Goal: Task Accomplishment & Management: Manage account settings

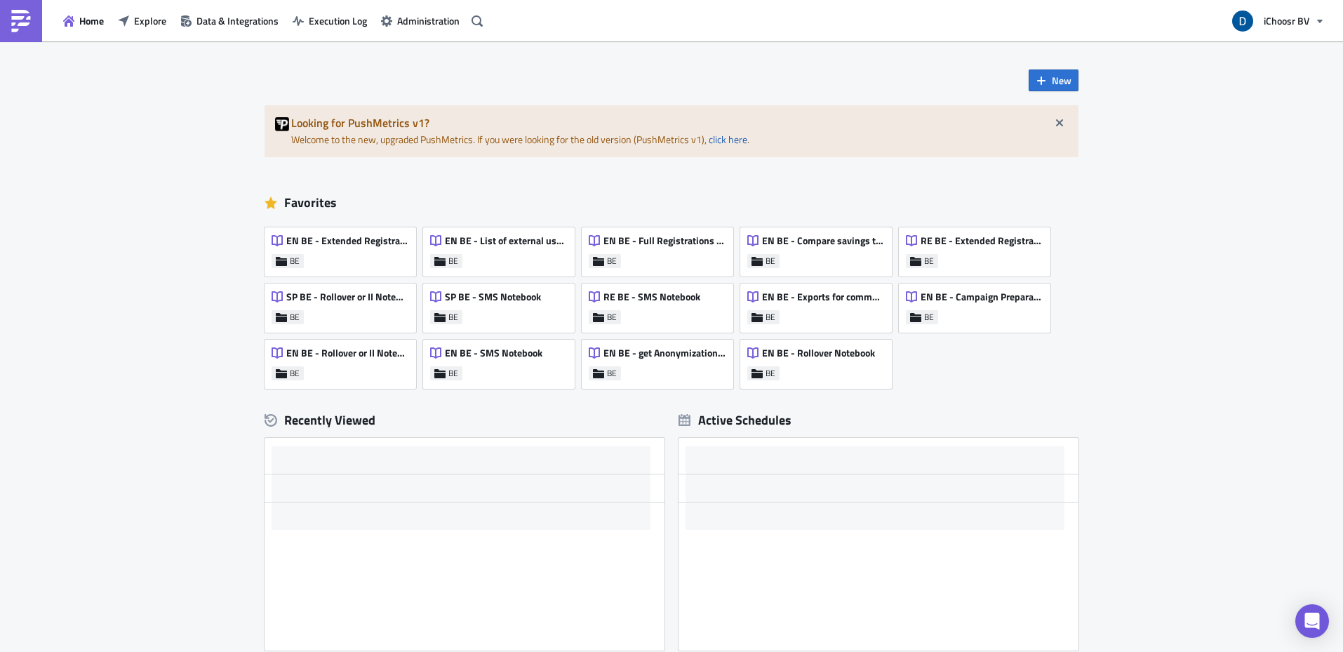
click at [145, 37] on div "Home Explore Data & Integrations Execution Log Administration" at bounding box center [244, 20] width 488 height 41
click at [147, 25] on span "Explore" at bounding box center [150, 20] width 32 height 15
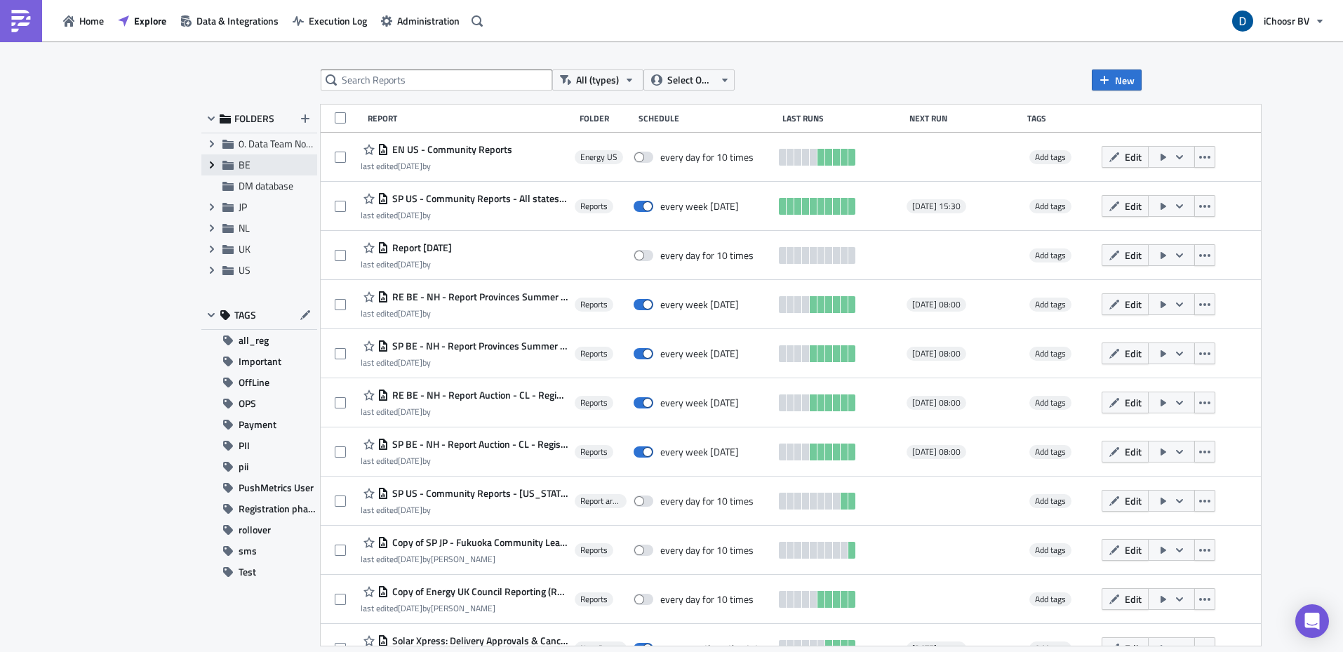
click at [215, 166] on icon "Expand group" at bounding box center [211, 164] width 11 height 11
click at [273, 185] on span "Reports" at bounding box center [271, 185] width 33 height 15
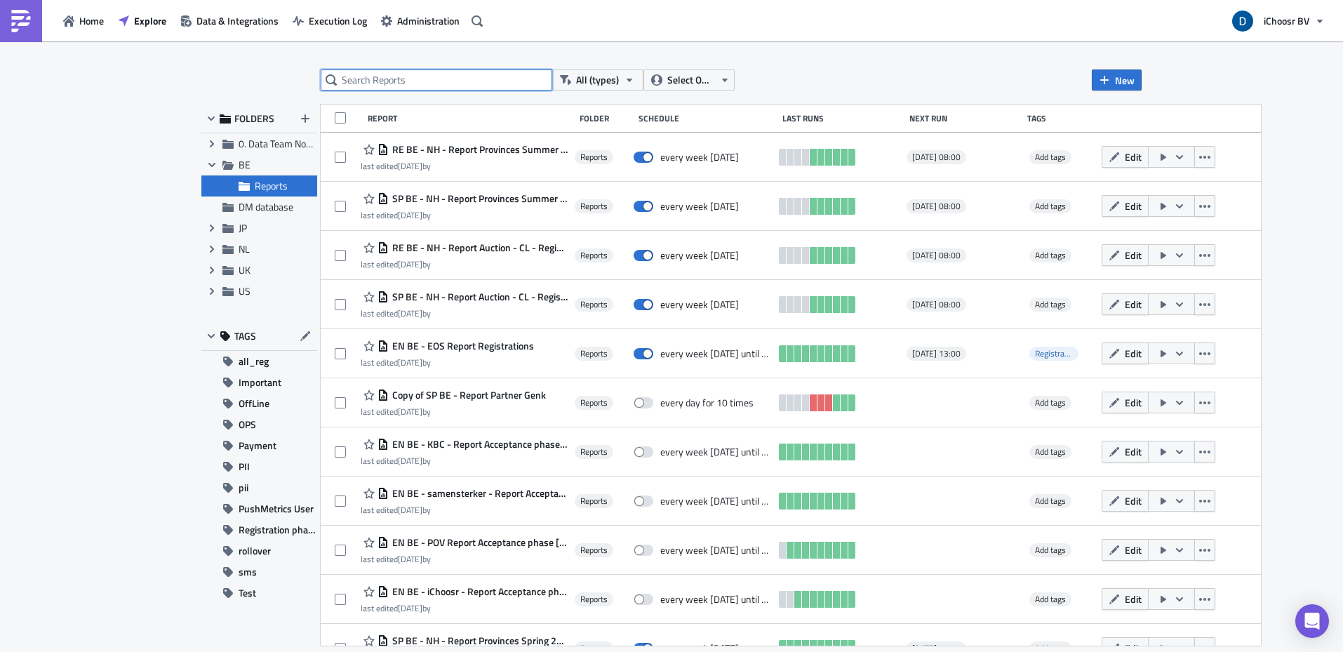
click at [404, 70] on input "text" at bounding box center [437, 79] width 232 height 21
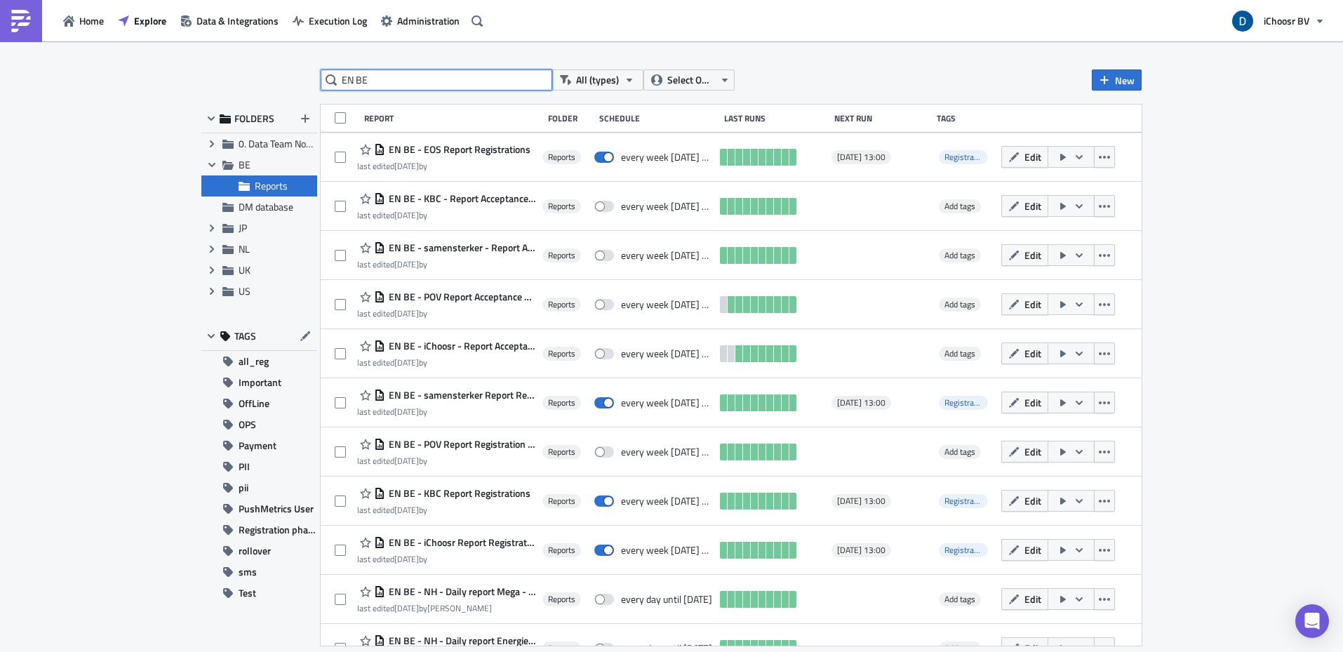
type input "EN BE"
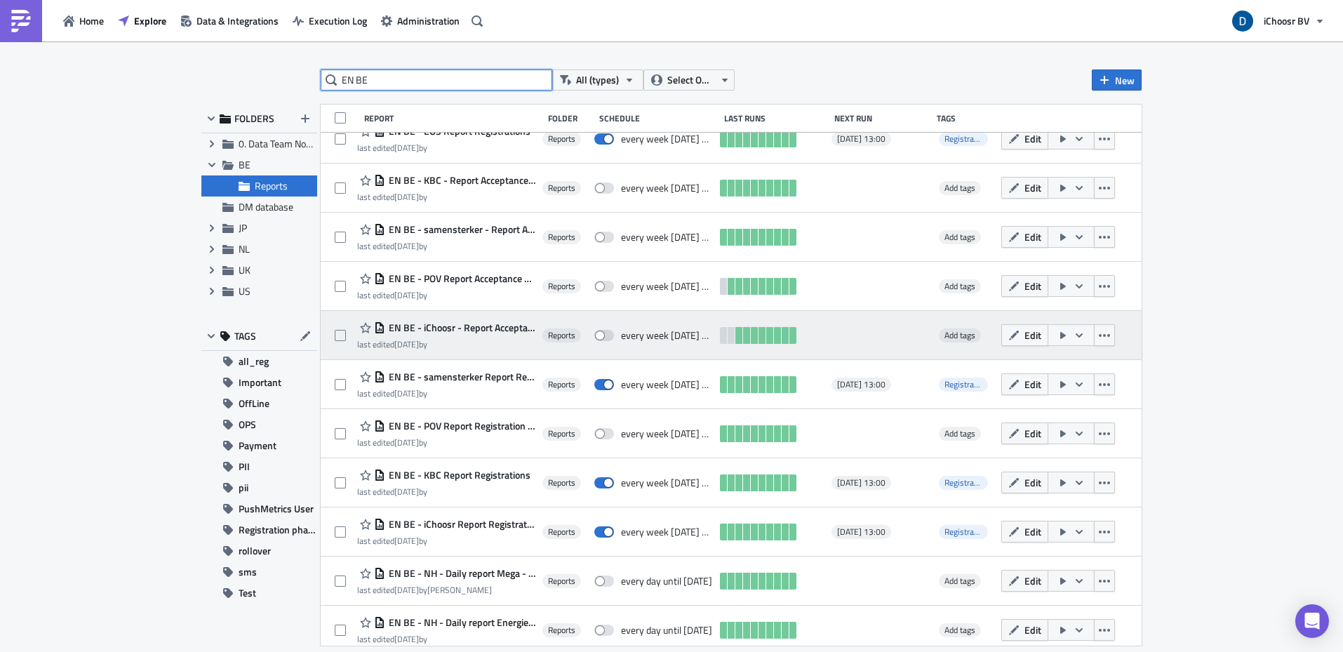
scroll to position [41, 0]
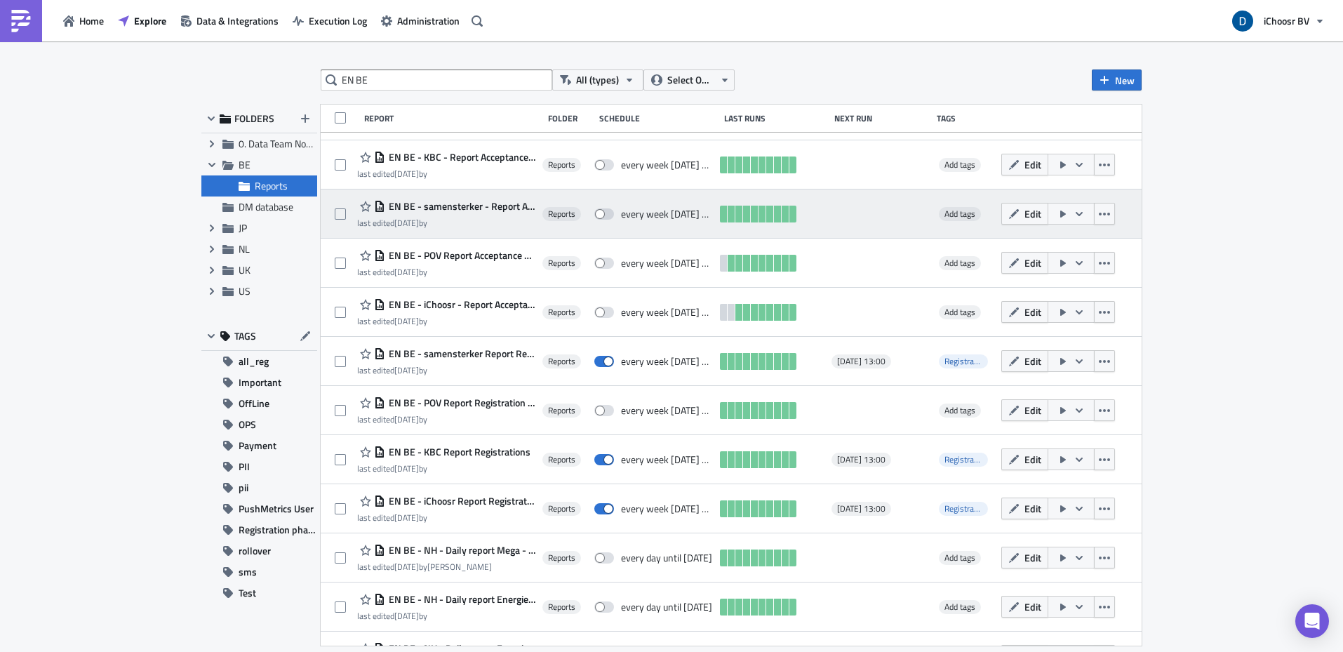
click at [509, 204] on span "EN BE - samensterker - Report Acceptance phase [DATE]" at bounding box center [460, 206] width 150 height 13
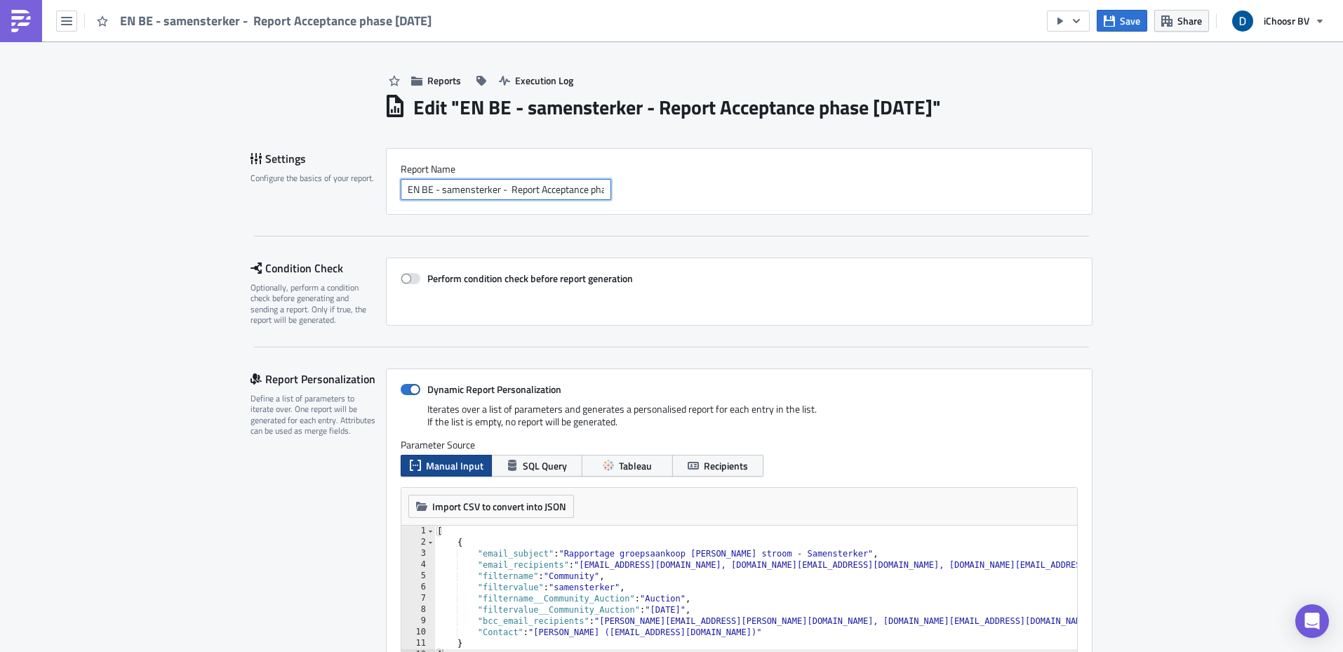
click at [550, 194] on input "EN BE - samensterker - Report Acceptance phase [DATE]" at bounding box center [506, 189] width 210 height 21
click at [559, 188] on input "EN BE - samensterker - Report Acceptance phase [DATE]" at bounding box center [506, 189] width 210 height 21
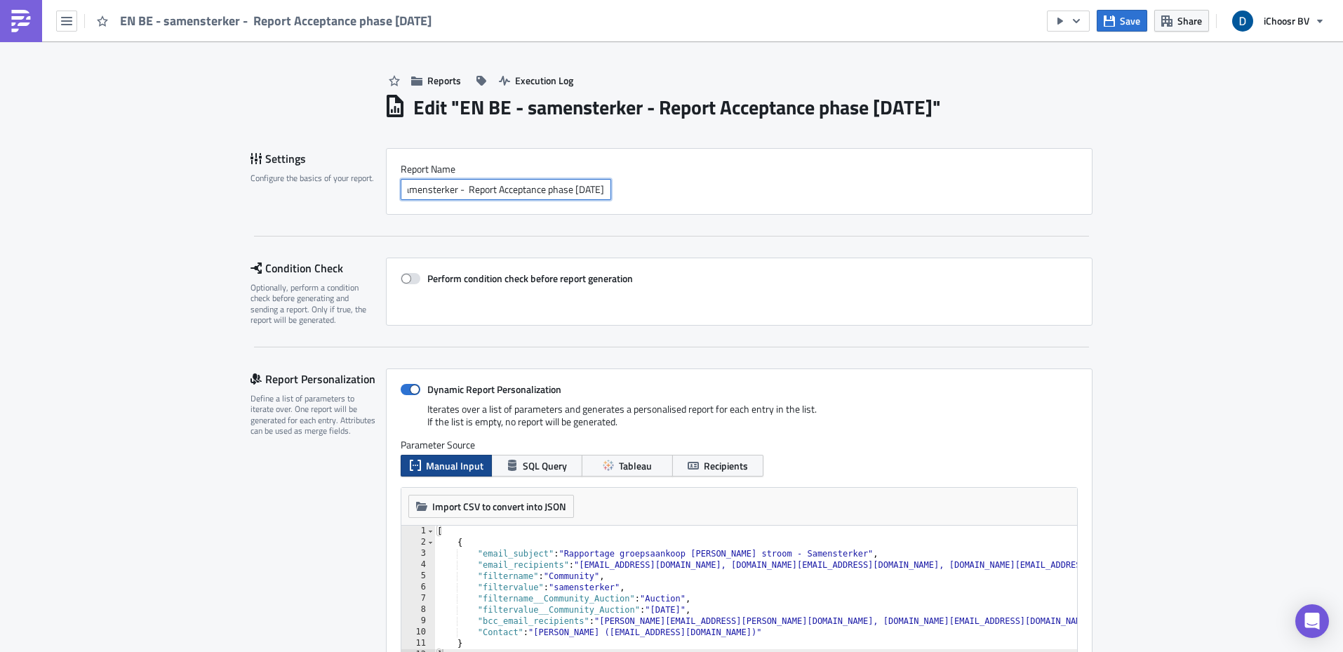
drag, startPoint x: 559, startPoint y: 189, endPoint x: 598, endPoint y: 190, distance: 39.3
click at [598, 190] on input "EN BE - samensterker - Report Acceptance phase [DATE]" at bounding box center [506, 189] width 210 height 21
type input "EN BE - samensterker - Report Acceptance phase"
click at [657, 201] on div "Report Nam﻿e EN BE - samensterker - Report Acceptance phase" at bounding box center [739, 181] width 707 height 67
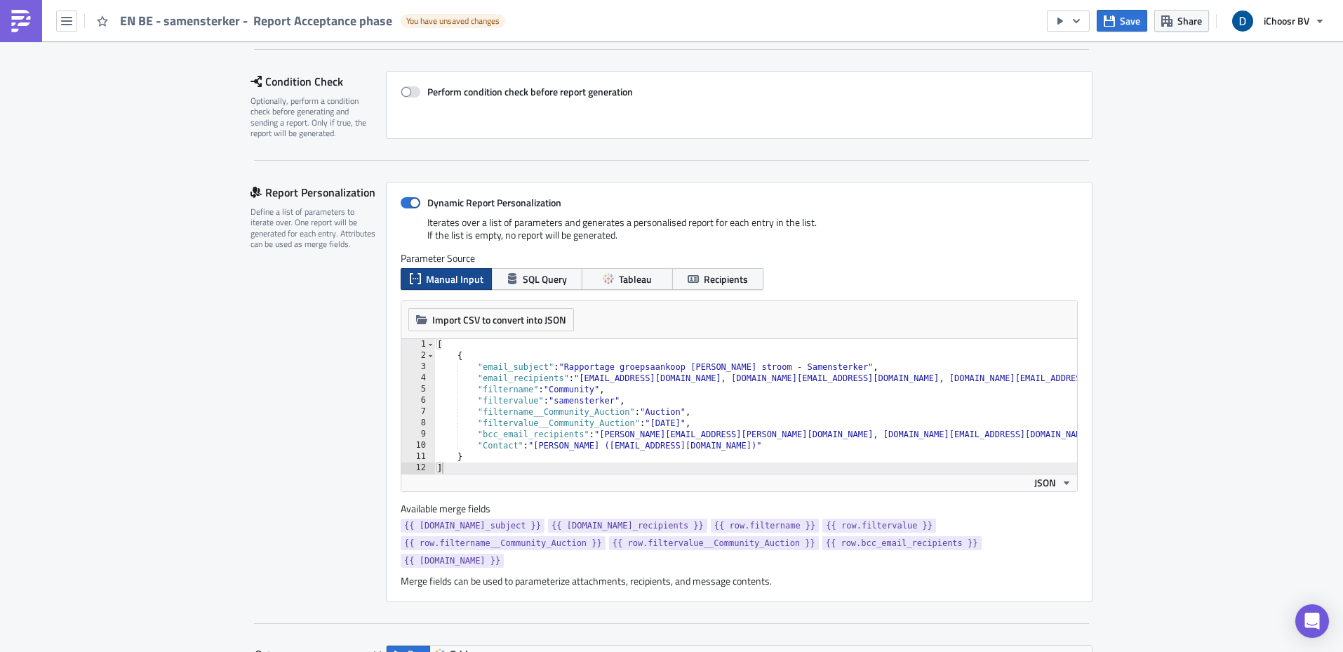
scroll to position [189, 0]
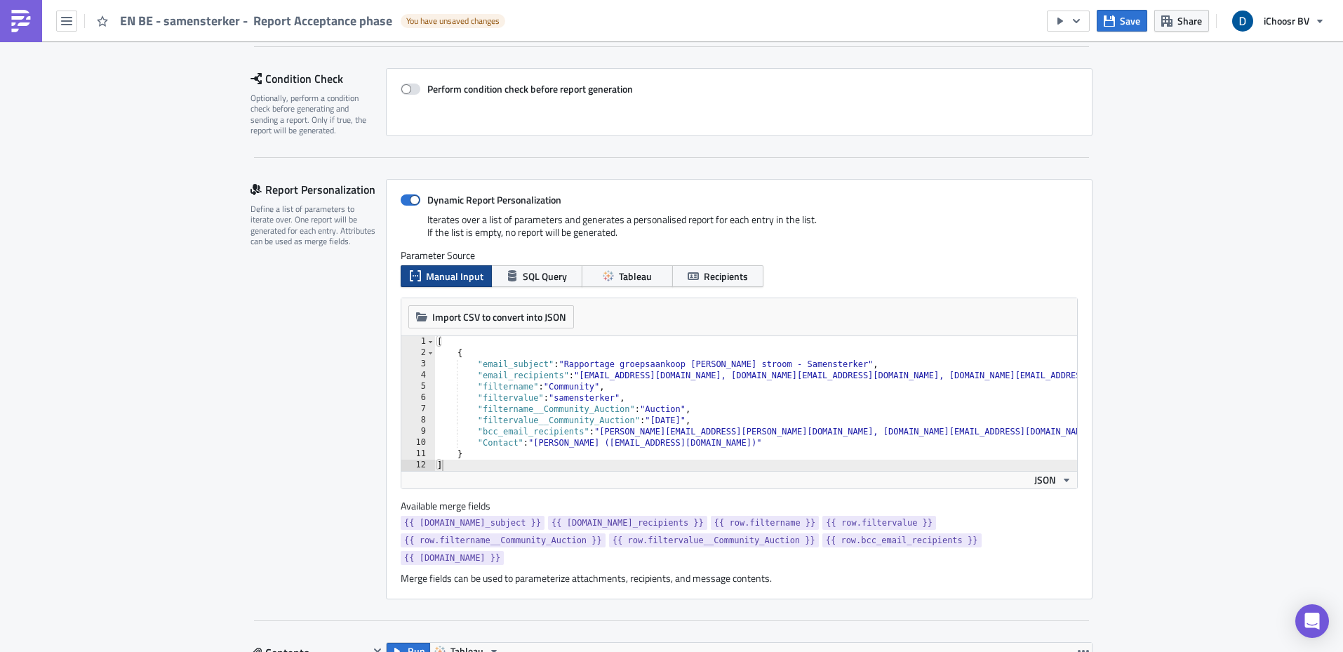
drag, startPoint x: 1002, startPoint y: 430, endPoint x: 1025, endPoint y: 447, distance: 28.6
click at [1002, 431] on div "[ { "email_subject" : "Rapportage groepsaankoop [PERSON_NAME] stroom - Samenste…" at bounding box center [755, 414] width 643 height 157
paste textarea "[EMAIL_ADDRESS][PERSON_NAME][DOMAIN_NAME]"
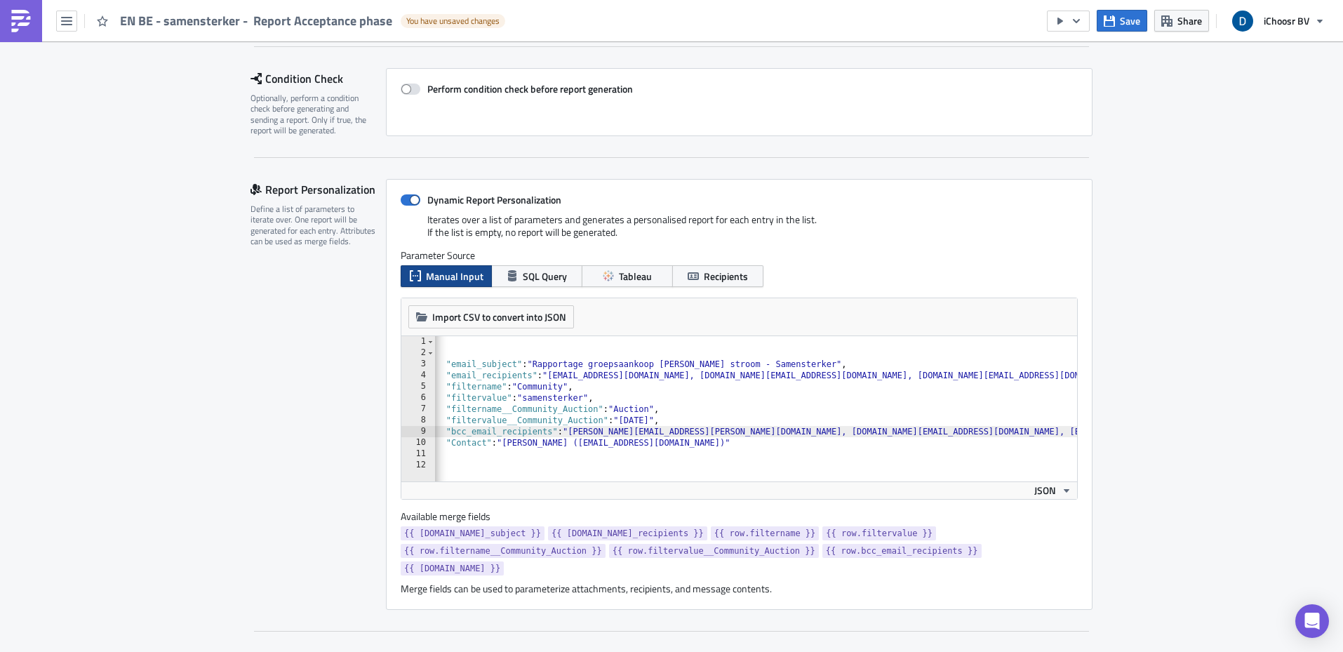
scroll to position [0, 0]
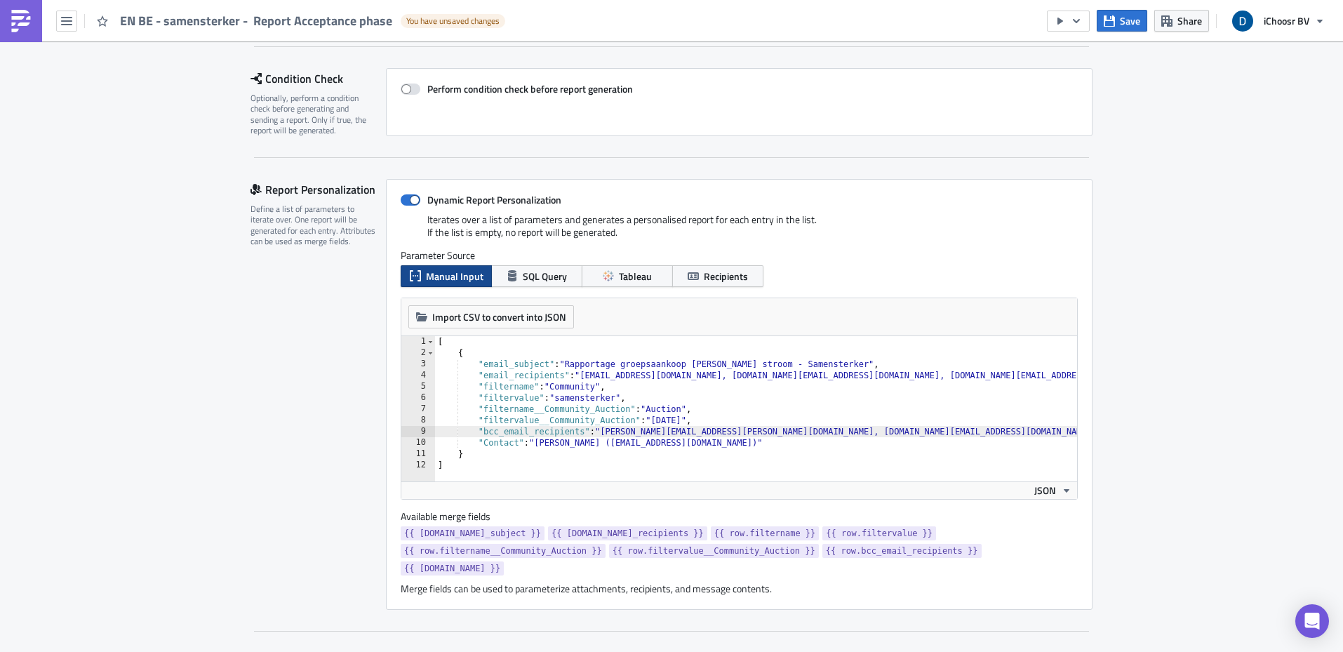
click at [820, 453] on div "[ { "email_subject" : "Rapportage groepsaankoop [PERSON_NAME] stroom - Samenste…" at bounding box center [809, 414] width 749 height 157
click at [660, 417] on div "[ { "email_subject" : "Rapportage groepsaankoop [PERSON_NAME] stroom - Samenste…" at bounding box center [809, 414] width 749 height 157
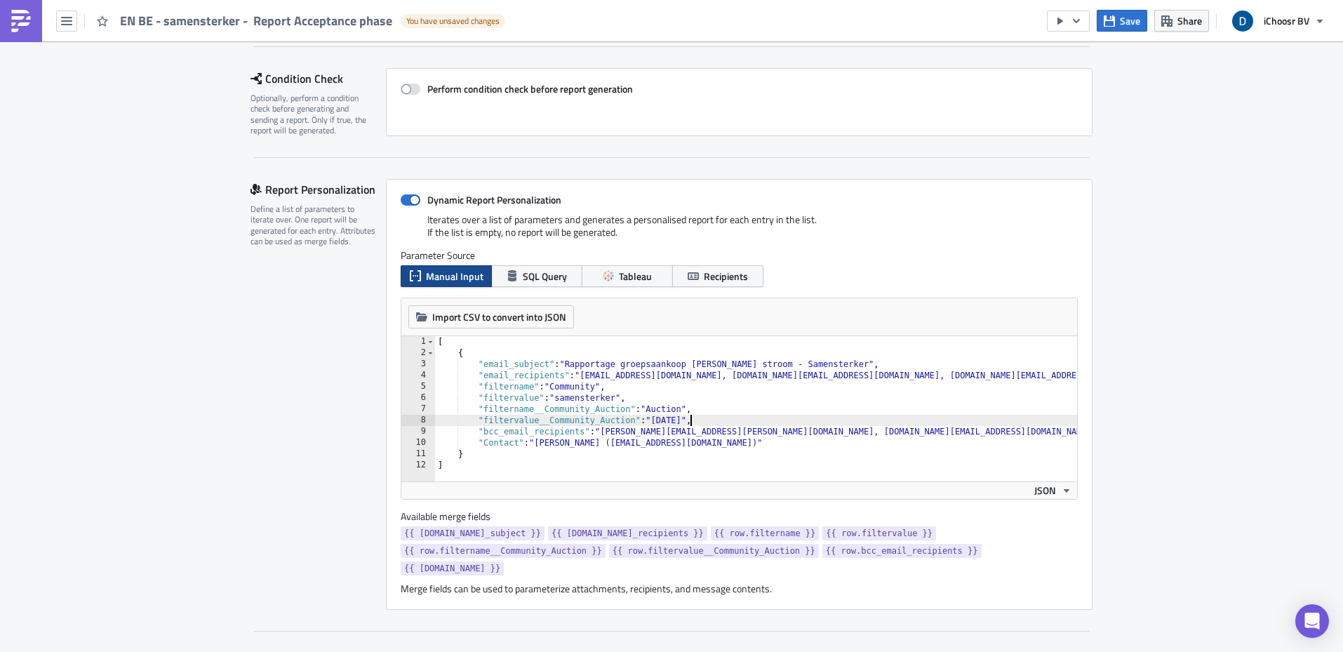
click at [711, 418] on div "[ { "email_subject" : "Rapportage groepsaankoop [PERSON_NAME] stroom - Samenste…" at bounding box center [809, 414] width 749 height 157
click at [626, 441] on div "[ { "email_subject" : "Rapportage groepsaankoop [PERSON_NAME] stroom - Samenste…" at bounding box center [809, 414] width 749 height 157
type textarea ""Contact": "[PERSON_NAME] ([EMAIL_ADDRESS][DOMAIN_NAME])""
drag, startPoint x: 1155, startPoint y: 442, endPoint x: 1161, endPoint y: 455, distance: 14.5
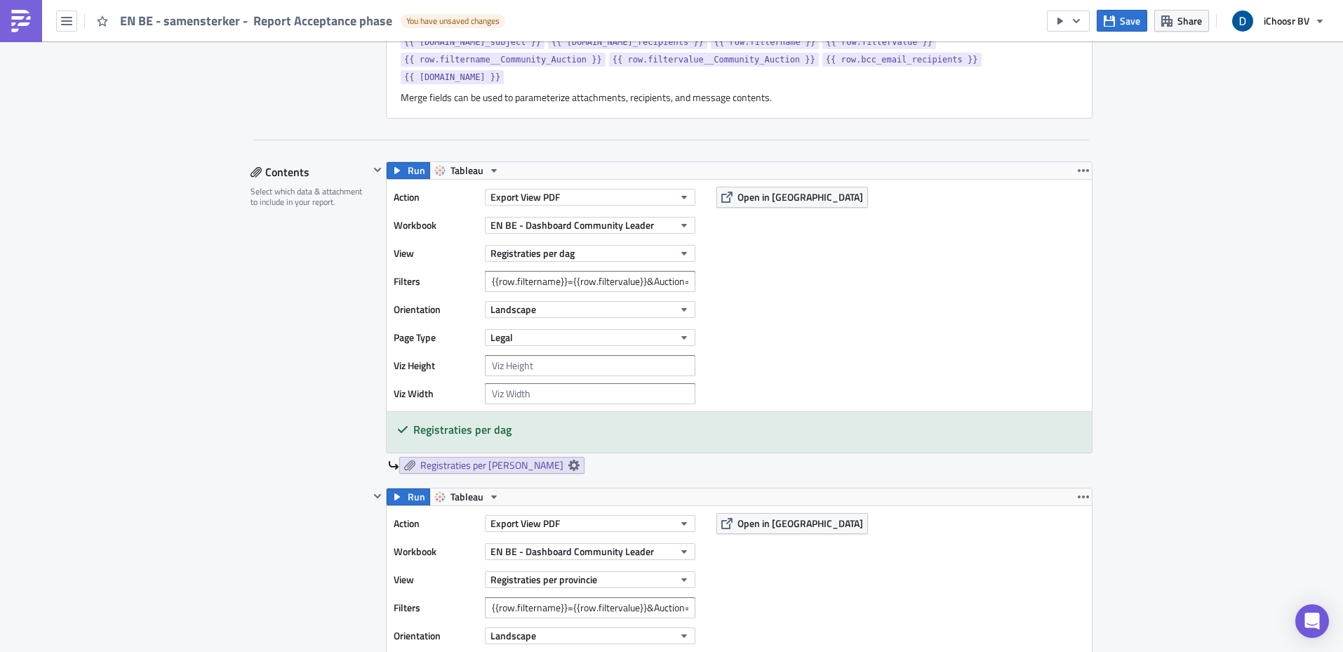
scroll to position [711, 0]
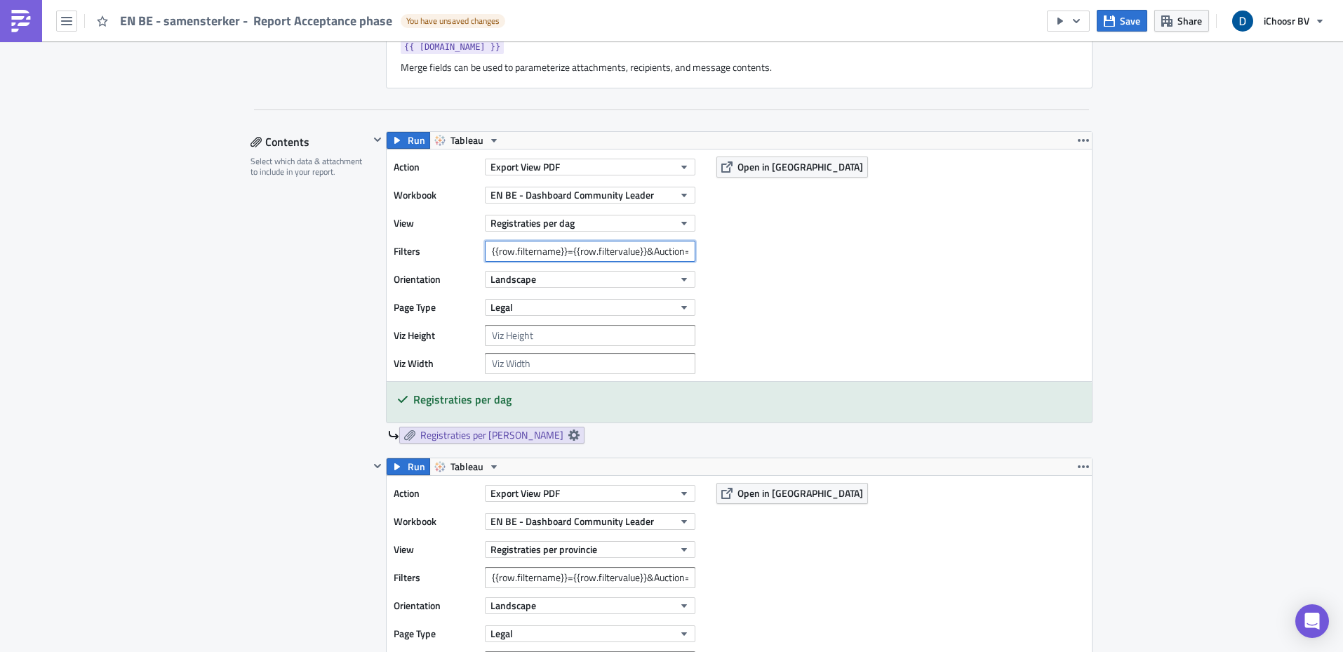
click at [521, 254] on input "{{row.filtername}}={{row.filtervalue}}&Auction=[DATE],[DATE]" at bounding box center [590, 251] width 210 height 21
click at [606, 251] on input "{{row.filtername}}={{row.filtervalue}}&Auction=[DATE],[DATE]" at bounding box center [590, 251] width 210 height 21
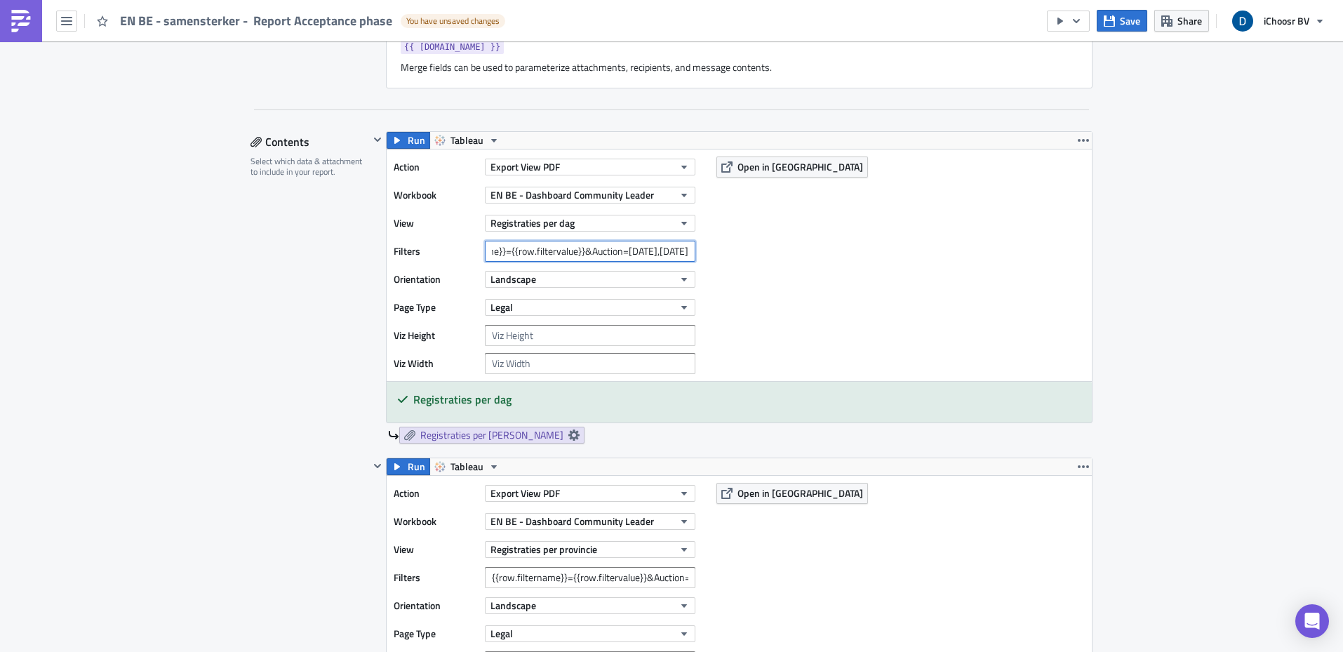
click at [606, 251] on input "{{row.filtername}}={{row.filtervalue}}&Auction=[DATE],[DATE]" at bounding box center [590, 251] width 210 height 21
click at [647, 250] on input "{{row.filtername}}={{row.filtervalue}}&Auction=[DATE],[DATE]" at bounding box center [590, 251] width 210 height 21
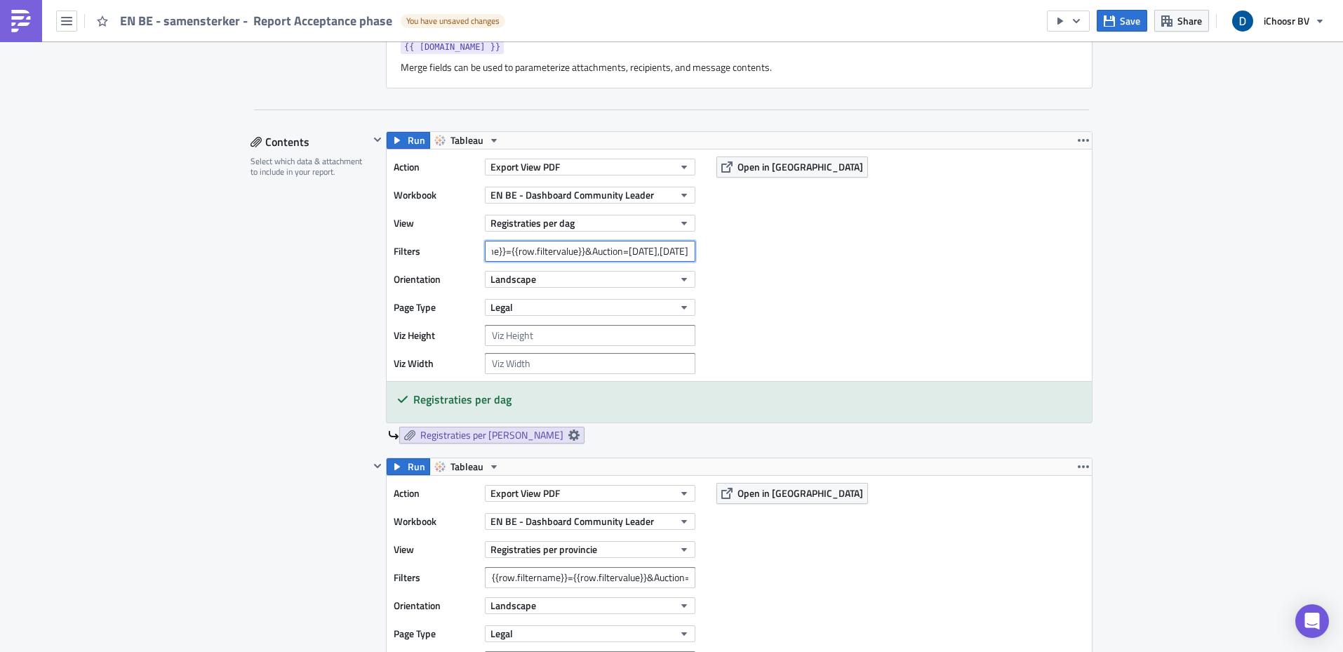
type input "{{row.filtername}}={{row.filtervalue}}&Auction=[DATE],[DATE]"
click at [811, 303] on div "Action Export View PDF Workbook EN BE - Dashboard Community Leader View Registr…" at bounding box center [739, 265] width 705 height 232
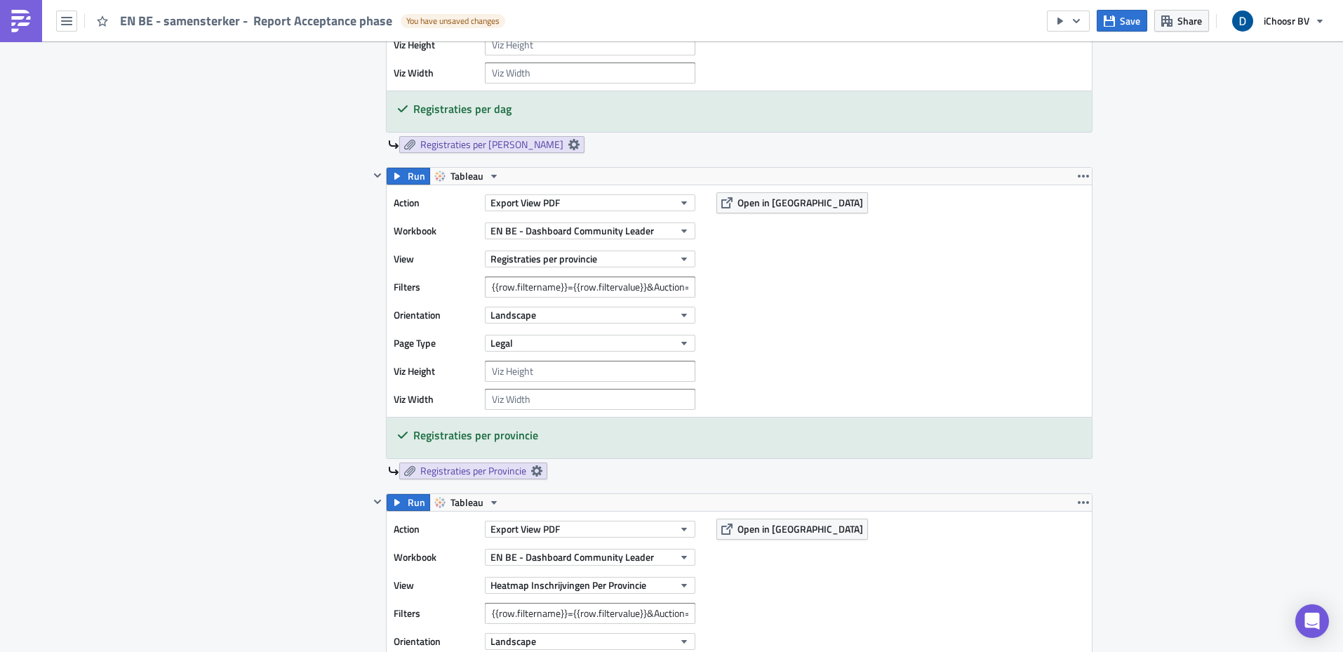
scroll to position [1041, 0]
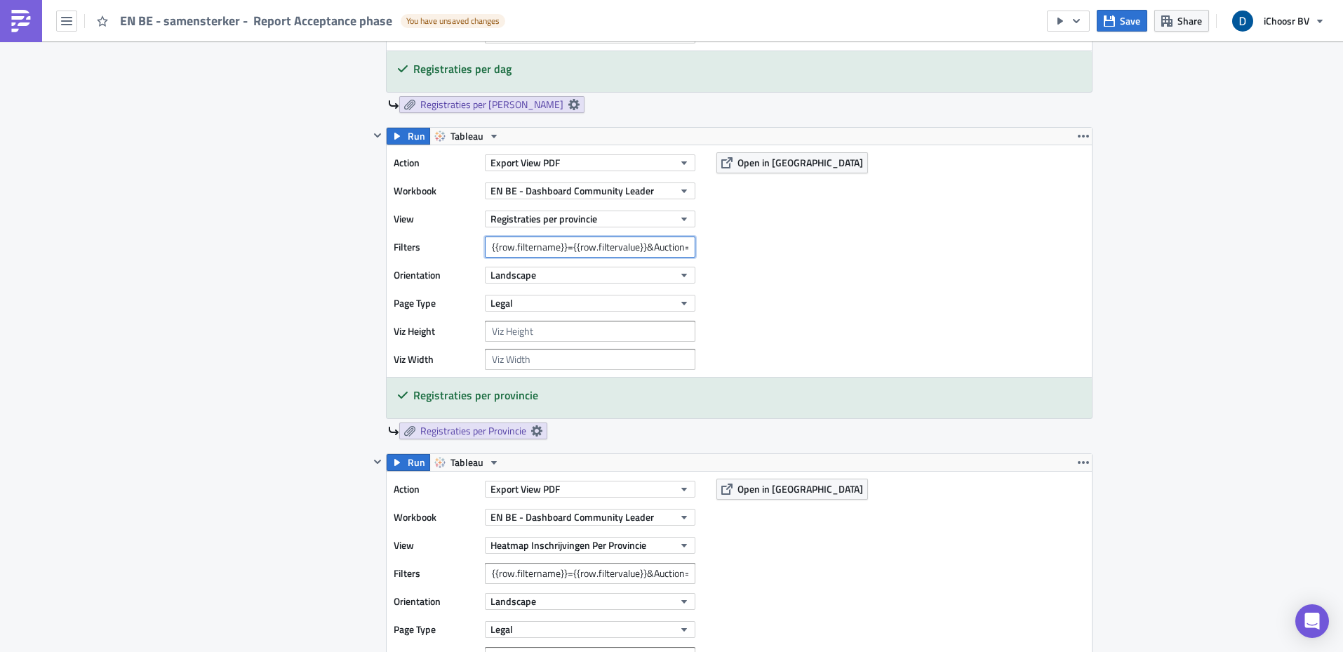
click at [620, 249] on input "{{row.filtername}}={{row.filtervalue}}&Auction=[DATE],[DATE]" at bounding box center [590, 246] width 210 height 21
click at [609, 246] on input "{{row.filtername}}={{row.filtervalue}}&Auction=[DATE],[DATE]" at bounding box center [590, 246] width 210 height 21
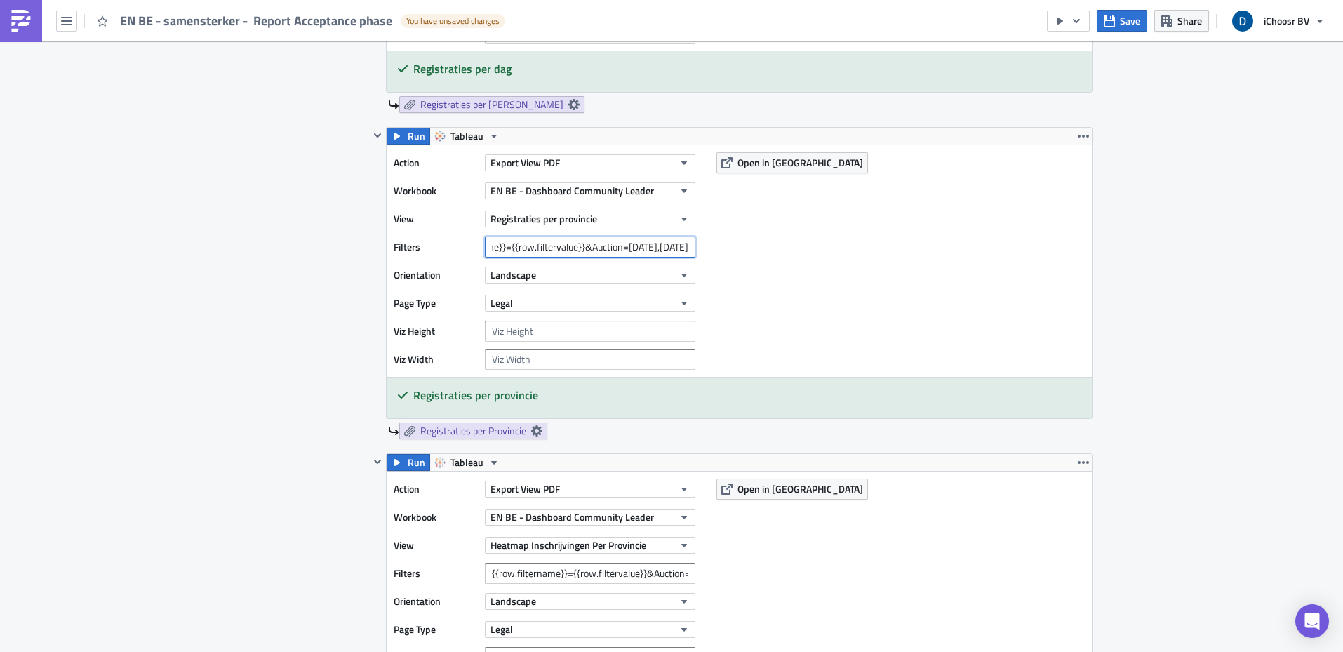
click at [609, 246] on input "{{row.filtername}}={{row.filtervalue}}&Auction=[DATE],[DATE]" at bounding box center [590, 246] width 210 height 21
click at [575, 249] on input "{{row.filtername}}={{row.filtervalue}}&Auction=[DATE],[DATE]" at bounding box center [590, 246] width 210 height 21
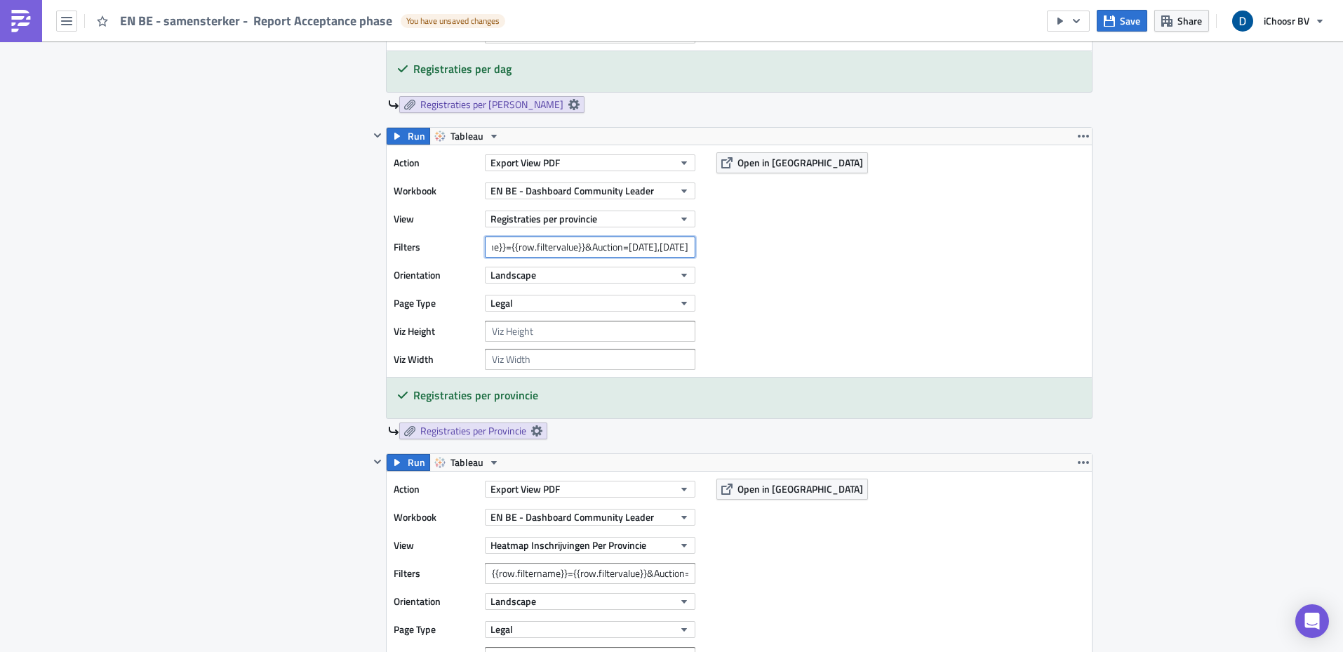
scroll to position [0, 100]
click at [653, 248] on input "{{row.filtername}}={{row.filtervalue}}&Auction=[DATE],[DATE]" at bounding box center [590, 246] width 210 height 21
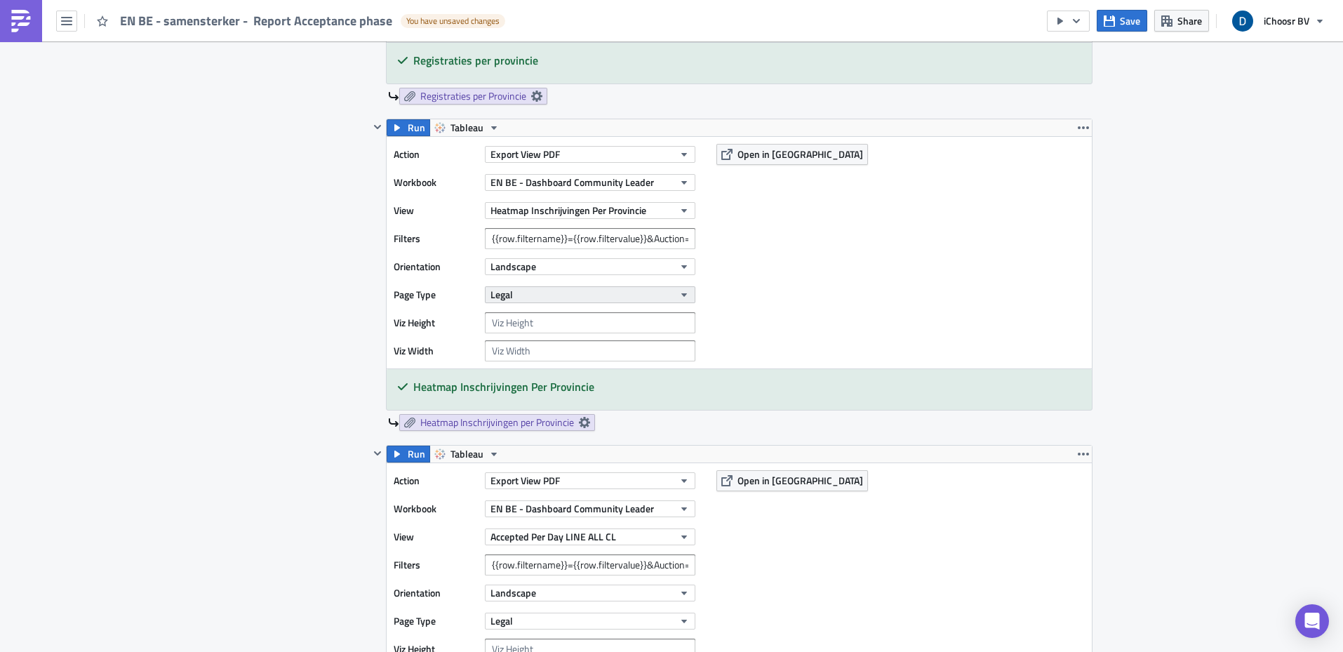
scroll to position [1379, 0]
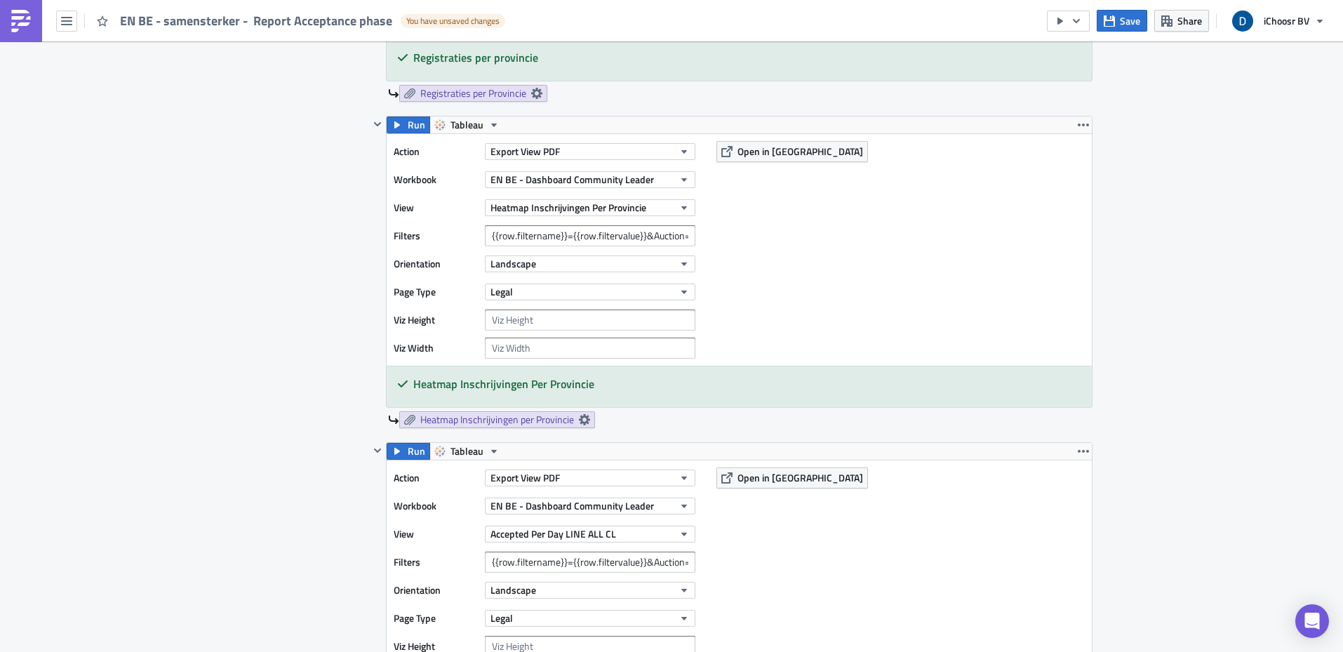
type input "{{row.filtername}}={{row.filtervalue}}&Auction=[DATE],[DATE]"
click at [640, 243] on input "{{row.filtername}}={{row.filtervalue}}&Auction=[DATE]" at bounding box center [590, 235] width 210 height 21
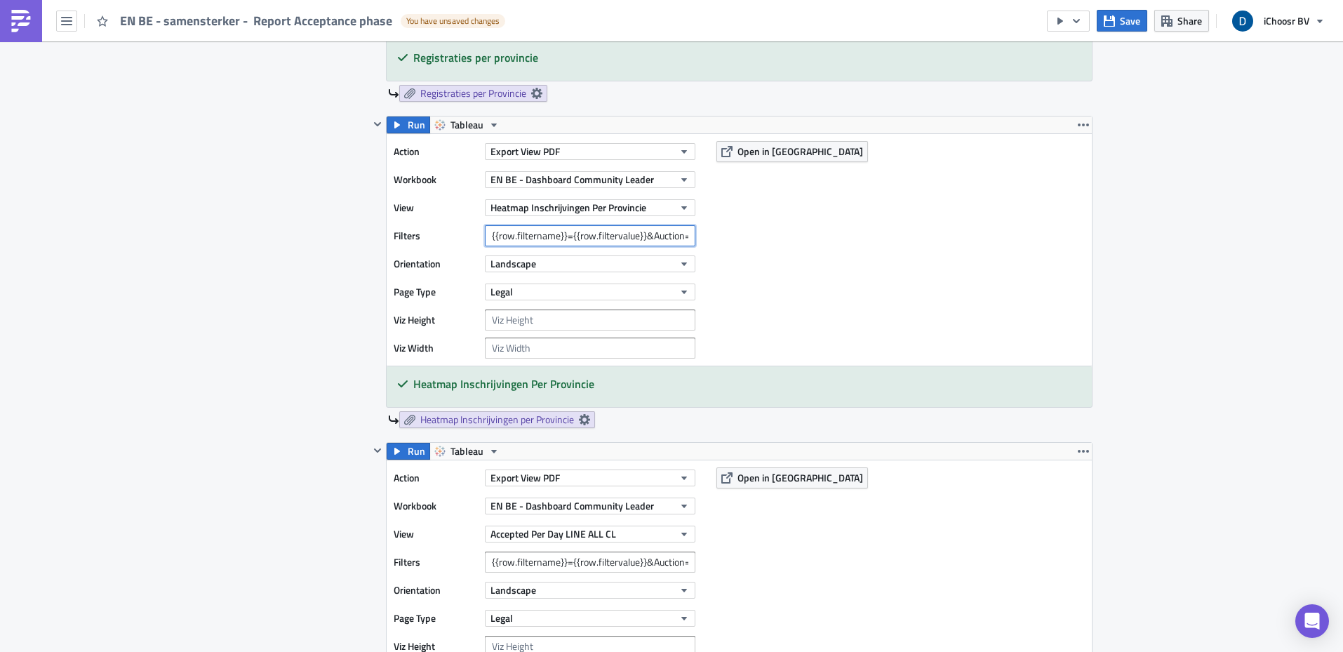
scroll to position [0, 41]
click at [651, 234] on input "{{row.filtername}}={{row.filtervalue}}&Auction=[DATE]" at bounding box center [590, 235] width 210 height 21
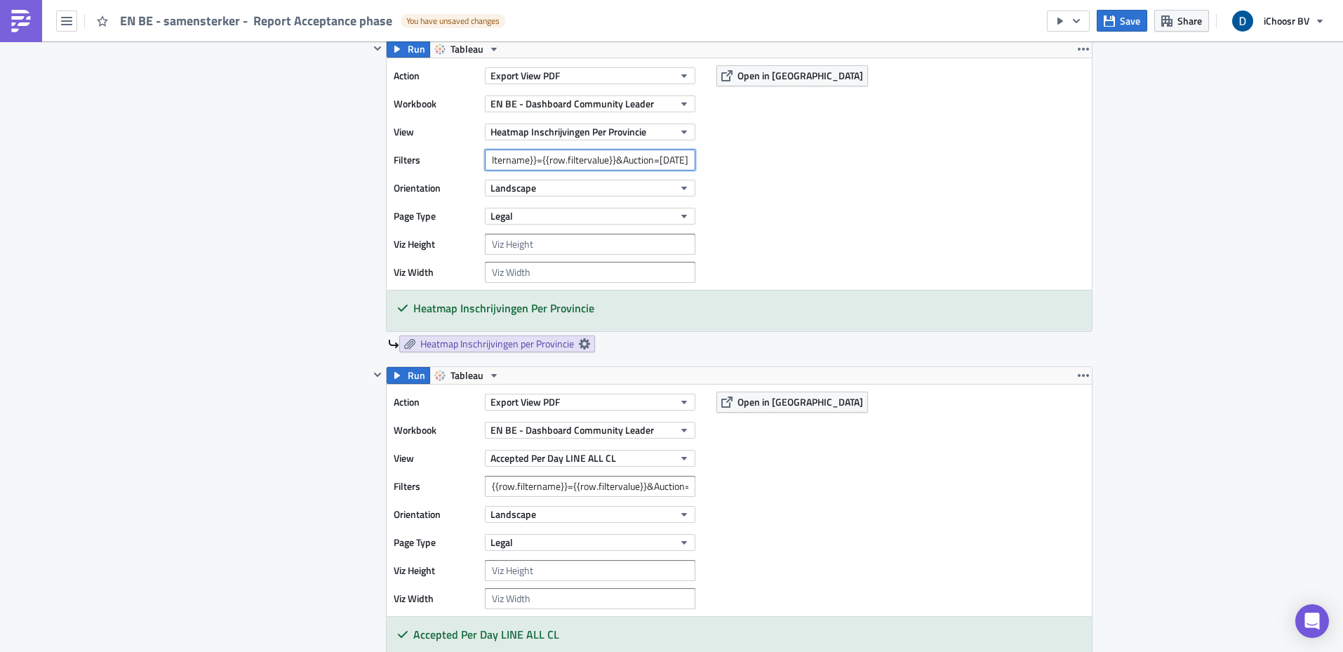
scroll to position [1589, 0]
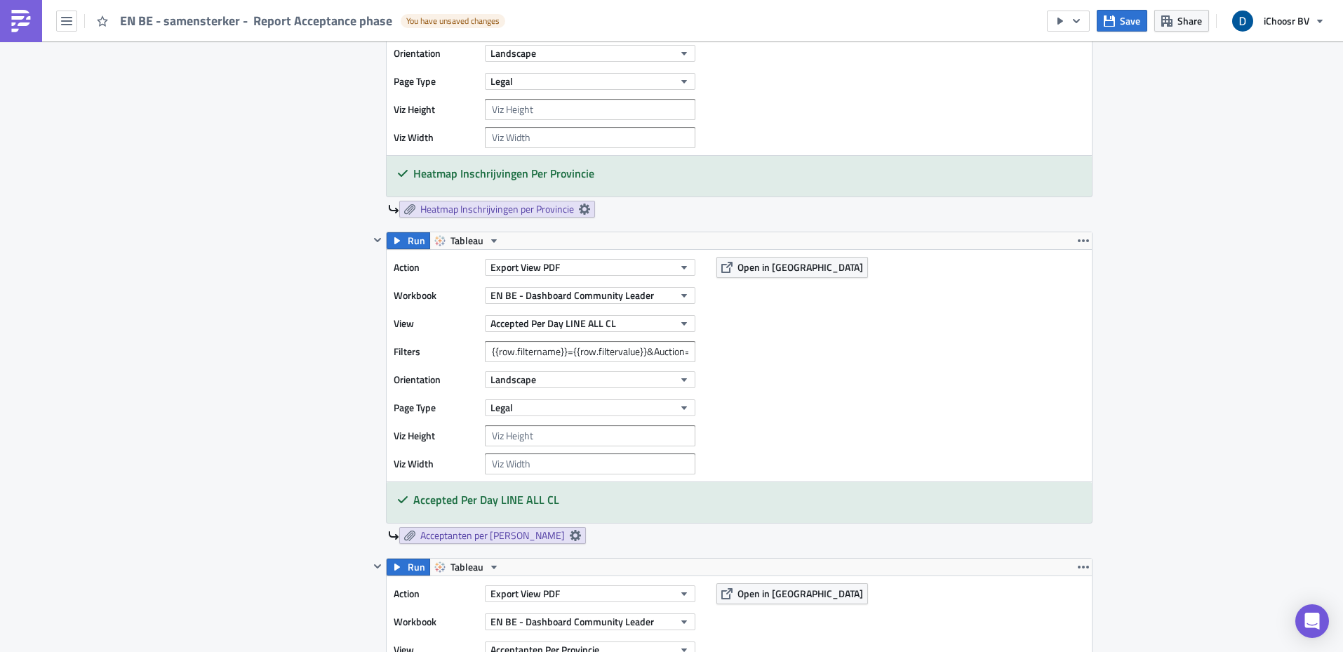
type input "{{row.filtername}}={{row.filtervalue}}&Auction=[DATE]"
click at [572, 350] on input "{{row.filtername}}={{row.filtervalue}}&Auction=[DATE],[DATE]" at bounding box center [590, 351] width 210 height 21
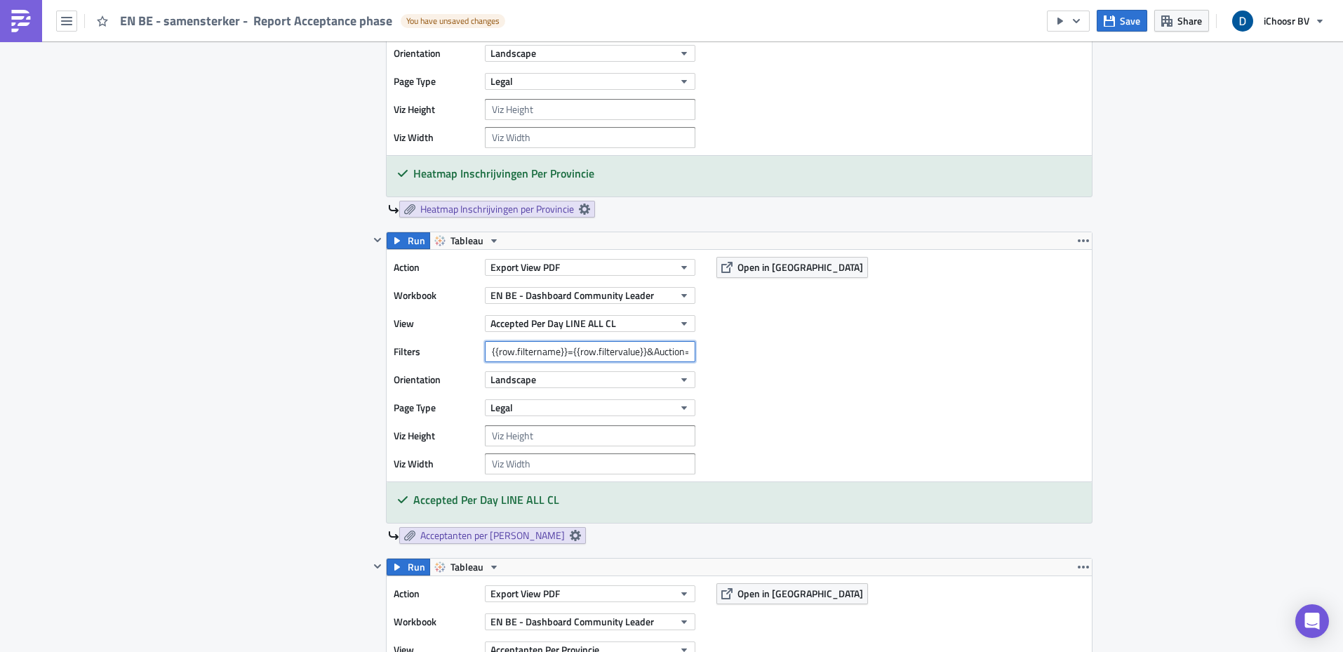
scroll to position [0, 85]
click at [601, 354] on input "{{row.filtername}}={{row.filtervalue}}&Auction=[DATE],[DATE]" at bounding box center [590, 351] width 210 height 21
click at [678, 353] on input "{{row.filtername}}={{row.filtervalue}}&Auction=[DATE],[DATE]" at bounding box center [590, 351] width 210 height 21
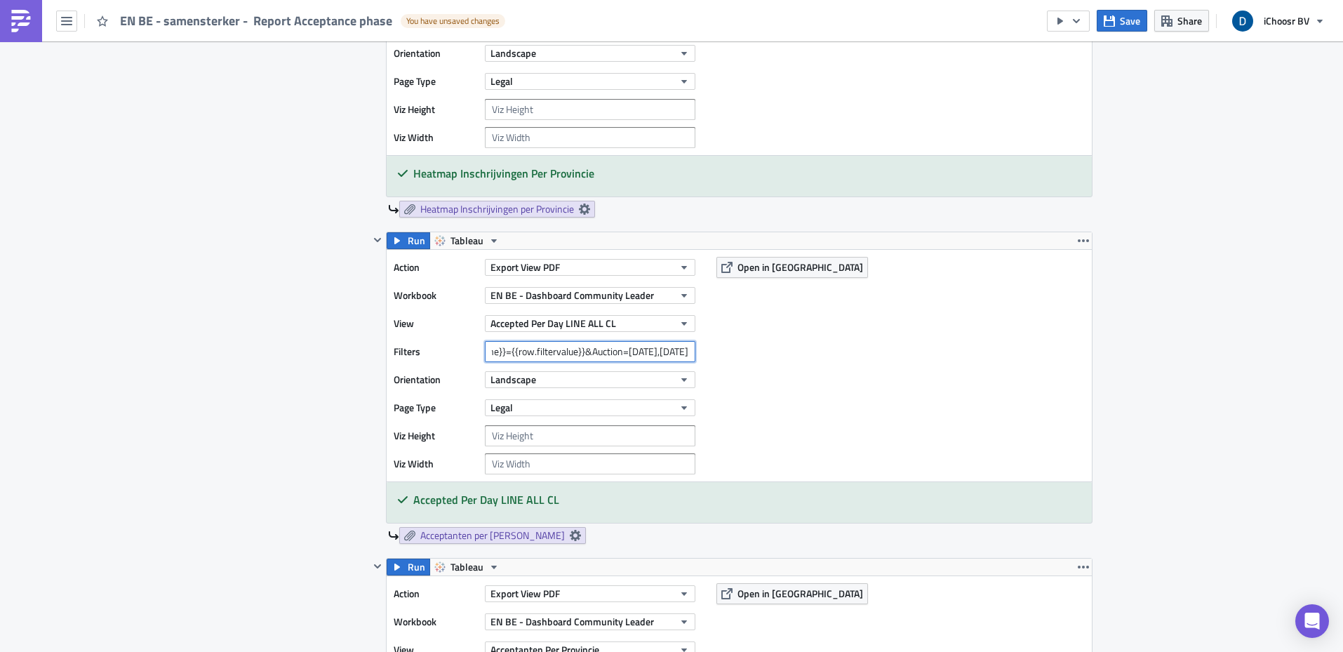
click at [678, 353] on input "{{row.filtername}}={{row.filtervalue}}&Auction=[DATE],[DATE]" at bounding box center [590, 351] width 210 height 21
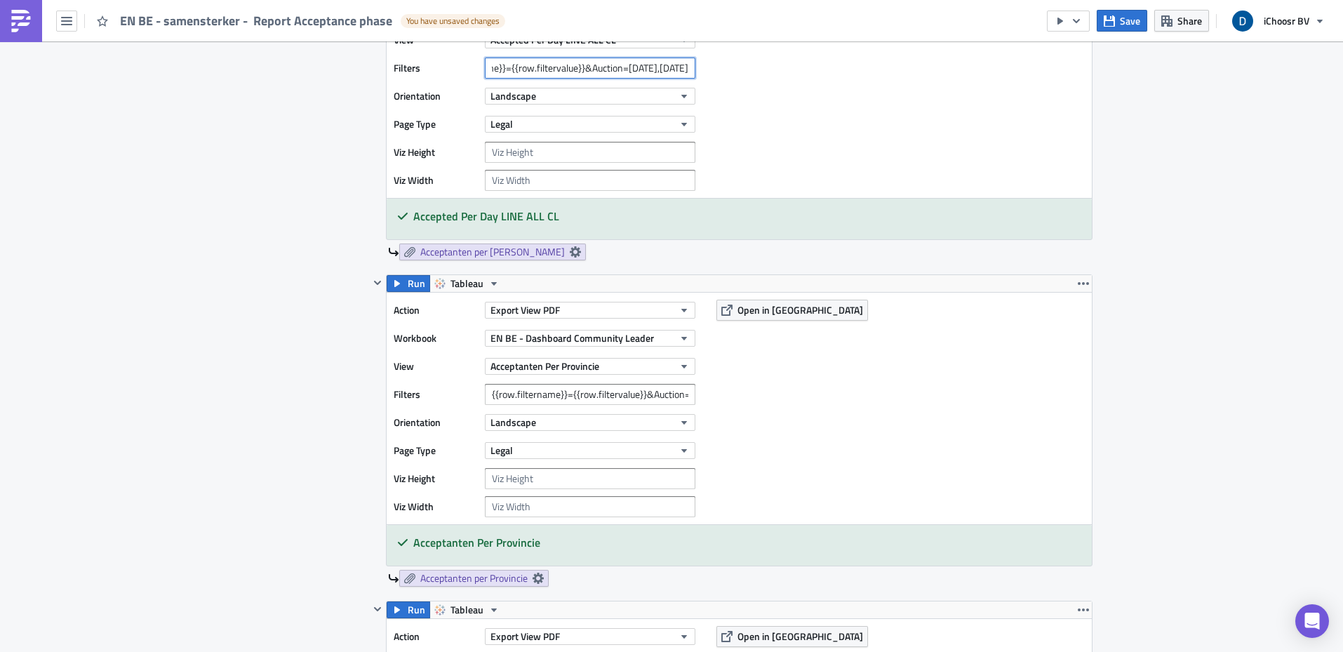
scroll to position [1923, 0]
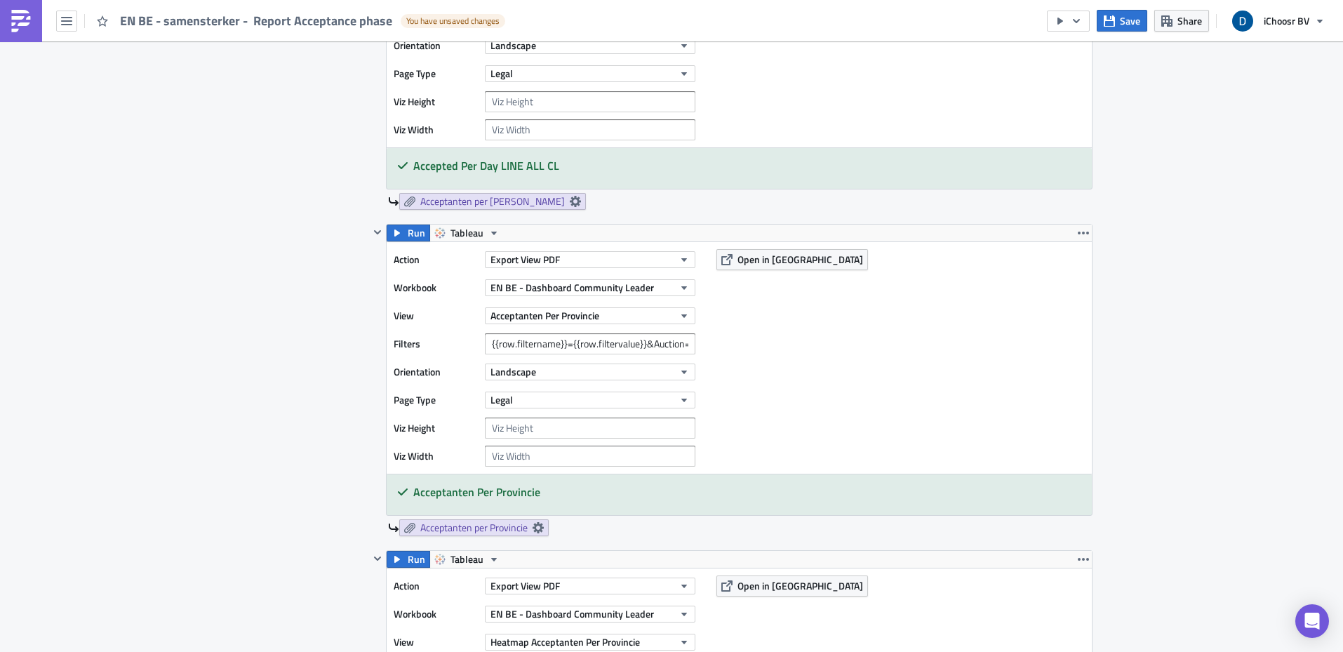
type input "{{row.filtername}}={{row.filtervalue}}&Auction=[DATE],[DATE]"
click at [615, 335] on input "{{row.filtername}}={{row.filtervalue}}&Auction=[DATE],[DATE]," at bounding box center [590, 343] width 210 height 21
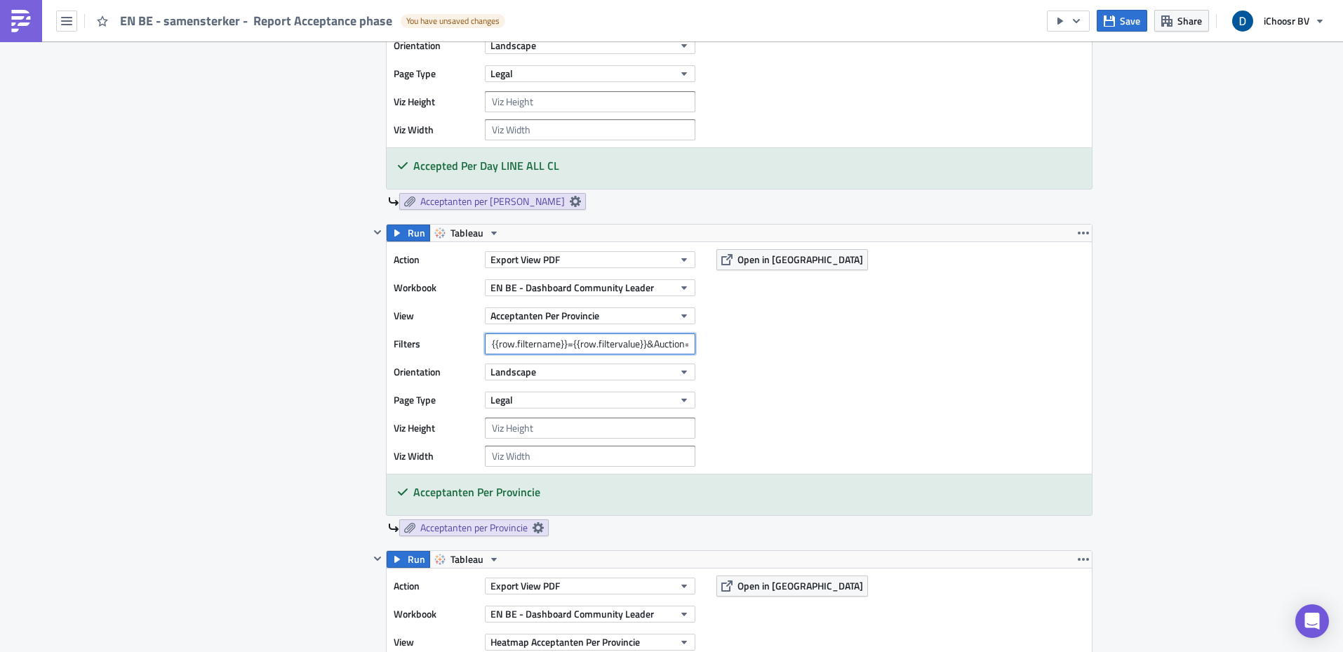
scroll to position [0, 87]
click at [607, 343] on input "{{row.filtername}}={{row.filtervalue}}&Auction=[DATE],[DATE]," at bounding box center [590, 343] width 210 height 21
click at [682, 342] on input "{{row.filtername}}={{row.filtervalue}}&Auction=[DATE],[DATE]," at bounding box center [590, 343] width 210 height 21
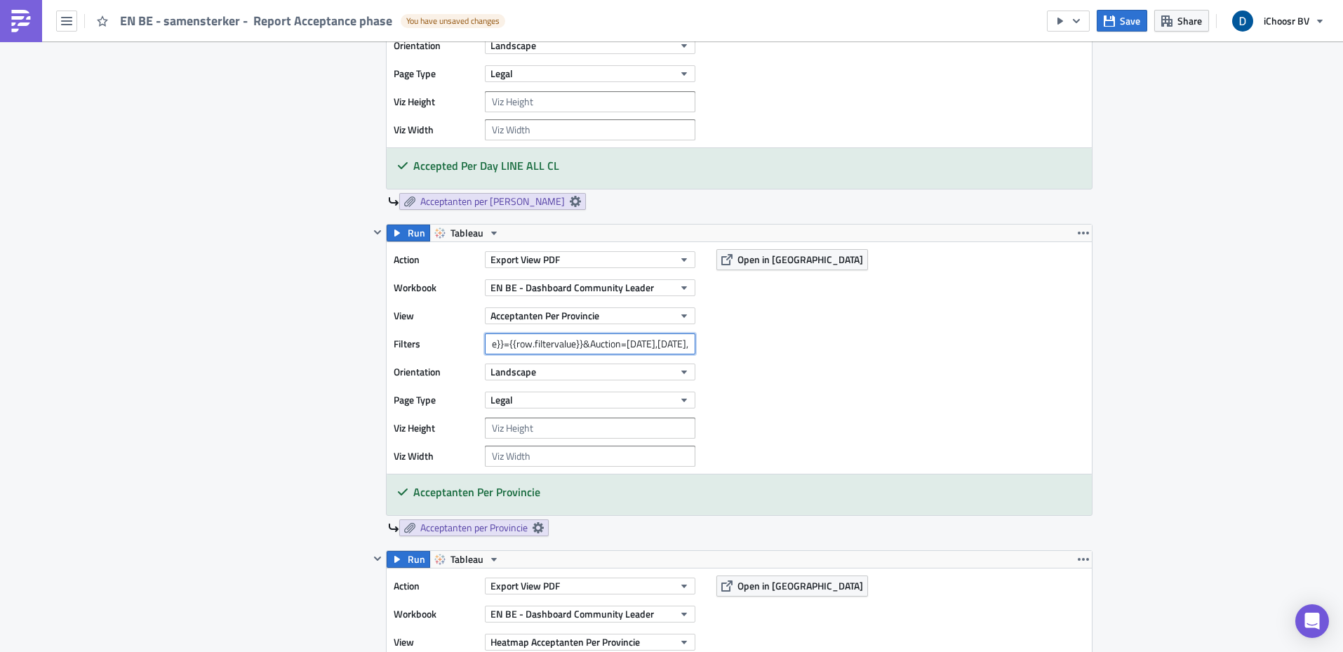
click at [677, 344] on input "{{row.filtername}}={{row.filtervalue}}&Auction=[DATE],[DATE]," at bounding box center [590, 343] width 210 height 21
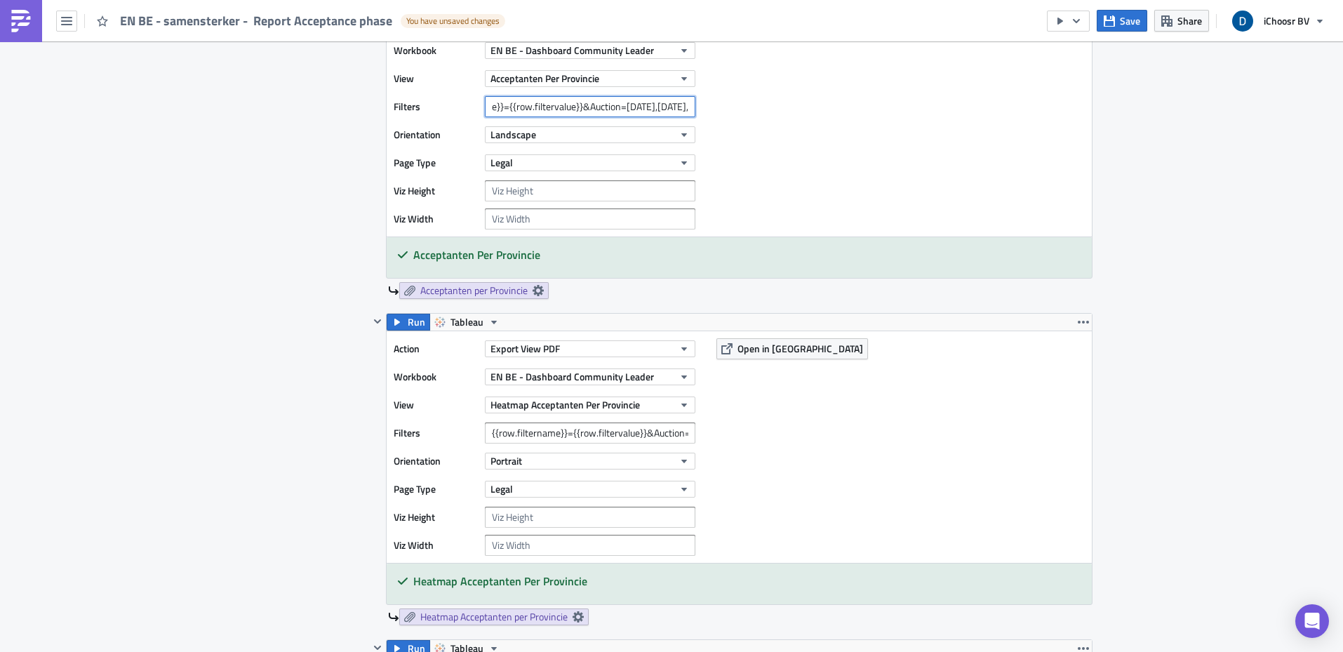
scroll to position [2098, 0]
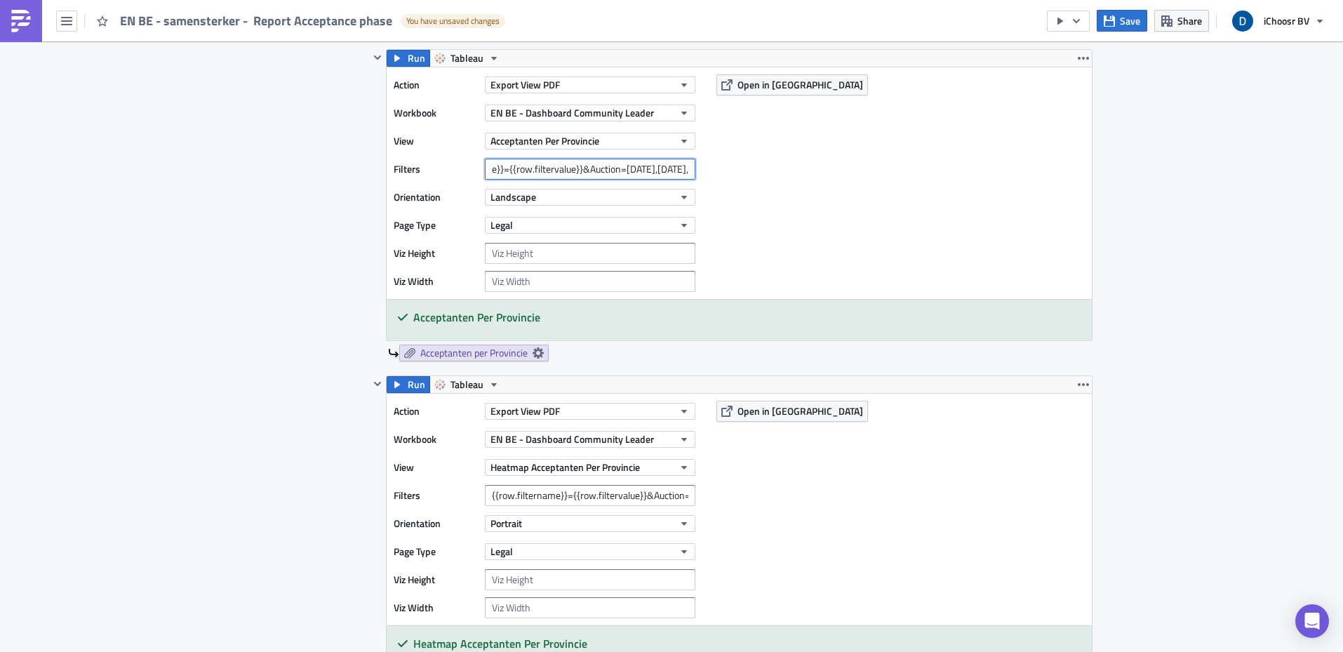
type input "{{row.filtername}}={{row.filtervalue}}&Auction=[DATE],[DATE],"
click at [622, 499] on input "{{row.filtername}}={{row.filtervalue}}&Auction=[DATE]" at bounding box center [590, 495] width 210 height 21
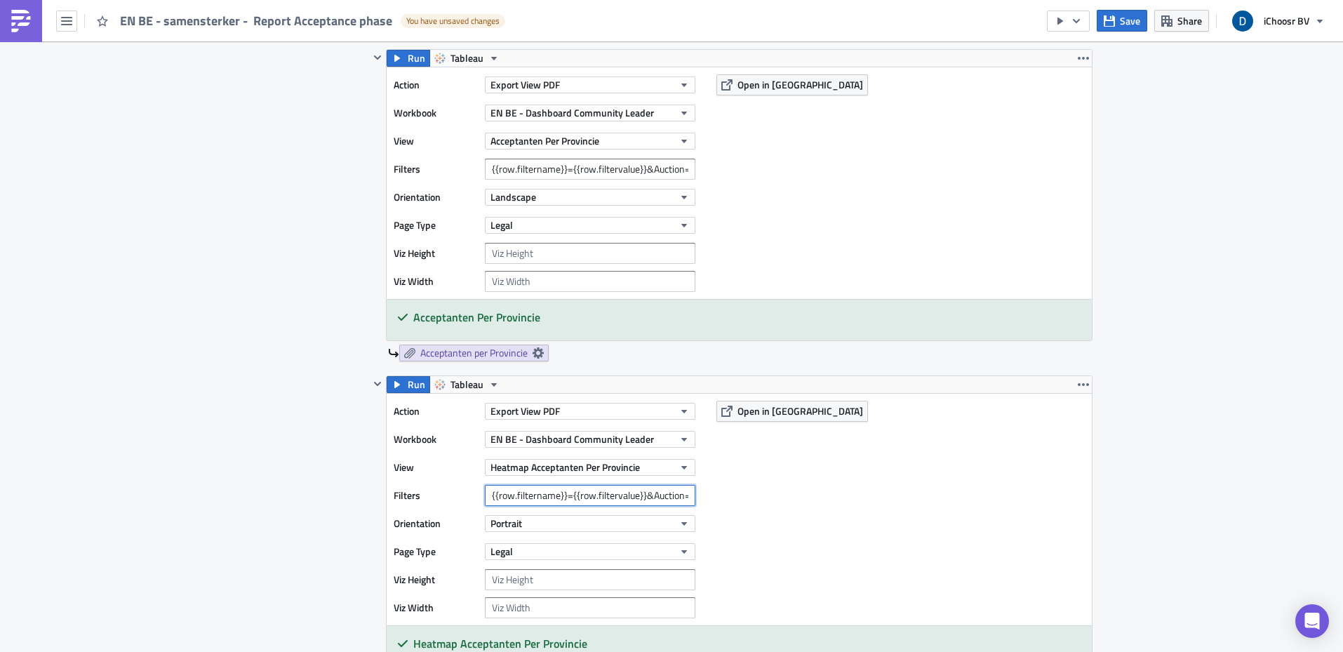
scroll to position [0, 41]
click at [654, 492] on input "{{row.filtername}}={{row.filtervalue}}&Auction=[DATE]" at bounding box center [590, 495] width 210 height 21
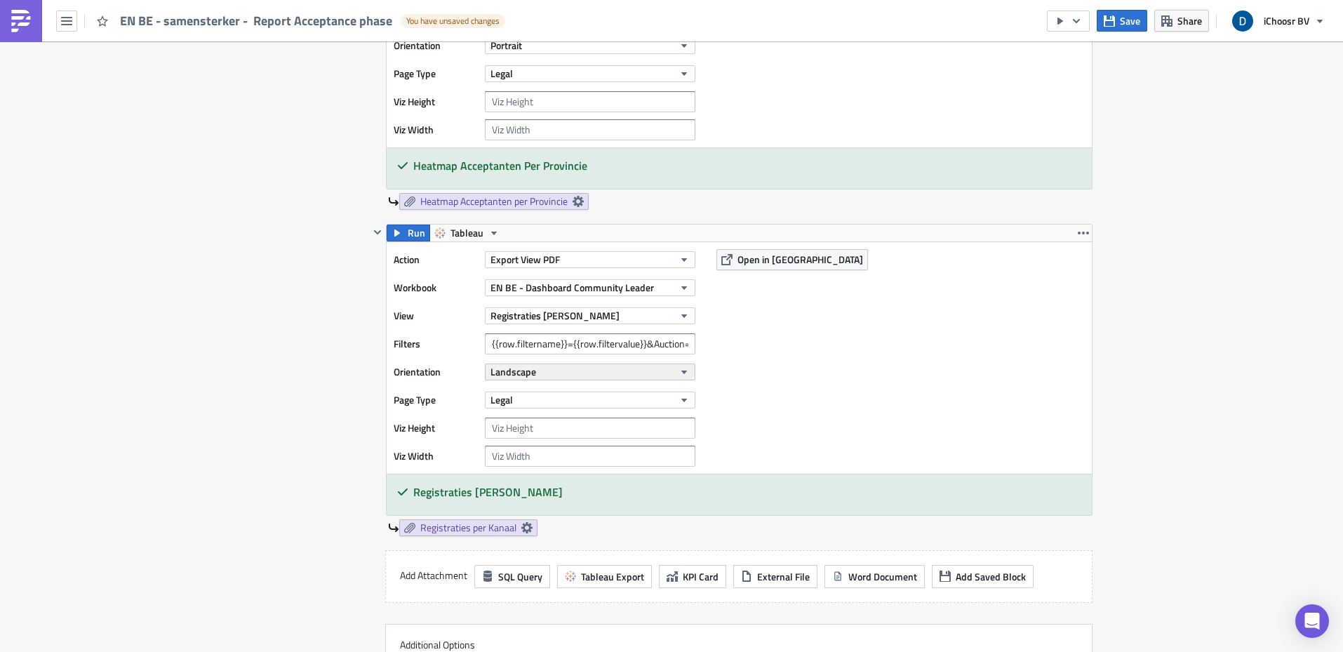
scroll to position [0, 0]
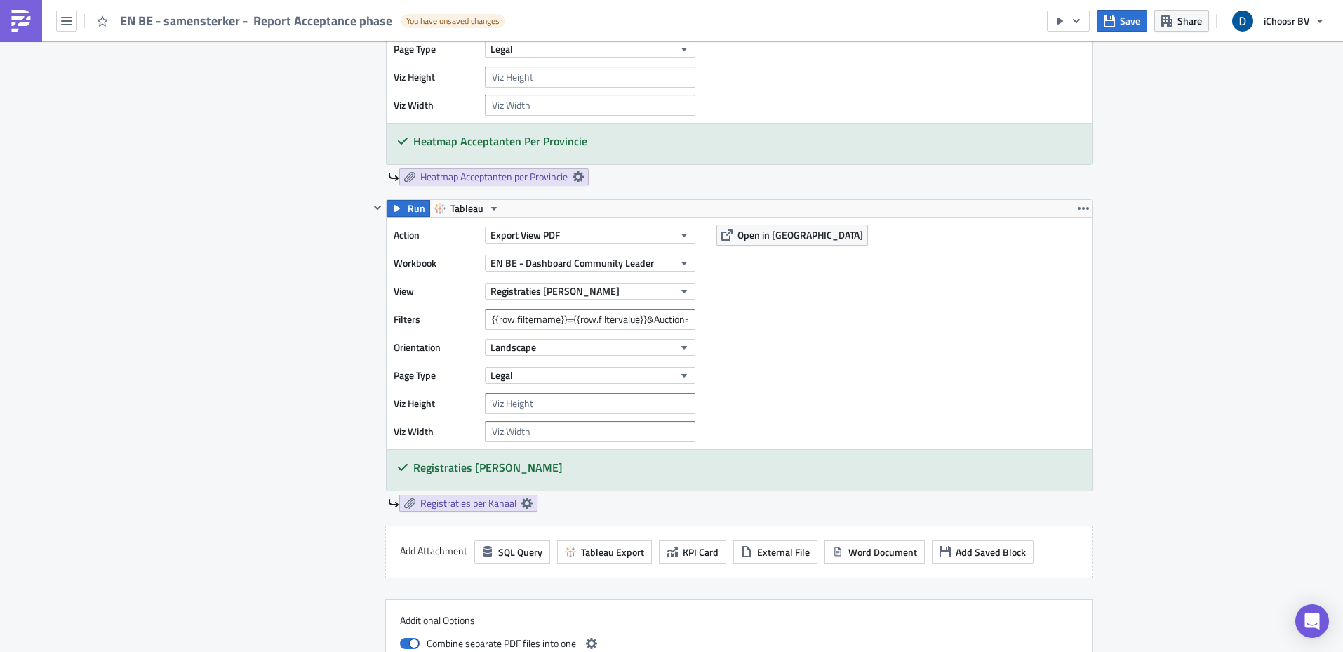
type input "{{row.filtername}}={{row.filtervalue}}&Auction=[DATE]"
click at [596, 319] on input "{{row.filtername}}={{row.filtervalue}}&Auction=[DATE]" at bounding box center [590, 319] width 210 height 21
click at [642, 319] on input "{{row.filtername}}={{row.filtervalue}}&Auction=[DATE]" at bounding box center [590, 319] width 210 height 21
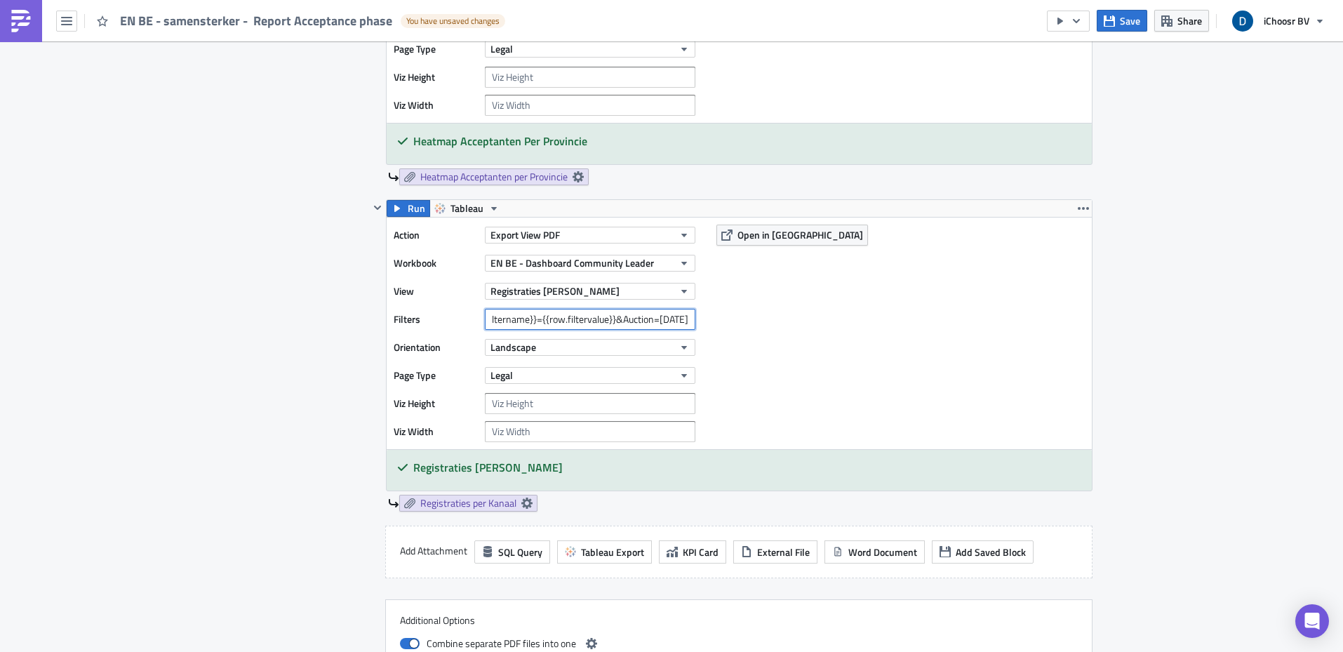
click at [642, 319] on input "{{row.filtername}}={{row.filtervalue}}&Auction=[DATE]" at bounding box center [590, 319] width 210 height 21
click at [793, 318] on div "Action Export View PDF Workbook EN BE - Dashboard Community Leader View Registr…" at bounding box center [739, 334] width 705 height 232
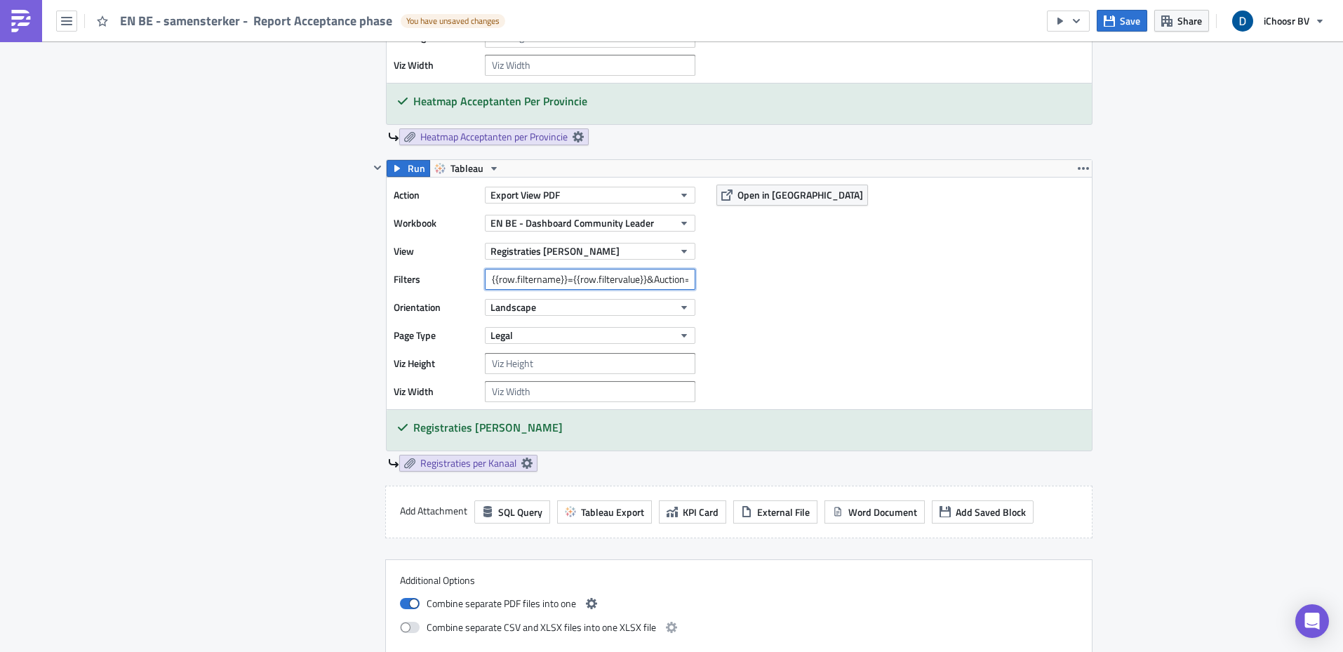
click at [654, 269] on input "{{row.filtername}}={{row.filtervalue}}&Auction=[DATE]" at bounding box center [590, 279] width 210 height 21
click at [654, 272] on input "{{row.filtername}}={{row.filtervalue}}&Auction=[DATE]" at bounding box center [590, 279] width 210 height 21
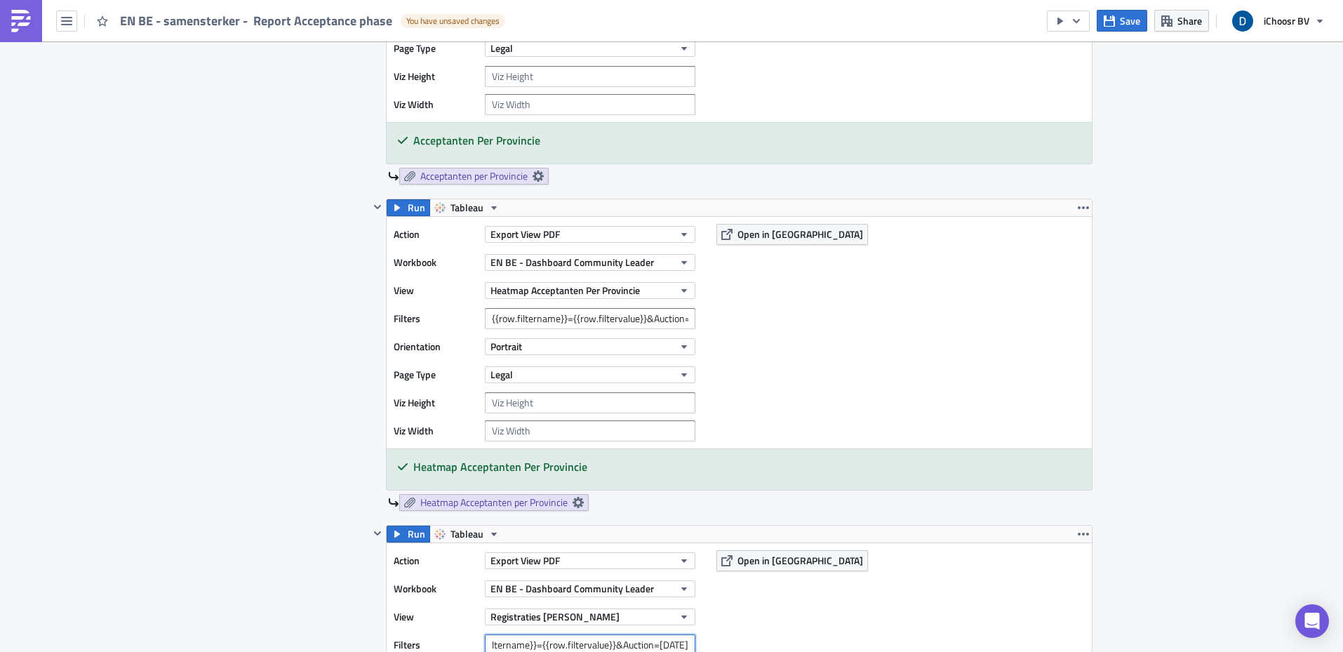
type input "{{row.filtername}}={{row.filtervalue}}&Auction=[DATE]"
click at [642, 323] on input "{{row.filtername}}={{row.filtervalue}}&Auction=[DATE]" at bounding box center [590, 318] width 210 height 21
click at [679, 321] on input "{{row.filtername}}={{row.filtervalue}}&Auction=[DATE]" at bounding box center [590, 318] width 210 height 21
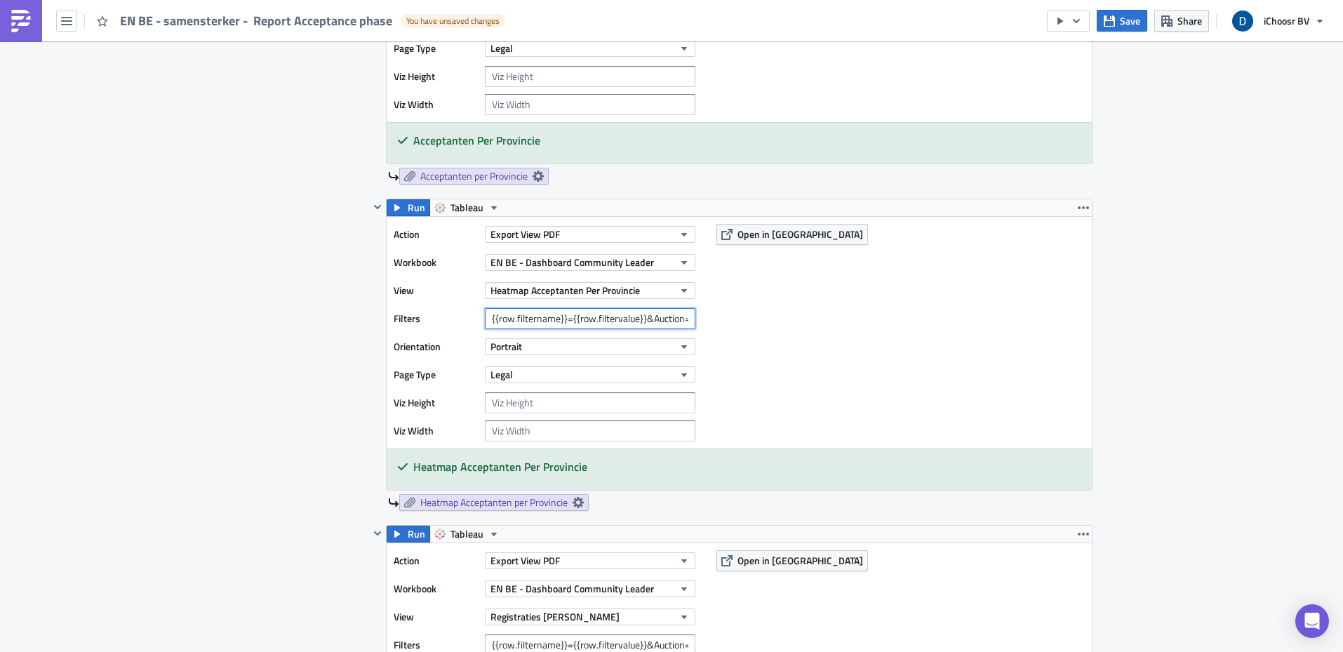
click at [679, 321] on input "{{row.filtername}}={{row.filtervalue}}&Auction=[DATE]" at bounding box center [590, 318] width 210 height 21
drag, startPoint x: 878, startPoint y: 347, endPoint x: 860, endPoint y: 295, distance: 54.8
click at [878, 347] on div "Action Export View PDF Workbook EN BE - Dashboard Community Leader View Heatmap…" at bounding box center [739, 333] width 705 height 232
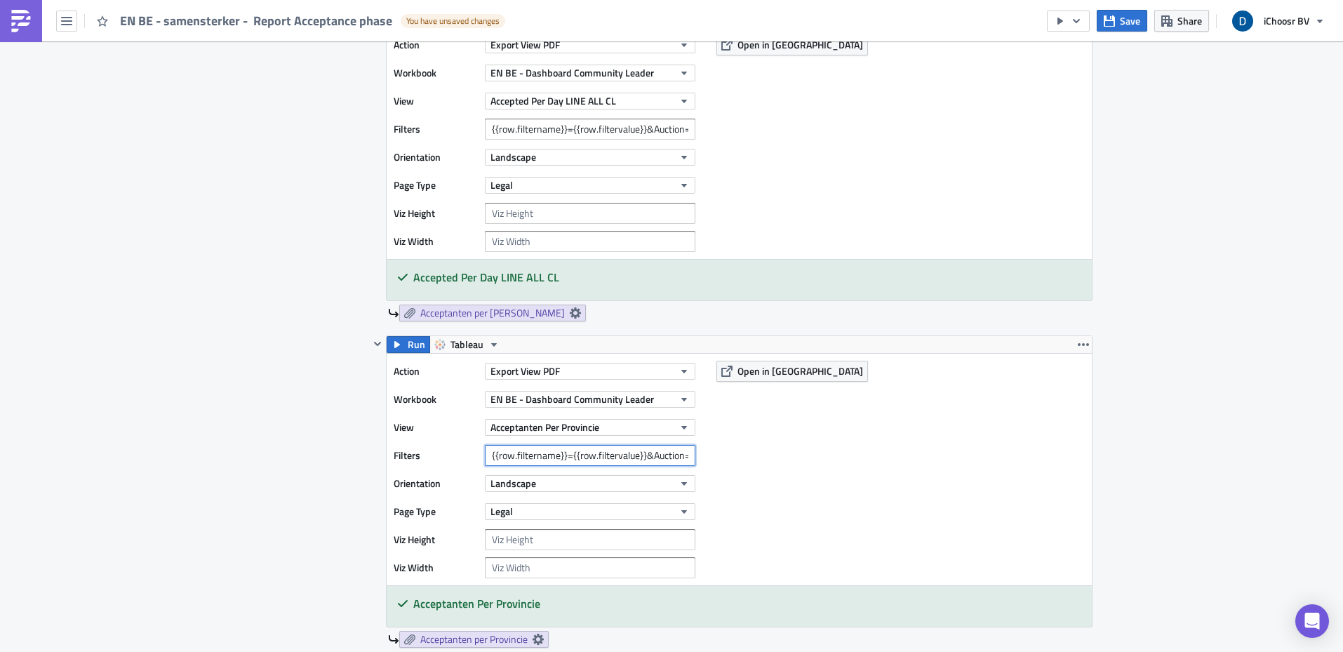
click at [640, 455] on input "{{row.filtername}}={{row.filtervalue}}&Auction=[DATE],[DATE]," at bounding box center [590, 455] width 210 height 21
click at [893, 425] on div "Action Export View PDF Workbook EN BE - Dashboard Community Leader View Accepta…" at bounding box center [739, 470] width 705 height 232
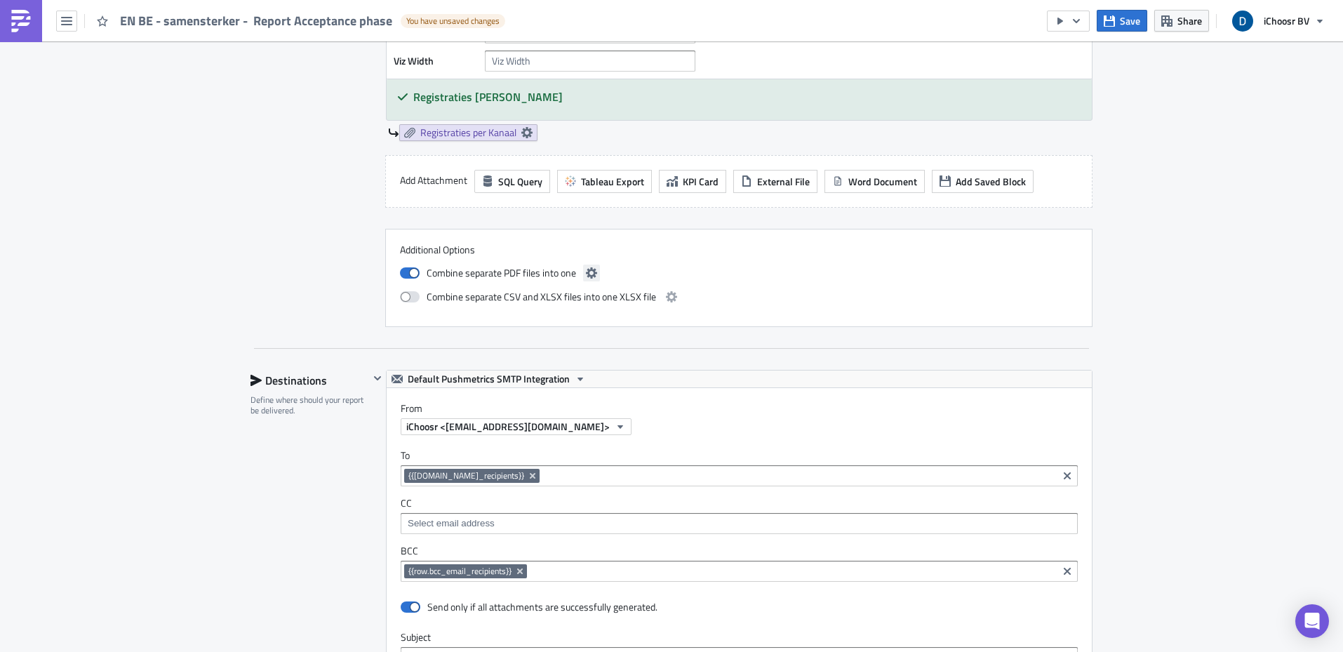
click at [586, 272] on icon "button" at bounding box center [591, 272] width 11 height 11
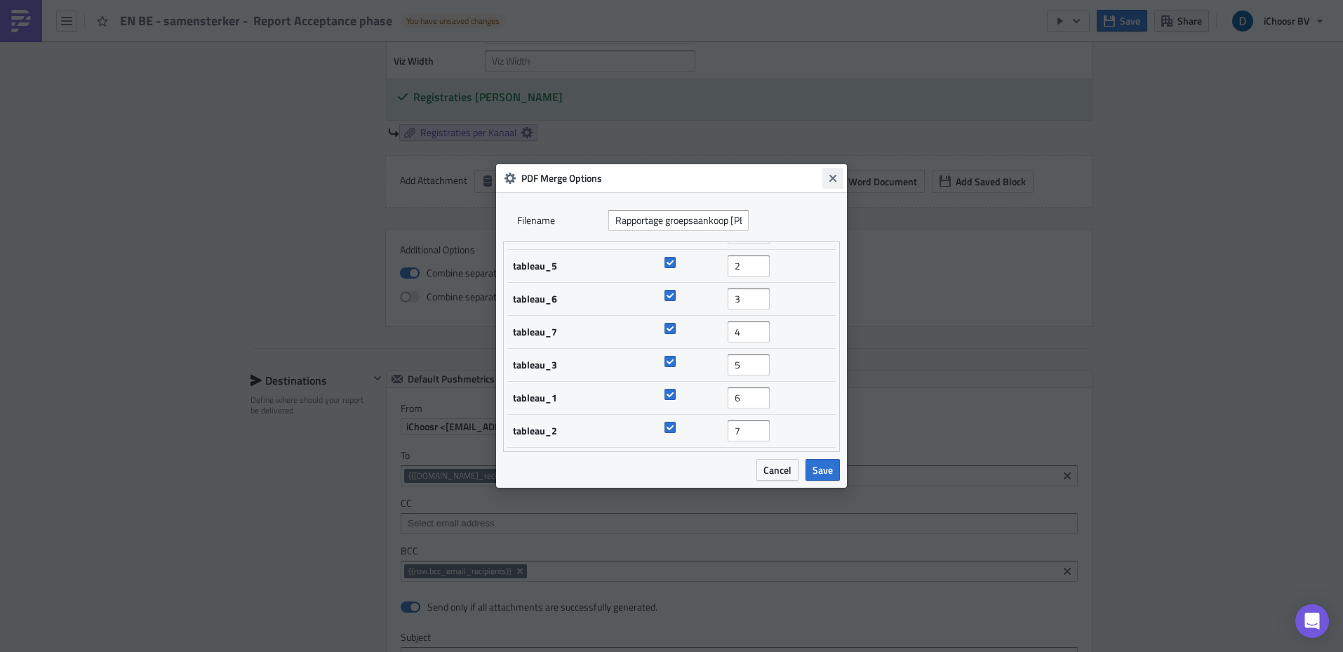
click at [838, 178] on icon "Close" at bounding box center [832, 178] width 11 height 11
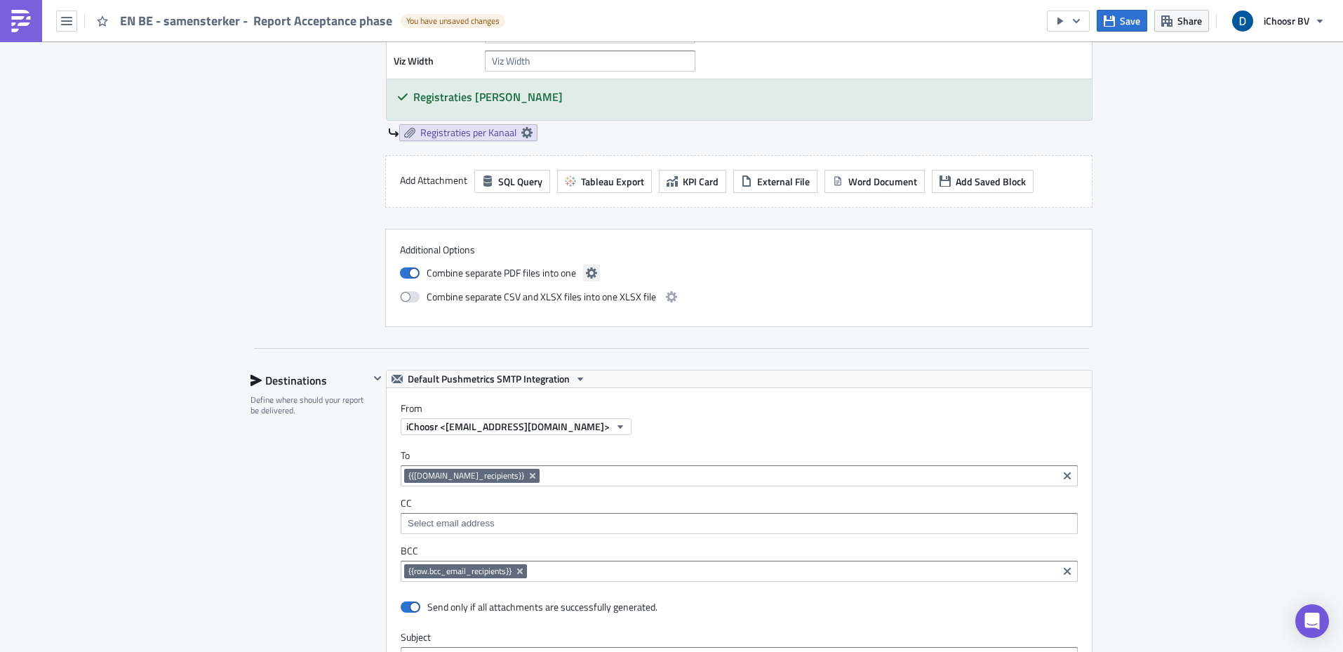
click at [590, 268] on icon "button" at bounding box center [591, 272] width 11 height 11
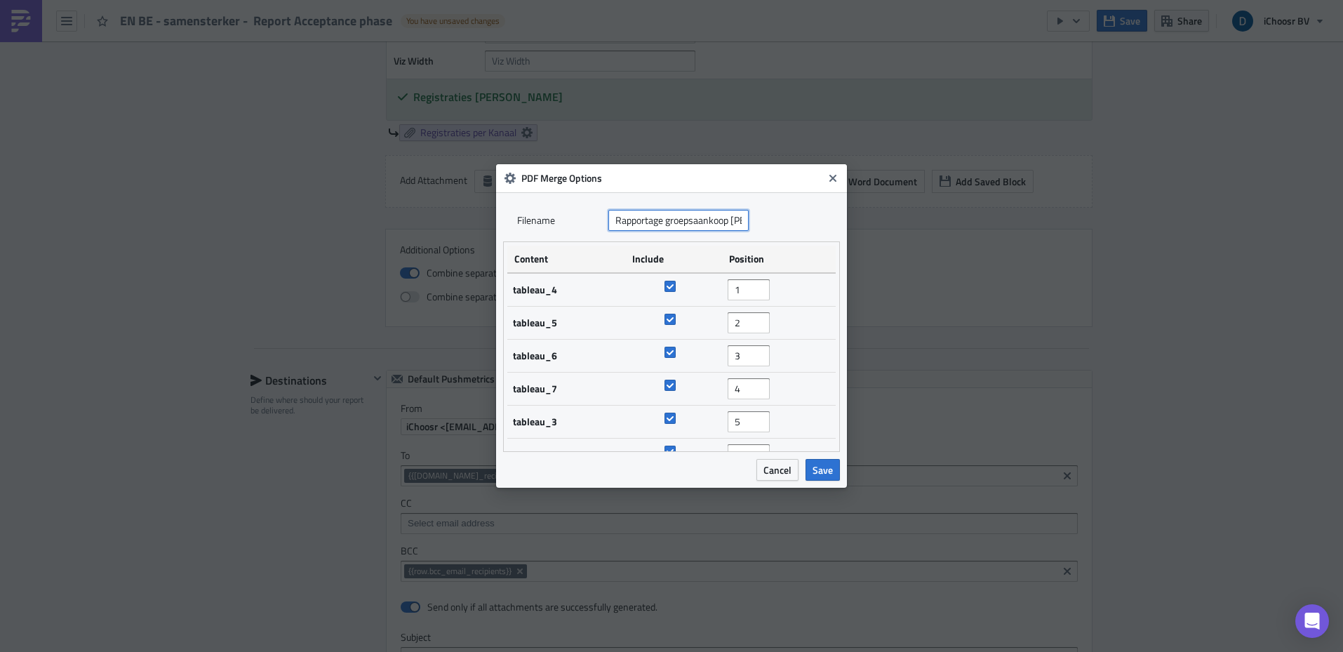
click at [697, 213] on input "Rapportage groepsaankoop [PERSON_NAME] stroom - iChoosr" at bounding box center [678, 220] width 140 height 21
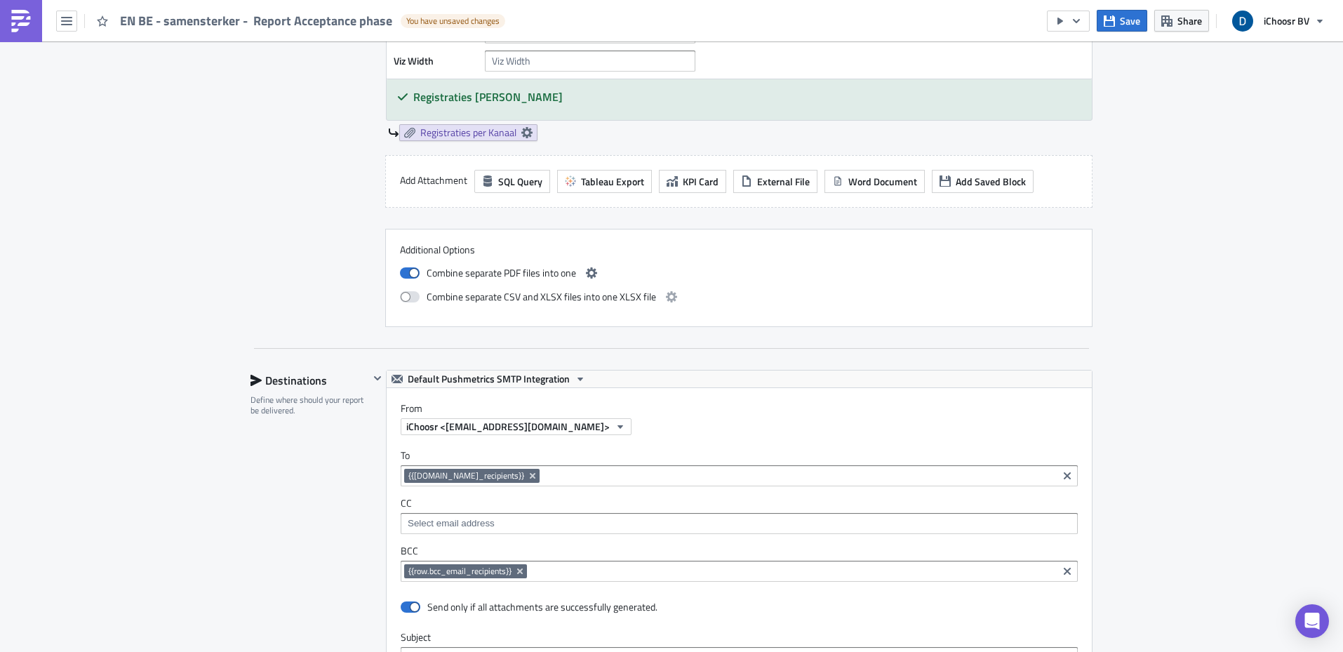
click at [994, 265] on body "EN BE - samensterker - Report Acceptance phase You have unsaved changes Save Sh…" at bounding box center [671, 327] width 1343 height 654
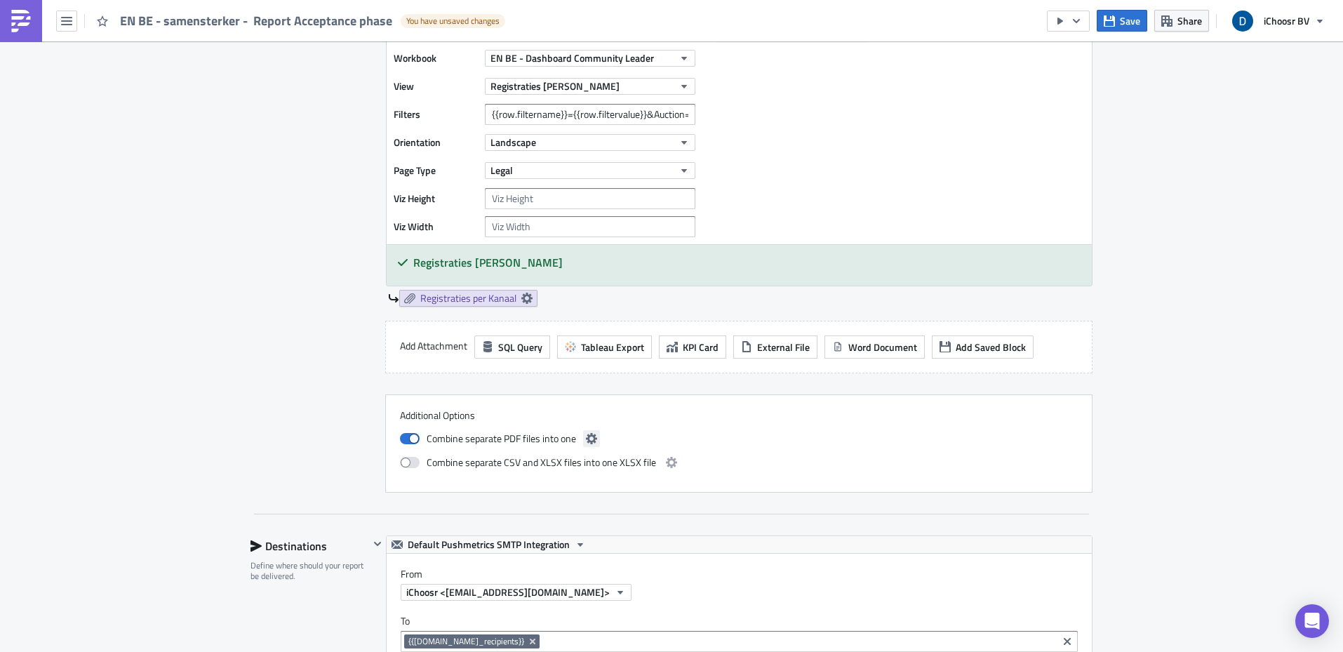
click at [586, 442] on icon "button" at bounding box center [591, 438] width 11 height 11
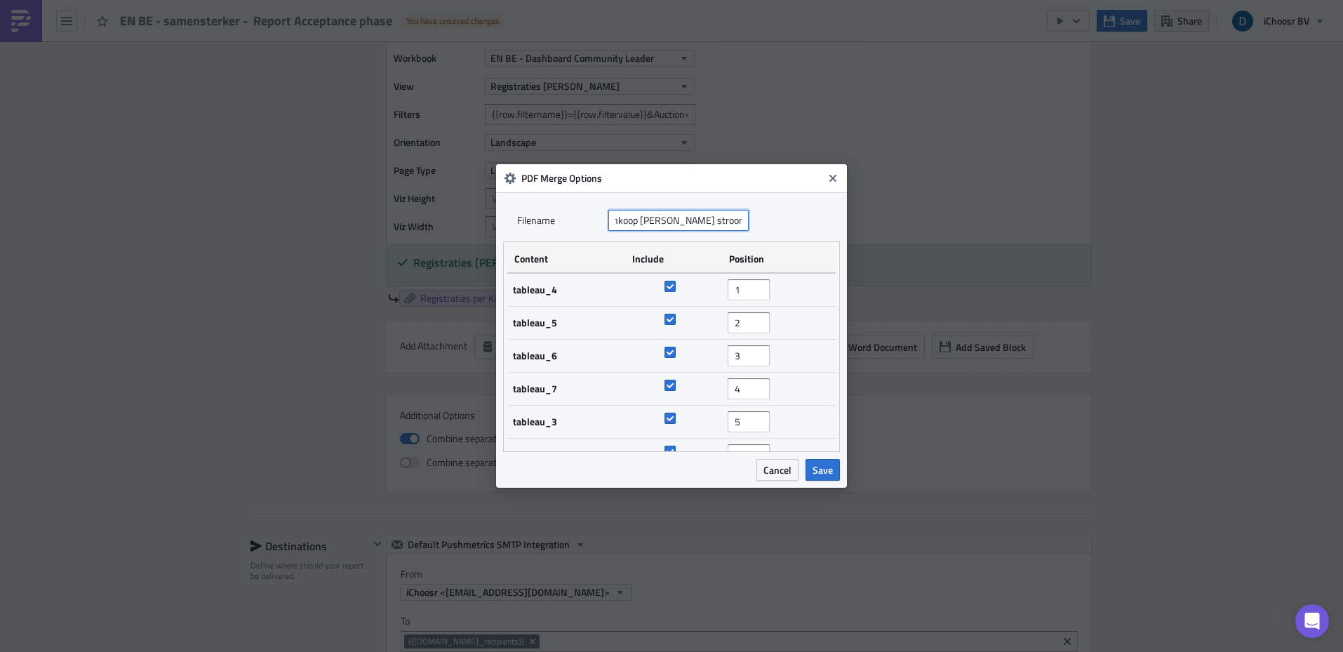
drag, startPoint x: 730, startPoint y: 221, endPoint x: 803, endPoint y: 225, distance: 73.1
click at [803, 225] on div "Filenam﻿e Rapportage groepsaankoop [PERSON_NAME] stroom - iChoosr" at bounding box center [671, 220] width 309 height 21
type input "Rapportage groepsaankoop energie - samensterker"
click at [829, 473] on span "Save" at bounding box center [823, 469] width 20 height 15
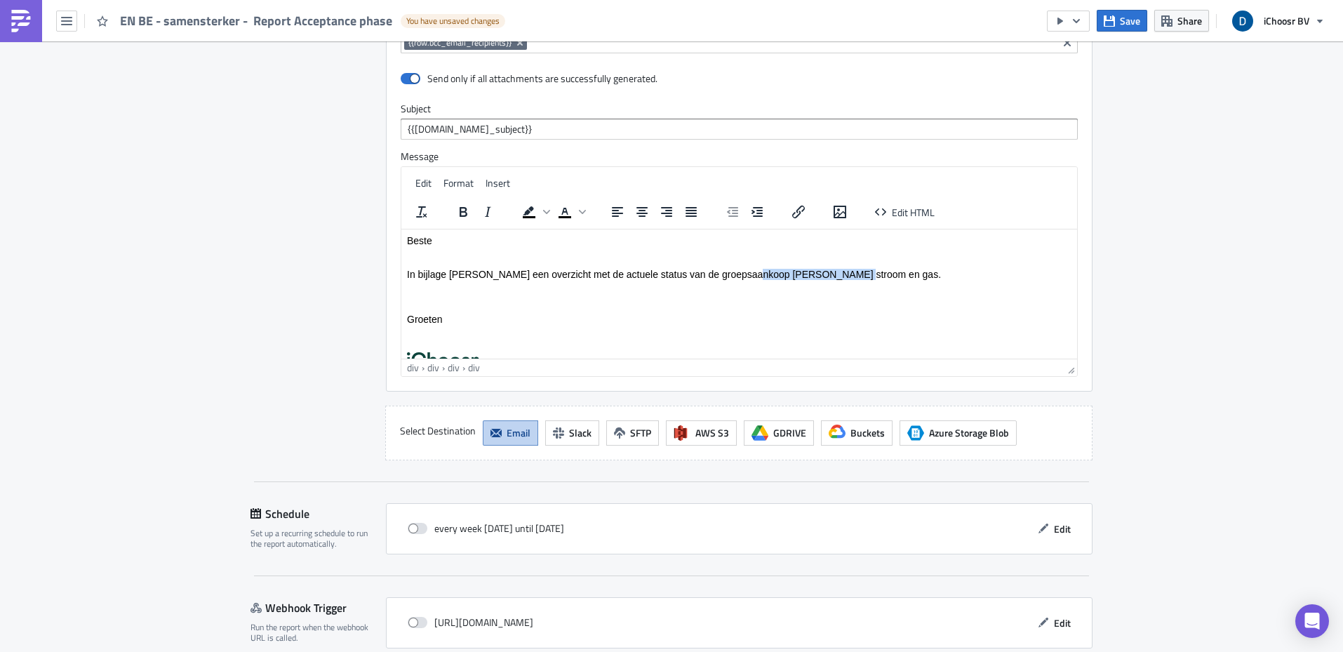
drag, startPoint x: 742, startPoint y: 274, endPoint x: 835, endPoint y: 270, distance: 92.7
click at [835, 270] on div "In bijlage [PERSON_NAME] een overzicht met de actuele status van de groepsaanko…" at bounding box center [739, 268] width 664 height 45
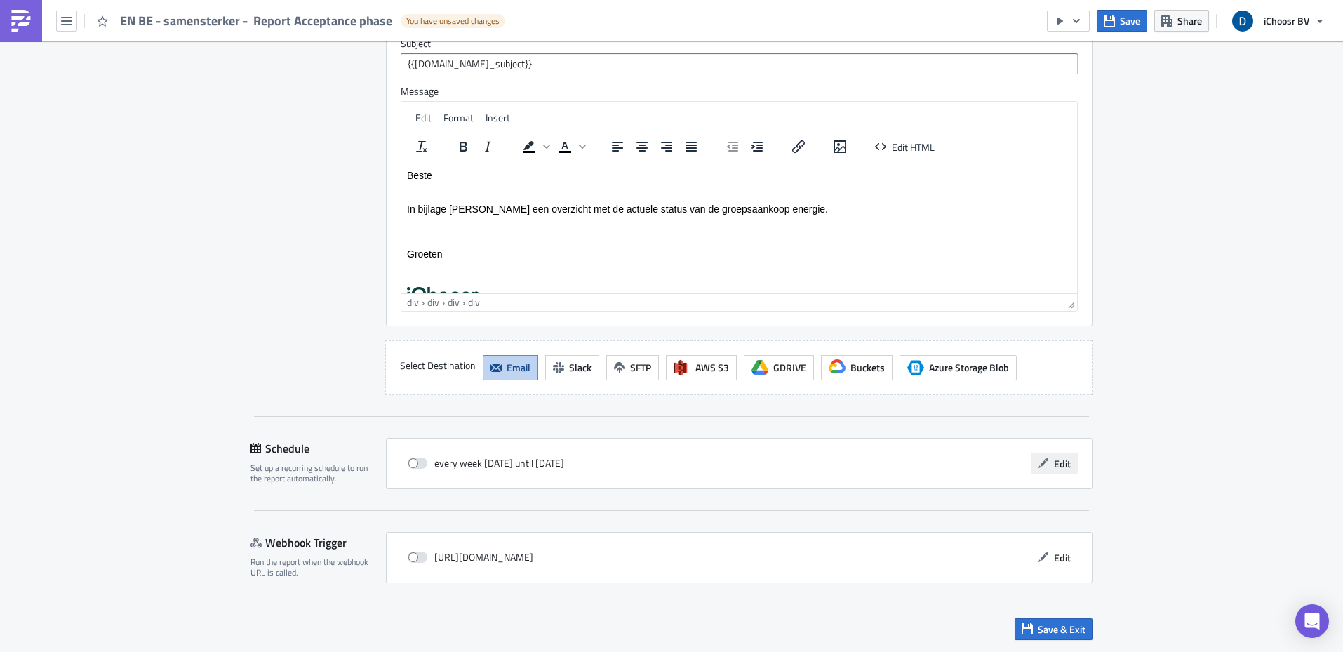
click at [1038, 457] on icon "button" at bounding box center [1043, 462] width 11 height 11
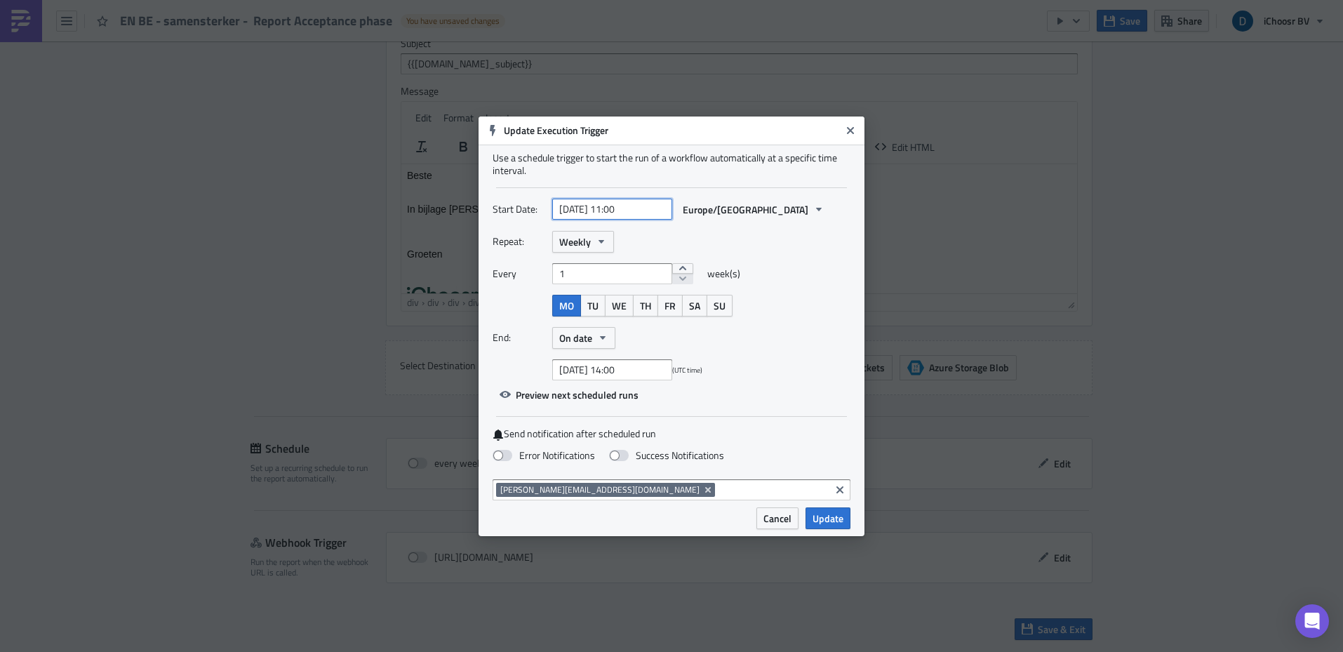
select select "4"
select select "2025"
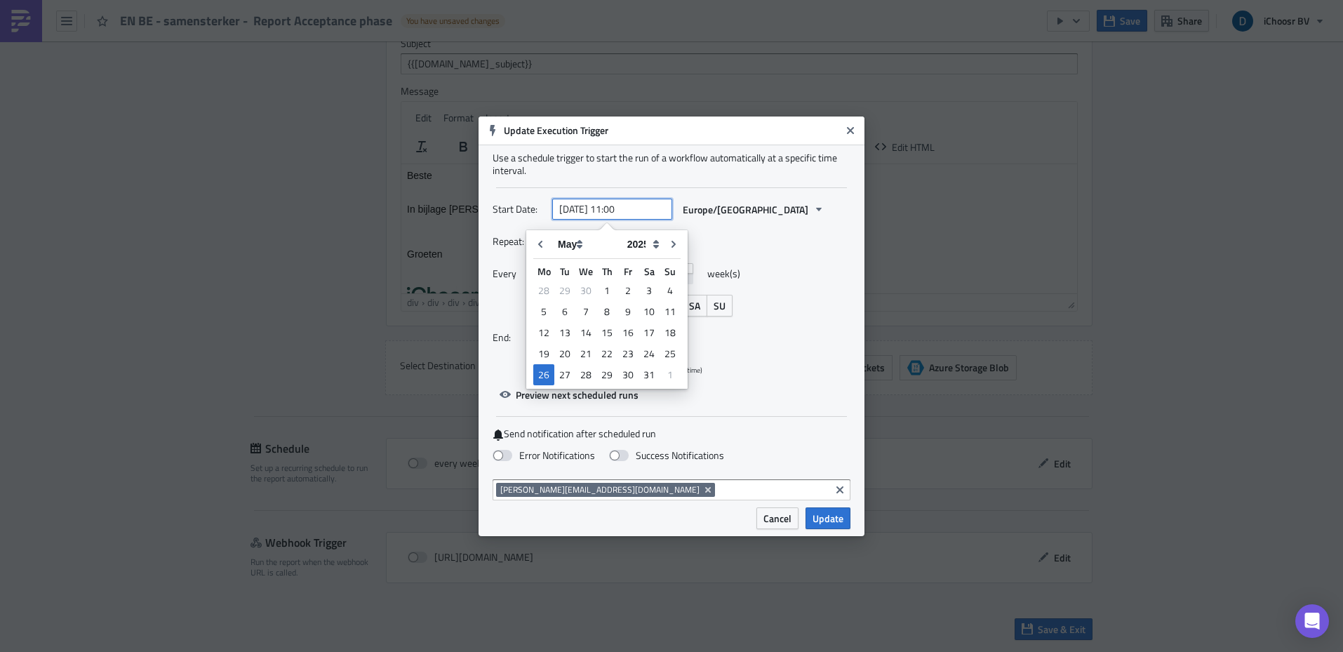
click at [617, 209] on input "[DATE] 11:00" at bounding box center [612, 209] width 120 height 21
click at [603, 203] on input "[DATE] 13:00" at bounding box center [612, 209] width 120 height 21
type input "[DATE] 13:00"
click at [583, 248] on select "January February March April May June July August September October November De…" at bounding box center [585, 244] width 69 height 21
select select "9"
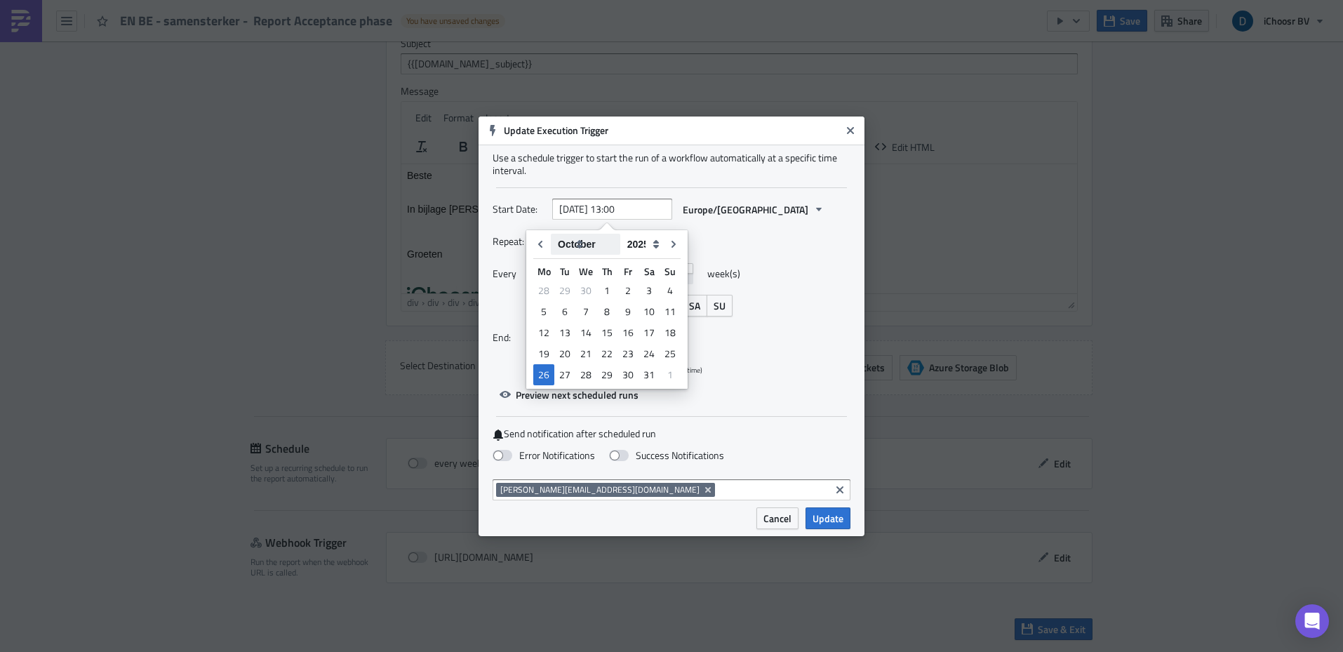
click at [551, 234] on select "January February March April May June July August September October November De…" at bounding box center [585, 244] width 69 height 21
type input "[DATE] 13:00"
select select "9"
click at [649, 244] on select "2005 2006 2007 2008 2009 2010 2011 2012 2013 2014 2015 2016 2017 2018 2019 2020…" at bounding box center [642, 244] width 44 height 21
click at [620, 234] on select "2005 2006 2007 2008 2009 2010 2011 2012 2013 2014 2015 2016 2017 2018 2019 2020…" at bounding box center [642, 244] width 44 height 21
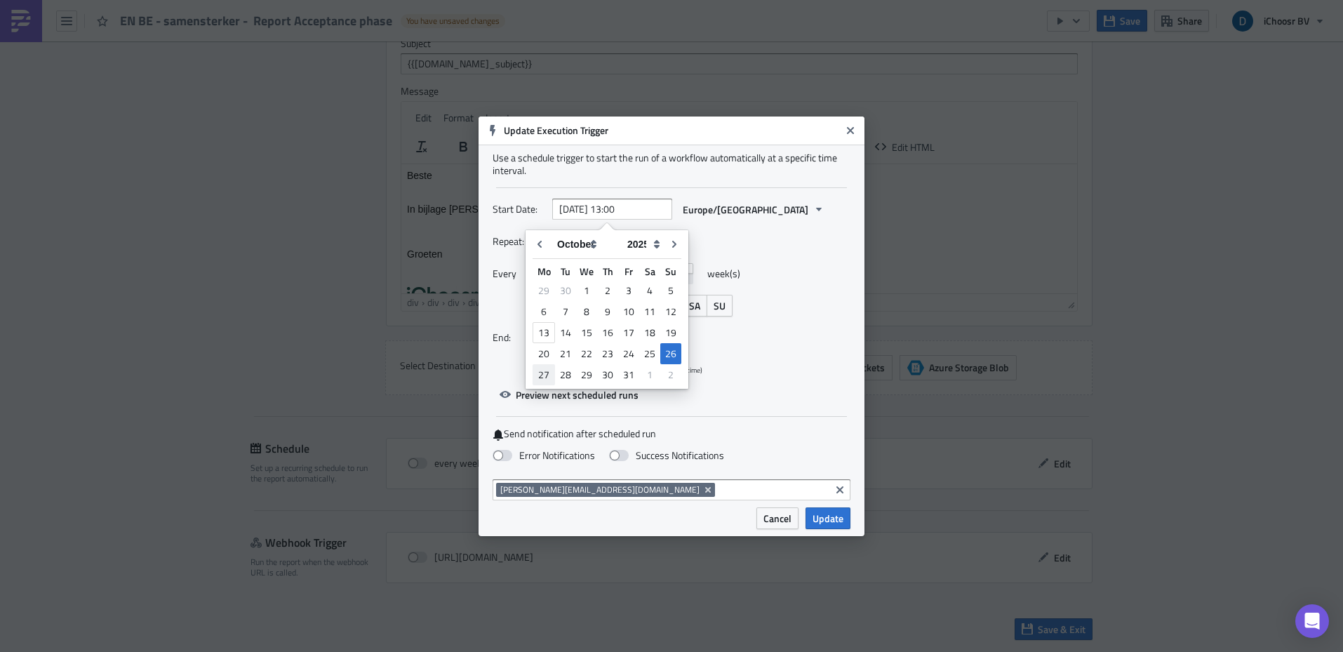
click at [542, 375] on div "27" at bounding box center [544, 375] width 22 height 20
type input "[DATE] 13:00"
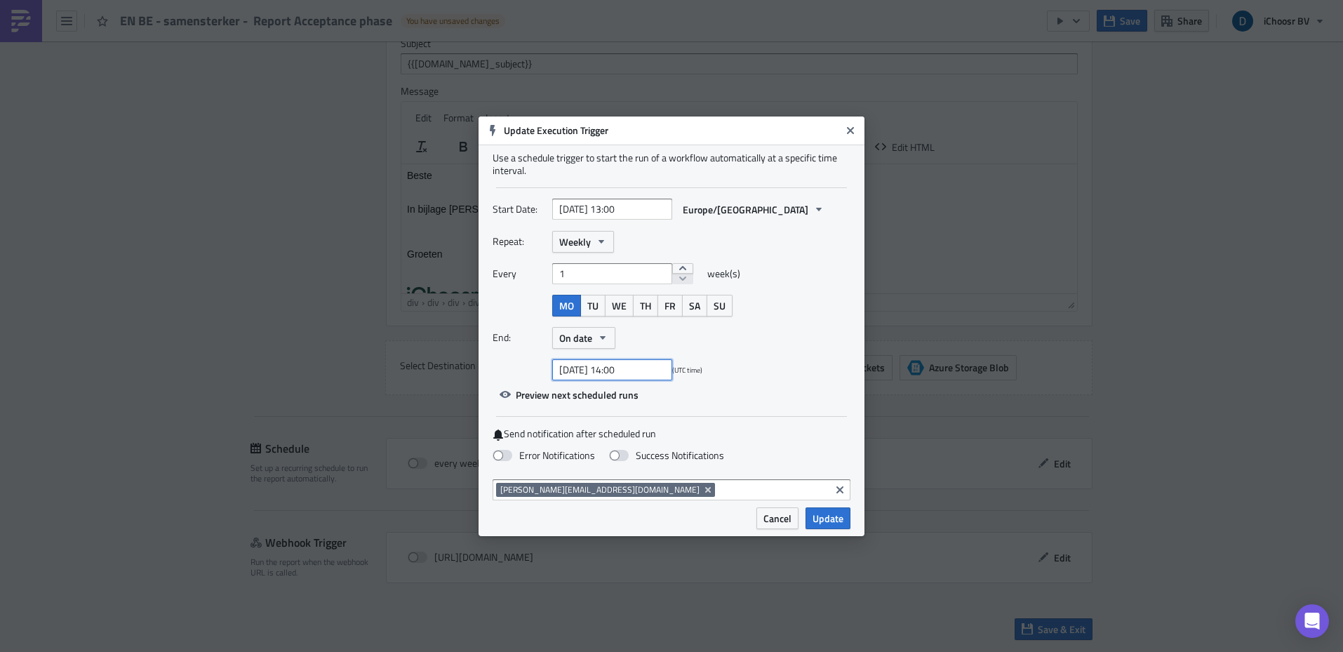
click at [611, 371] on input "[DATE] 14:00" at bounding box center [612, 369] width 120 height 21
select select "6"
select select "2025"
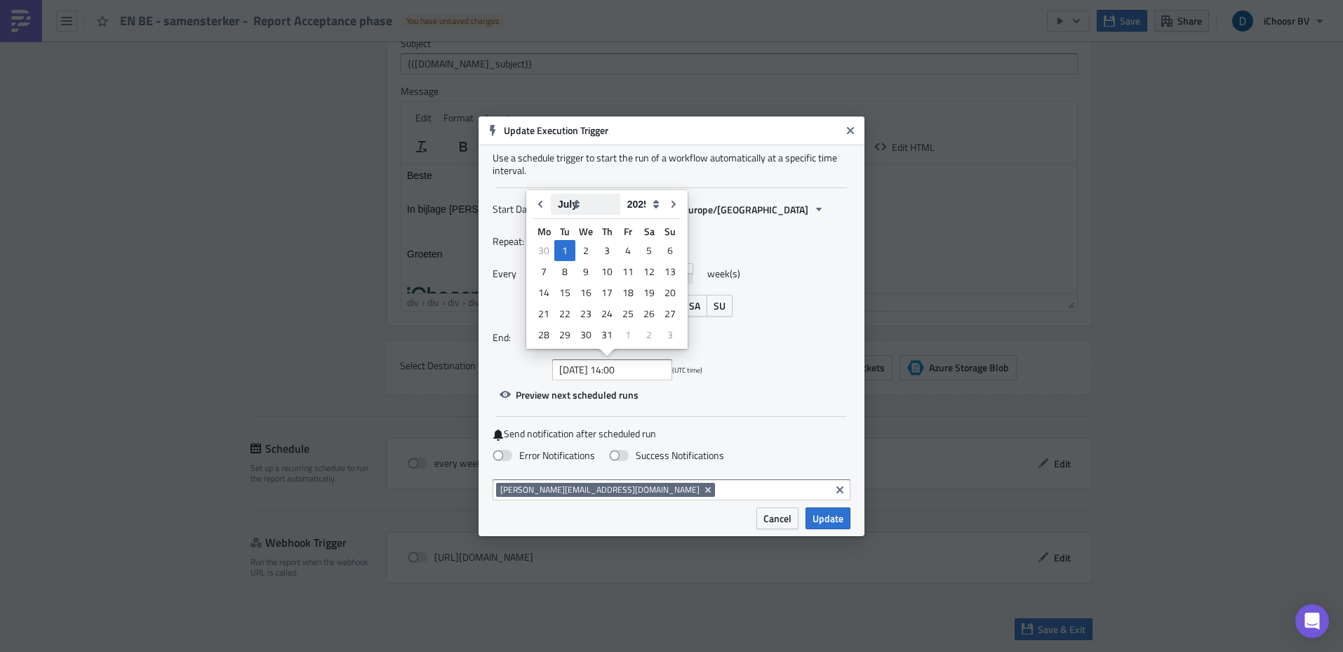
click at [581, 200] on select "January February March April May June July August September October November De…" at bounding box center [585, 204] width 69 height 21
select select "11"
click at [551, 194] on select "January February March April May June July August September October November De…" at bounding box center [585, 204] width 69 height 21
type input "[DATE] 14:00"
select select "11"
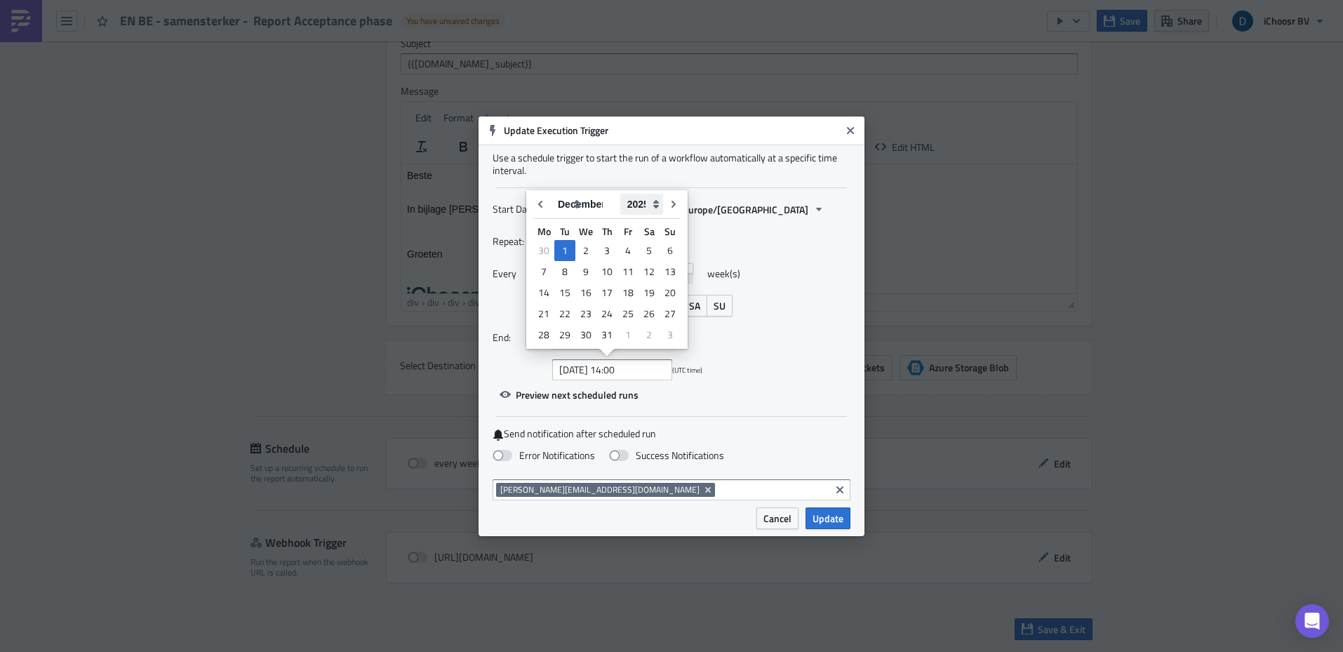
click at [655, 201] on select "2005 2006 2007 2008 2009 2010 2011 2012 2013 2014 2015 2016 2017 2018 2019 2020…" at bounding box center [641, 204] width 43 height 21
click at [620, 194] on select "2005 2006 2007 2008 2009 2010 2011 2012 2013 2014 2015 2016 2017 2018 2019 2020…" at bounding box center [641, 204] width 43 height 21
click at [562, 248] on div "2" at bounding box center [564, 251] width 21 height 20
type input "[DATE] 14:00"
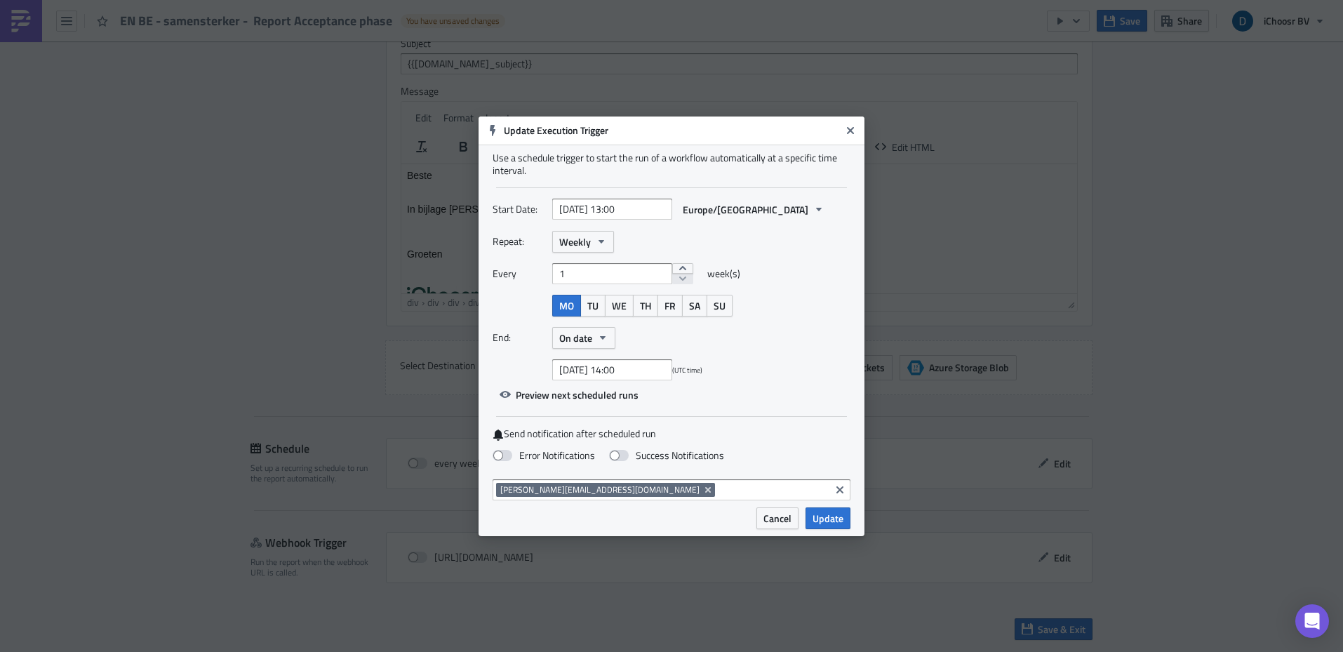
click at [763, 349] on div "Repeat: Weekly Every 1 week(s) MO TU WE TH FR SA SU End: On date [DATE] 14:00 (…" at bounding box center [672, 305] width 358 height 149
click at [839, 524] on span "Update" at bounding box center [828, 518] width 31 height 15
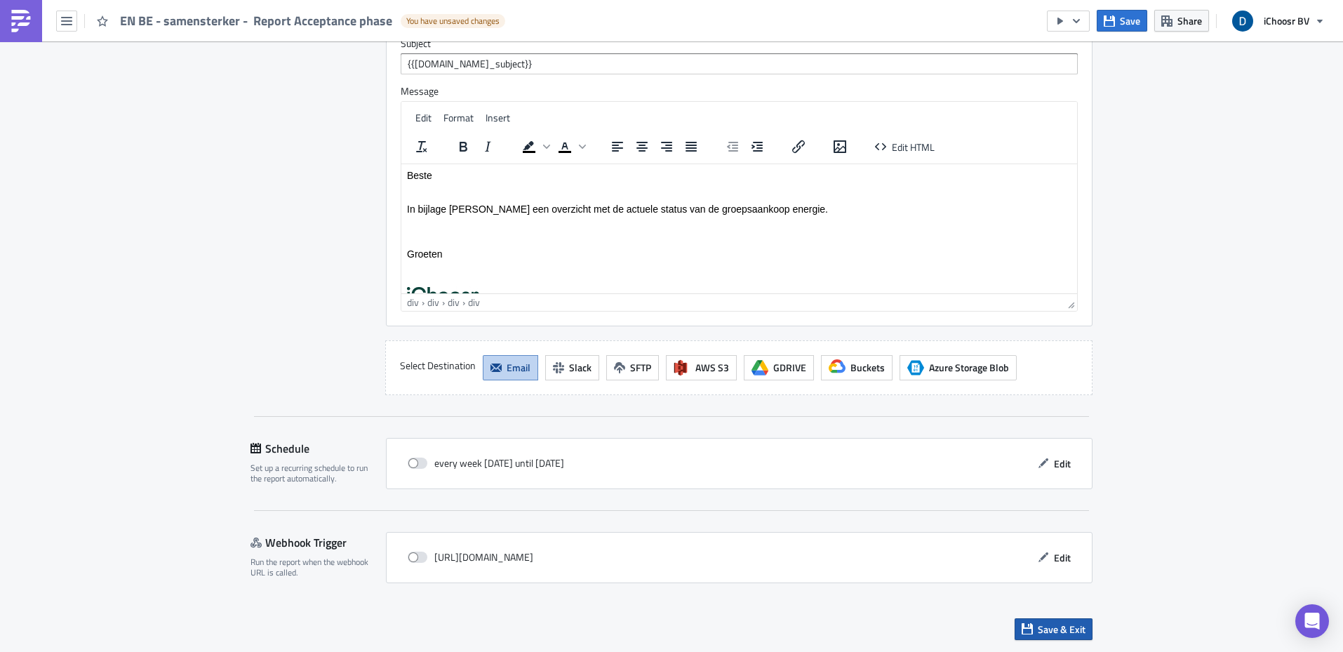
click at [1084, 636] on button "Save & Exit" at bounding box center [1054, 629] width 78 height 22
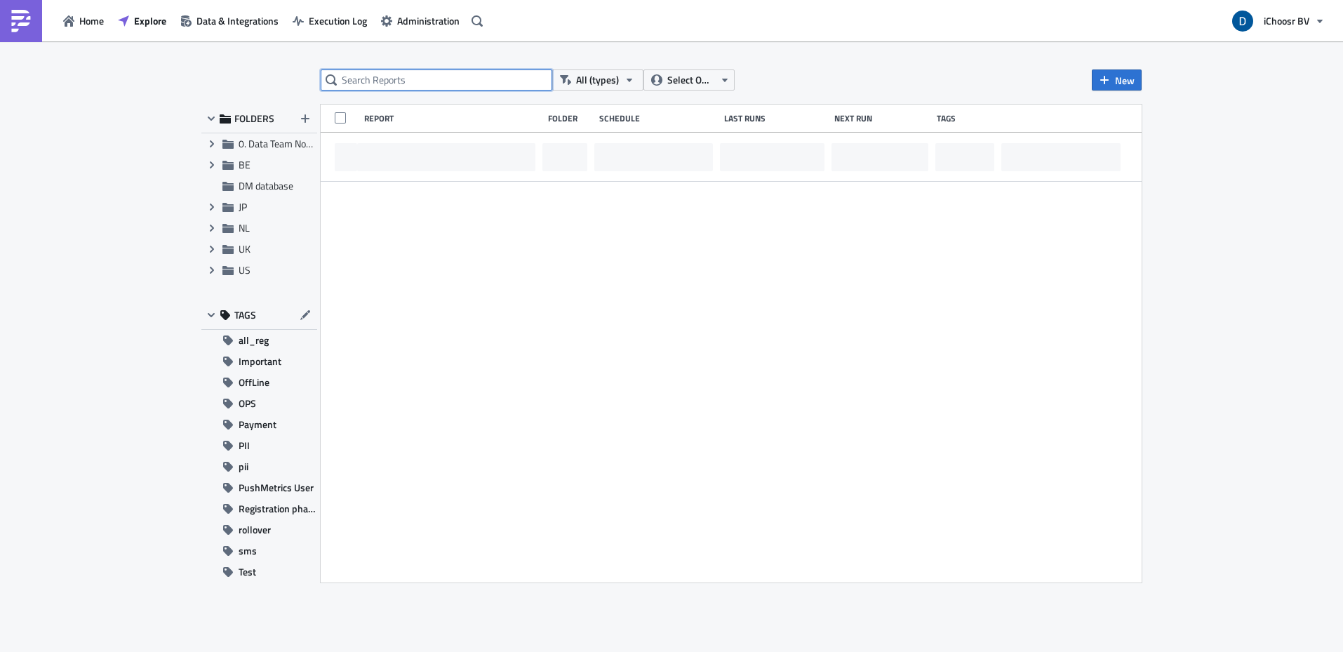
click at [430, 75] on input "text" at bounding box center [437, 79] width 232 height 21
type input "EN BE"
click at [216, 165] on icon "Expand group" at bounding box center [211, 164] width 11 height 11
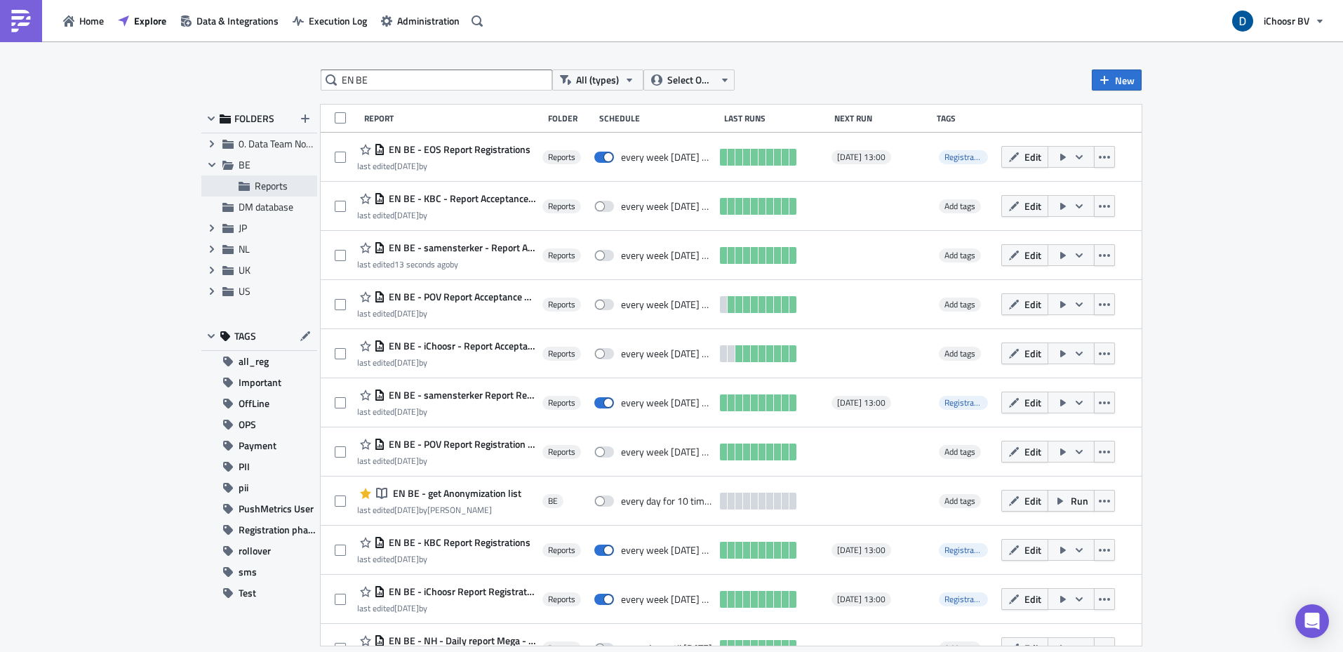
click at [276, 185] on span "Reports" at bounding box center [271, 185] width 33 height 15
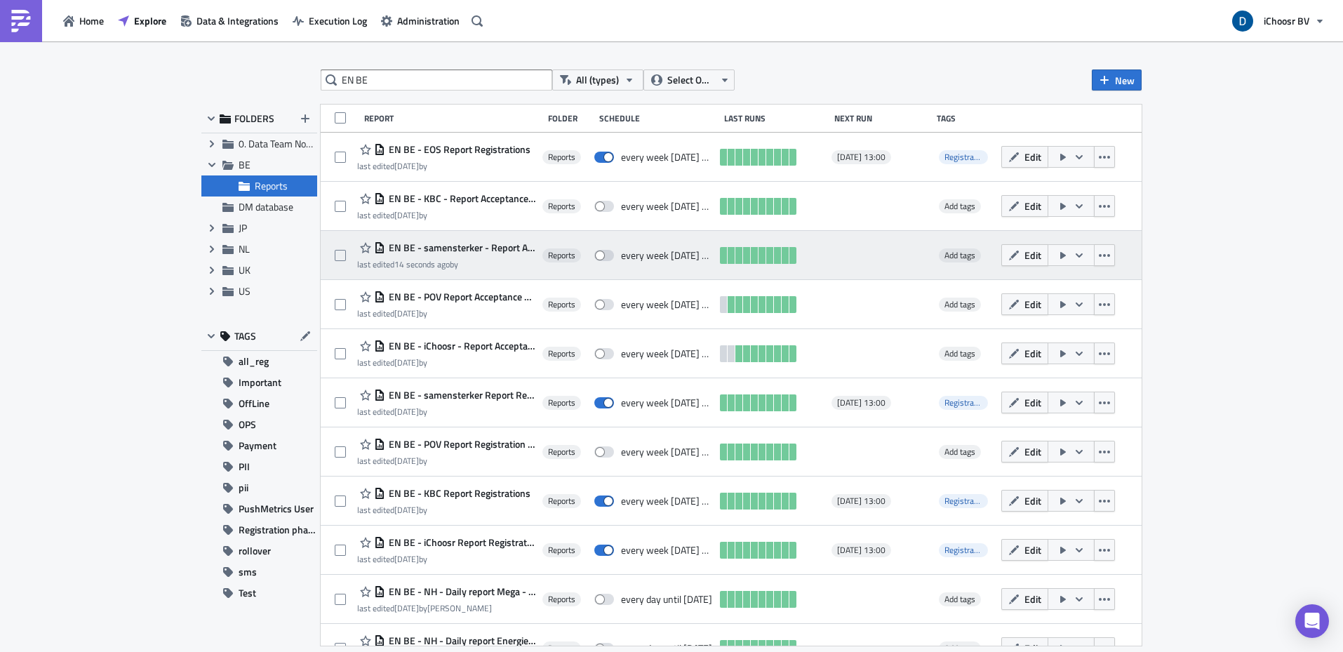
click at [1085, 259] on icon "button" at bounding box center [1079, 255] width 11 height 11
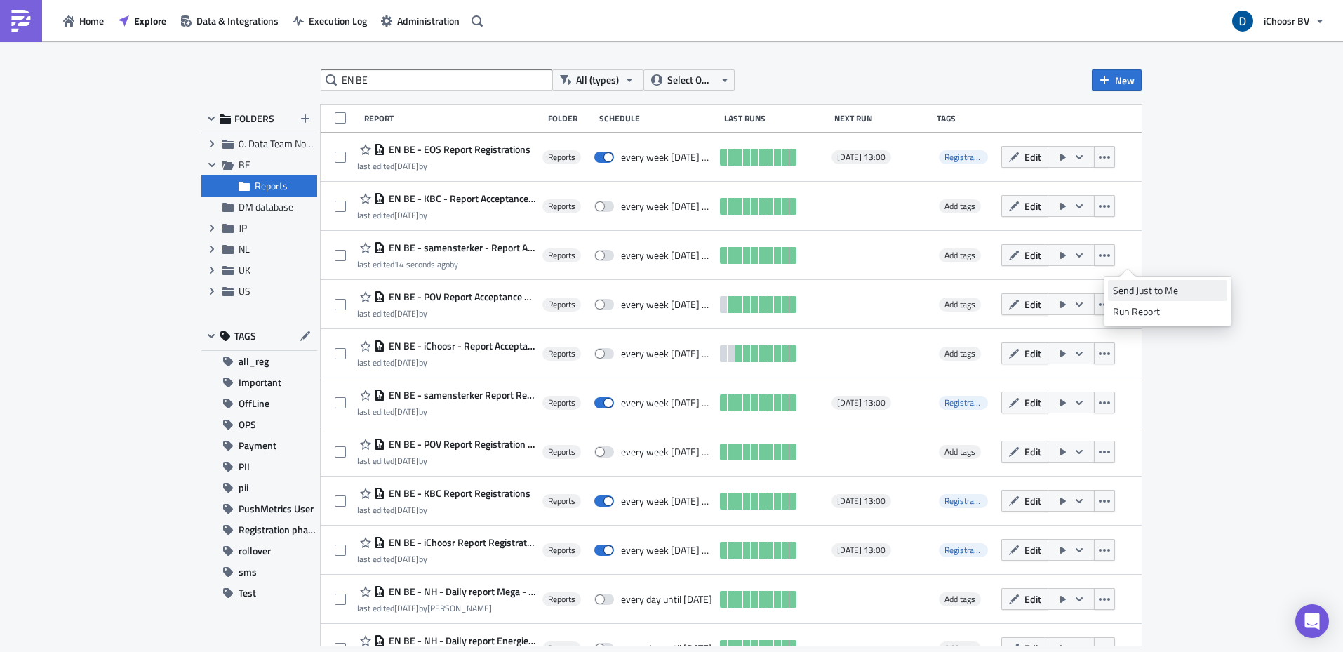
click at [1170, 285] on div "Send Just to Me" at bounding box center [1167, 290] width 109 height 14
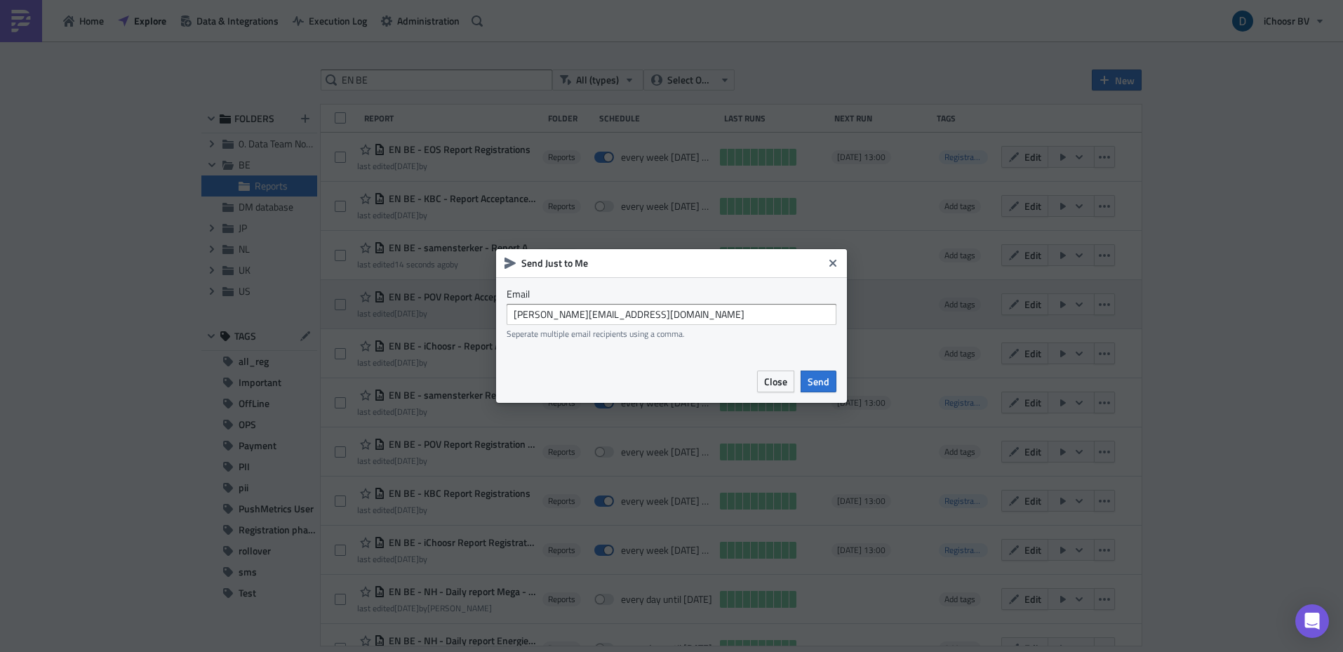
drag, startPoint x: 823, startPoint y: 378, endPoint x: 769, endPoint y: 314, distance: 84.2
click at [822, 378] on span "Send" at bounding box center [819, 381] width 22 height 15
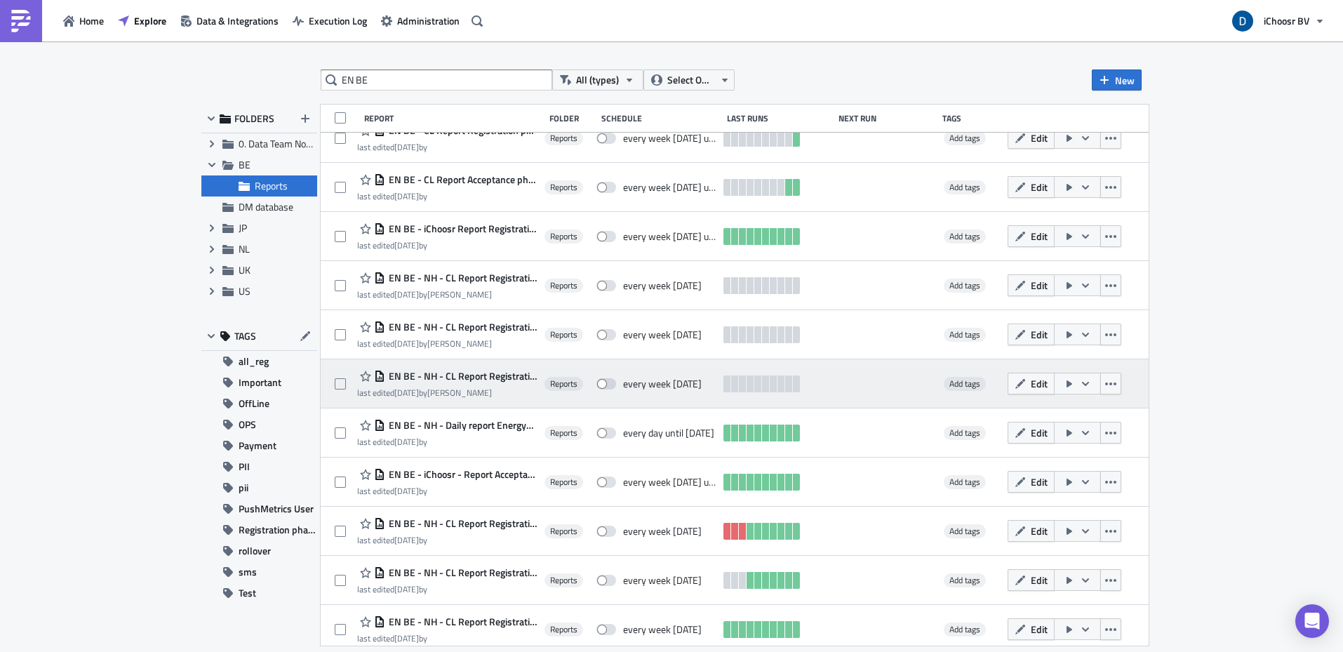
scroll to position [617, 0]
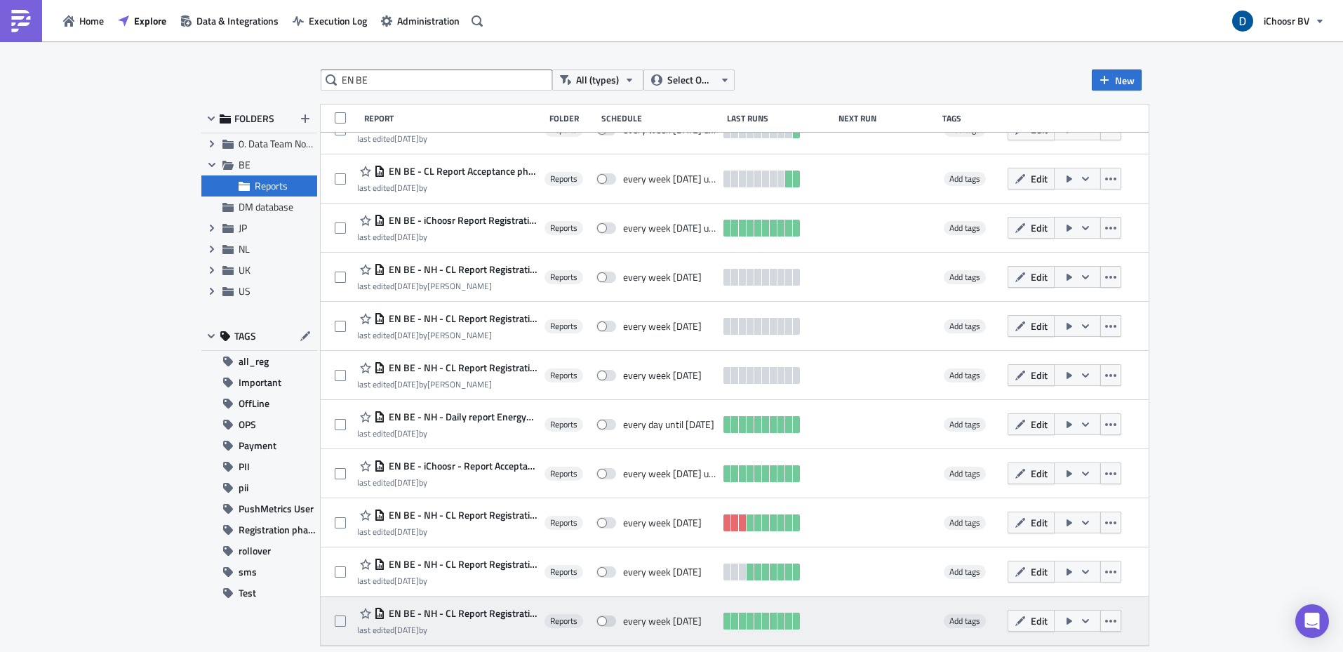
click at [479, 612] on span "EN BE - NH - CL Report Registrations and Acceptation October 2024 EOS" at bounding box center [461, 613] width 152 height 13
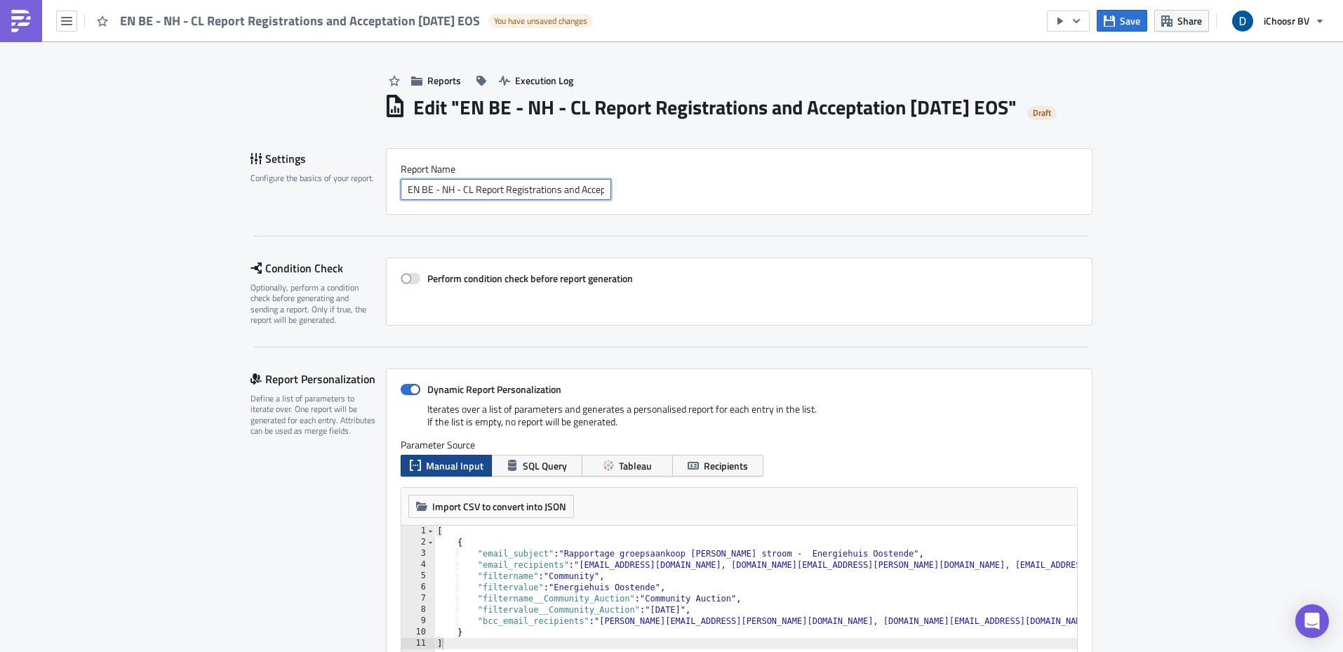
click at [537, 200] on input "EN BE - NH - CL Report Registrations and Acceptation October 2024 EOS" at bounding box center [506, 189] width 210 height 21
click at [550, 200] on input "EN BE - NH - CL Report Registrations and Acceptation October 2024 EOS" at bounding box center [506, 189] width 210 height 21
drag, startPoint x: 575, startPoint y: 213, endPoint x: 502, endPoint y: 215, distance: 73.7
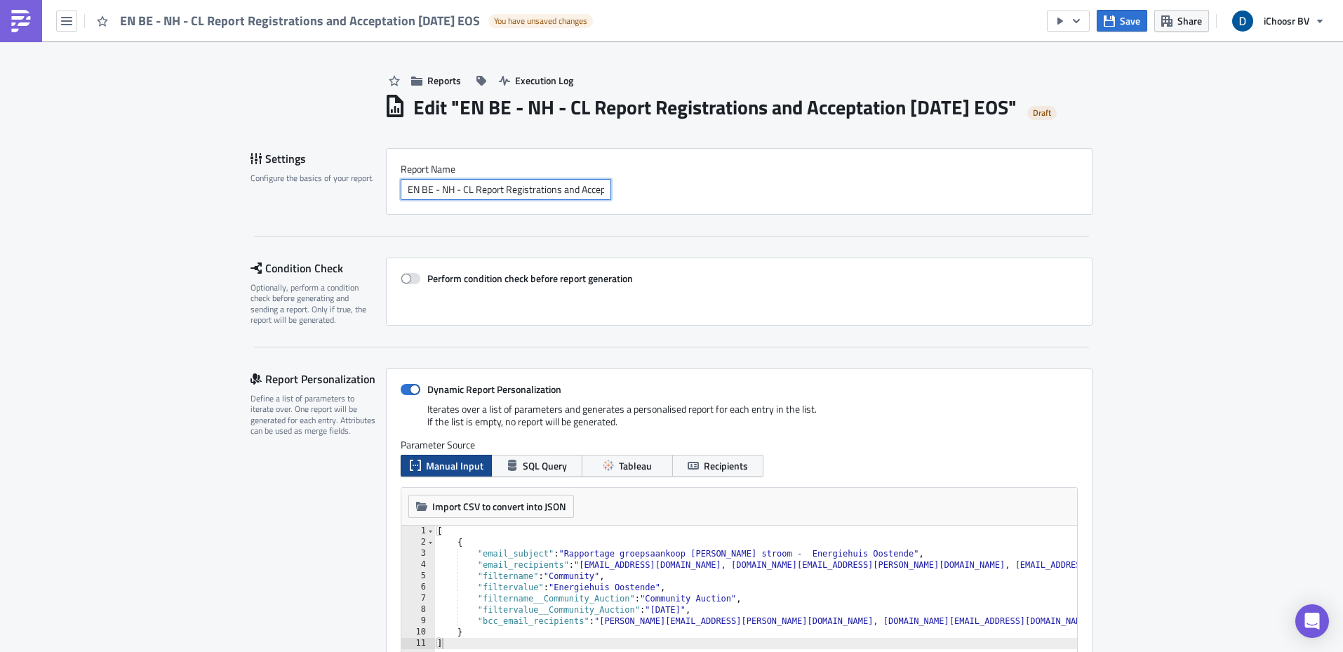
click at [502, 200] on input "EN BE - NH - CL Report Registrations and Acceptation October 2024 EOS" at bounding box center [506, 189] width 210 height 21
drag, startPoint x: 552, startPoint y: 189, endPoint x: 627, endPoint y: 188, distance: 75.1
click at [627, 188] on div "EN BE - NH - CL Report Acceptation October 2024 EOS" at bounding box center [739, 189] width 677 height 21
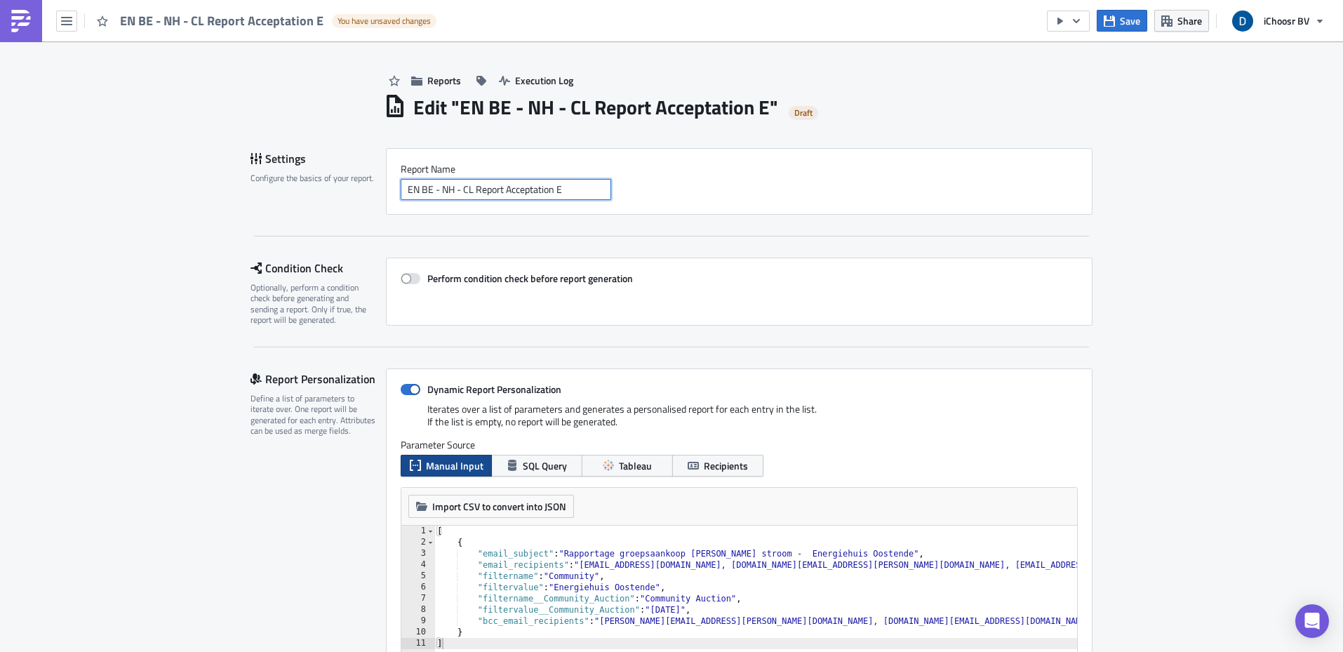
scroll to position [0, 0]
type input "EN BE - NH - CL Report Acceptation EOS"
click at [879, 209] on div "Report Nam﻿e EN BE - NH - CL Report Acceptation EOS" at bounding box center [739, 181] width 707 height 67
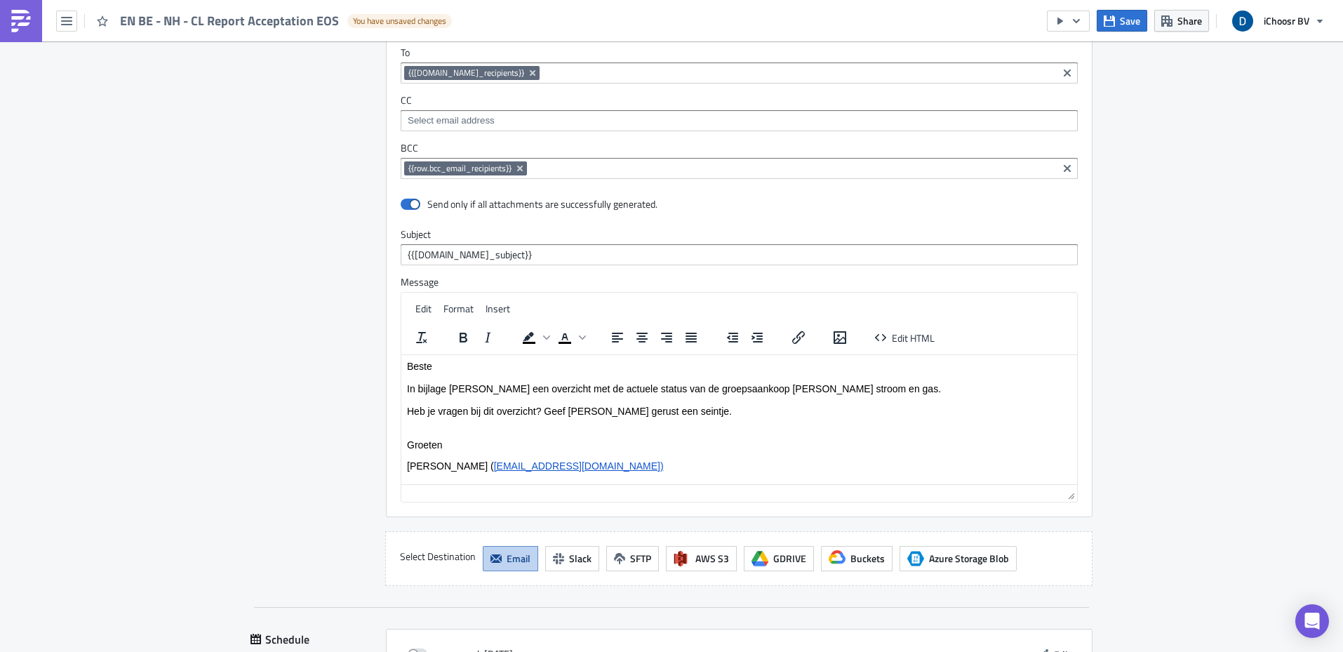
scroll to position [2040, 0]
click at [439, 466] on p "Carolien Baetens ( carolien@ichoosr.com)" at bounding box center [739, 464] width 664 height 11
click at [556, 467] on link "carolien@ichoosr.com)" at bounding box center [579, 464] width 170 height 11
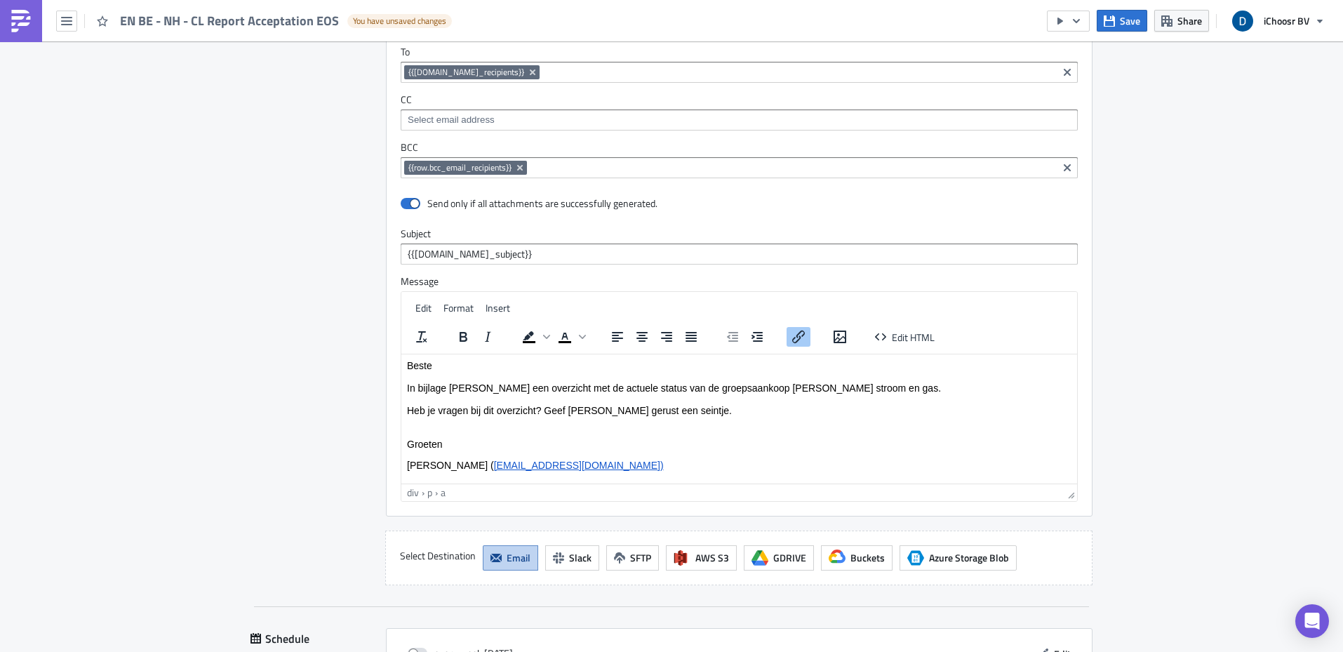
click at [569, 464] on link "carolien@ichoosr.com)" at bounding box center [579, 464] width 170 height 11
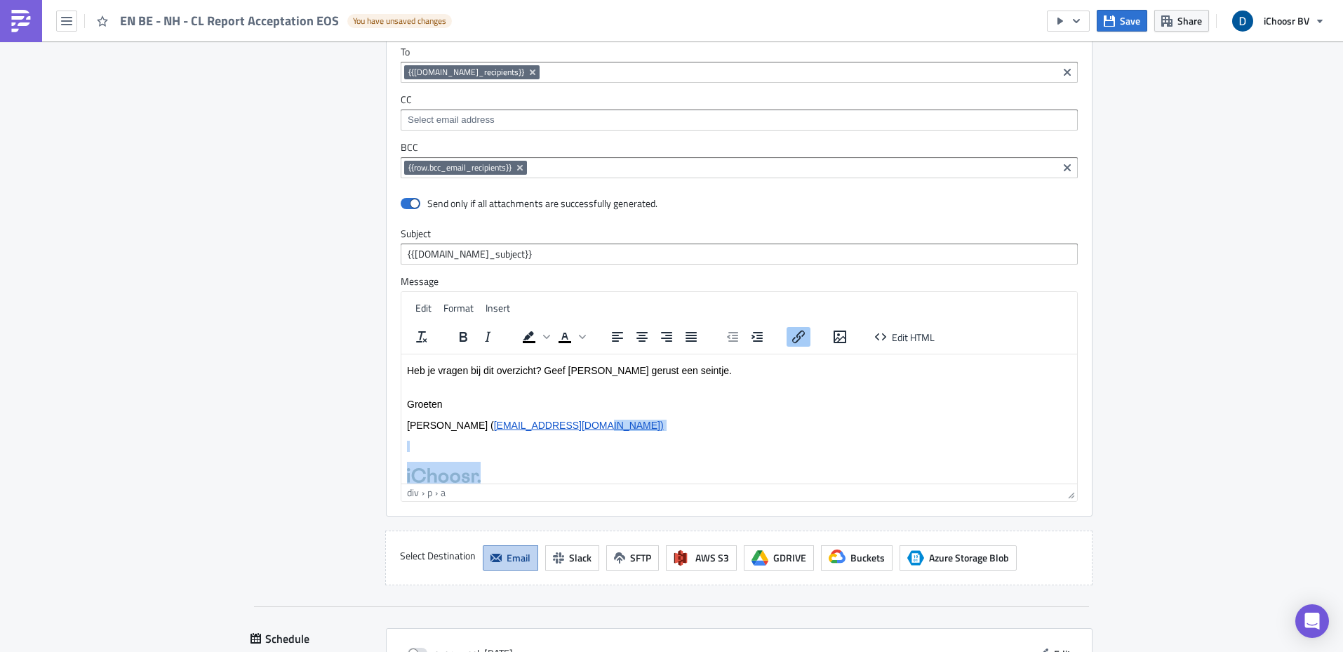
scroll to position [67, 0]
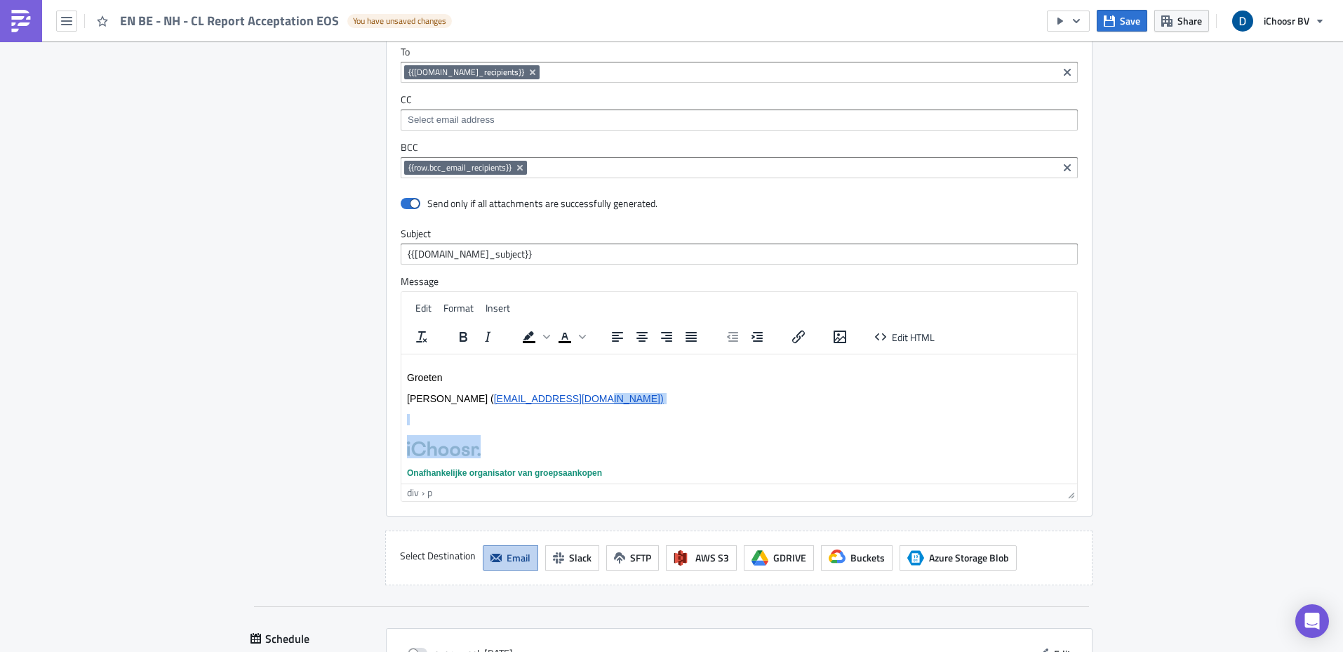
drag, startPoint x: 582, startPoint y: 464, endPoint x: 486, endPoint y: 399, distance: 116.2
click at [486, 399] on p "Carolien Baetens ( carolien@ichoosr.com)" at bounding box center [739, 397] width 664 height 11
click at [549, 396] on link "carolien@ichoosr.com)" at bounding box center [579, 397] width 170 height 11
click at [1116, 23] on button "Save" at bounding box center [1122, 21] width 51 height 22
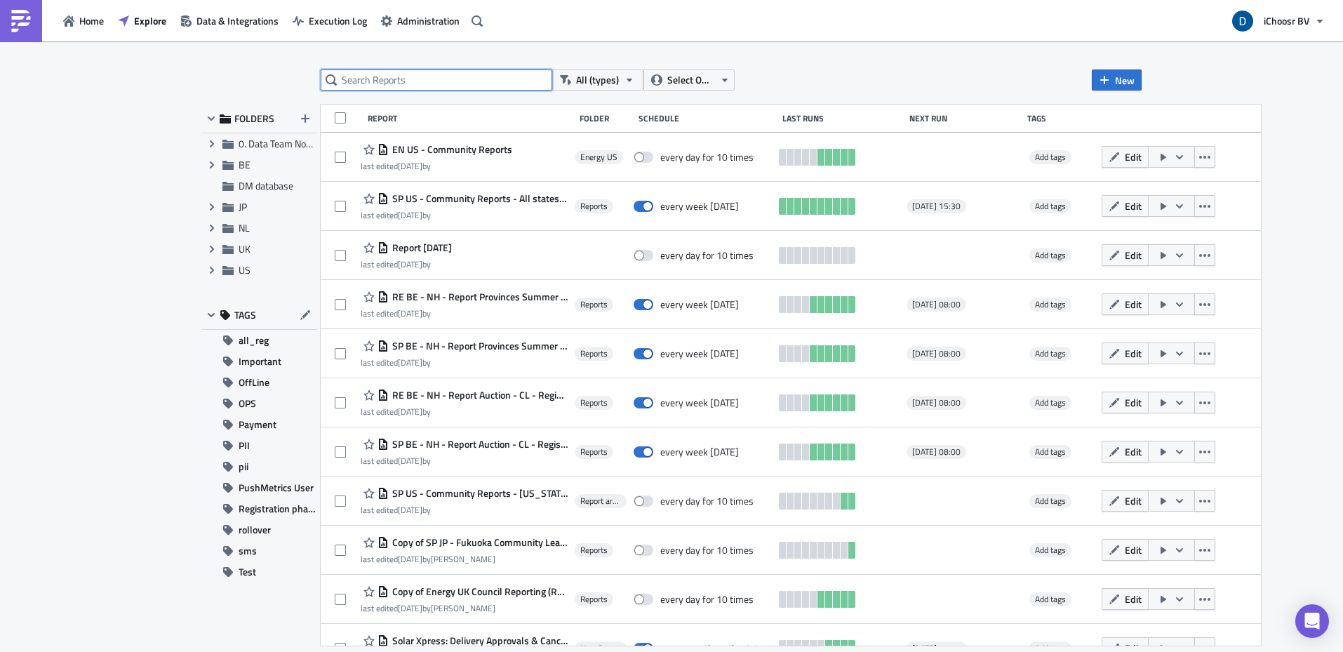
click at [422, 77] on input "text" at bounding box center [437, 79] width 232 height 21
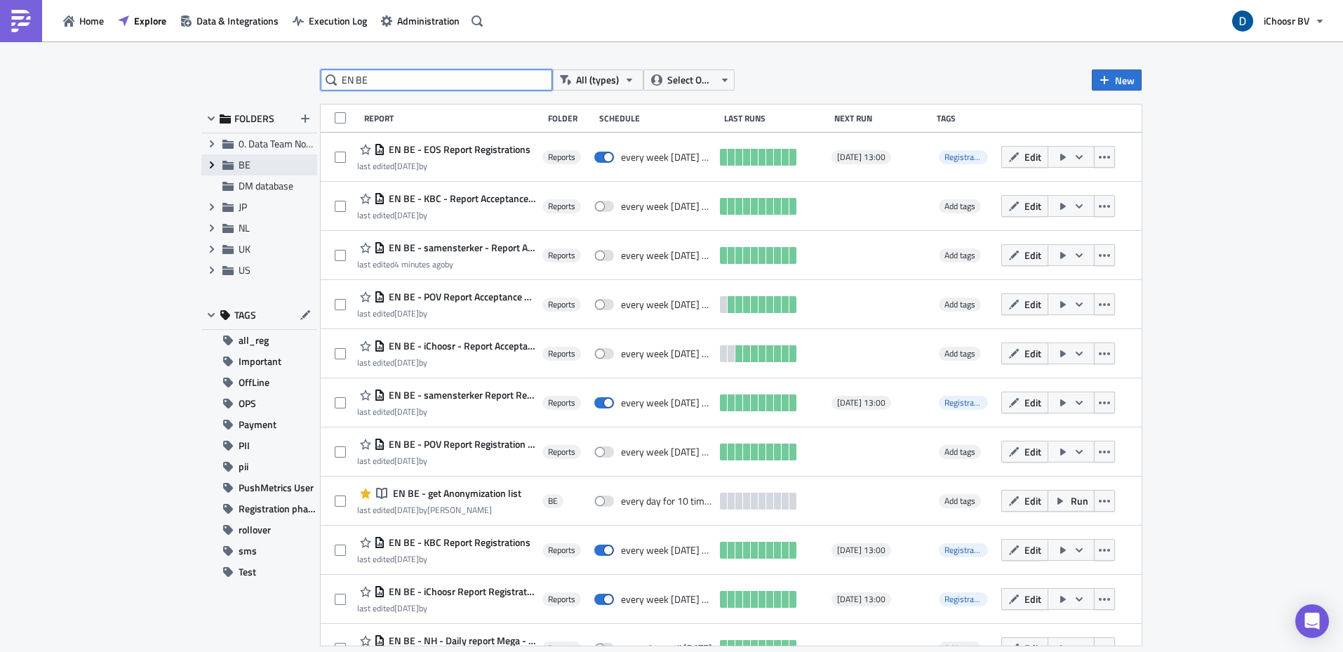
type input "EN BE"
click at [212, 166] on icon at bounding box center [212, 164] width 4 height 7
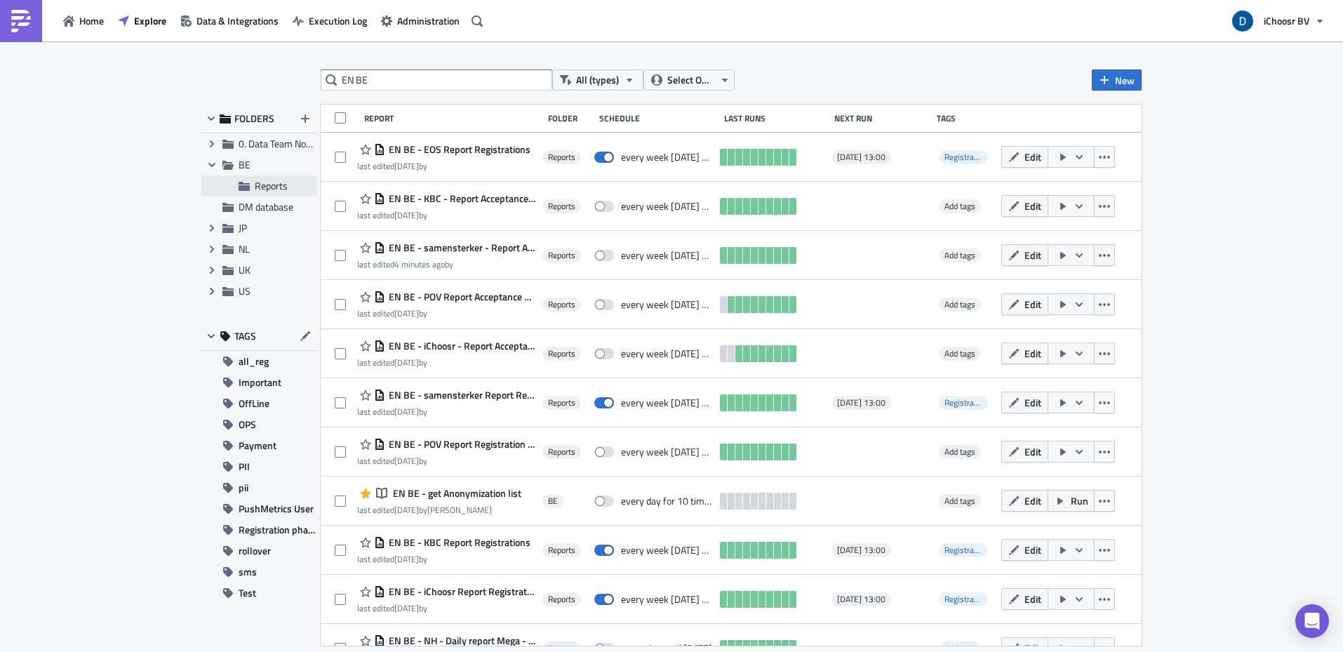
click at [264, 191] on span "Reports" at bounding box center [271, 185] width 33 height 15
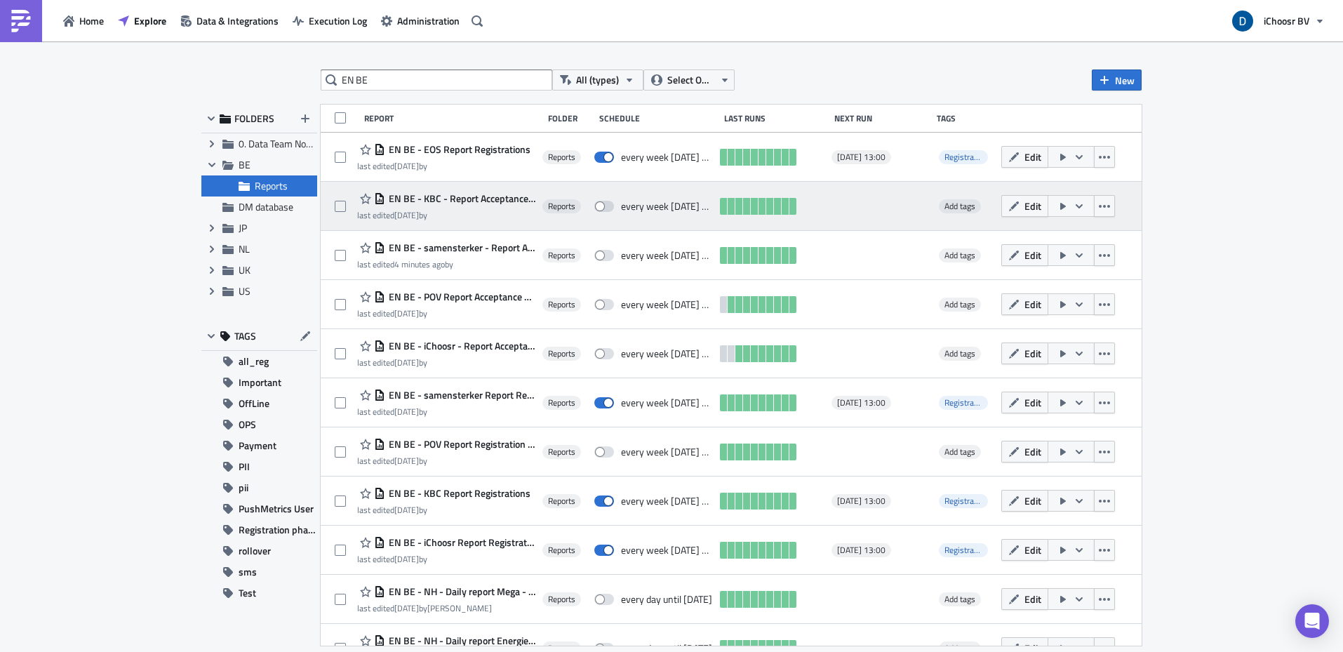
click at [494, 199] on span "EN BE - KBC - Report Acceptance phase [DATE]" at bounding box center [460, 198] width 150 height 13
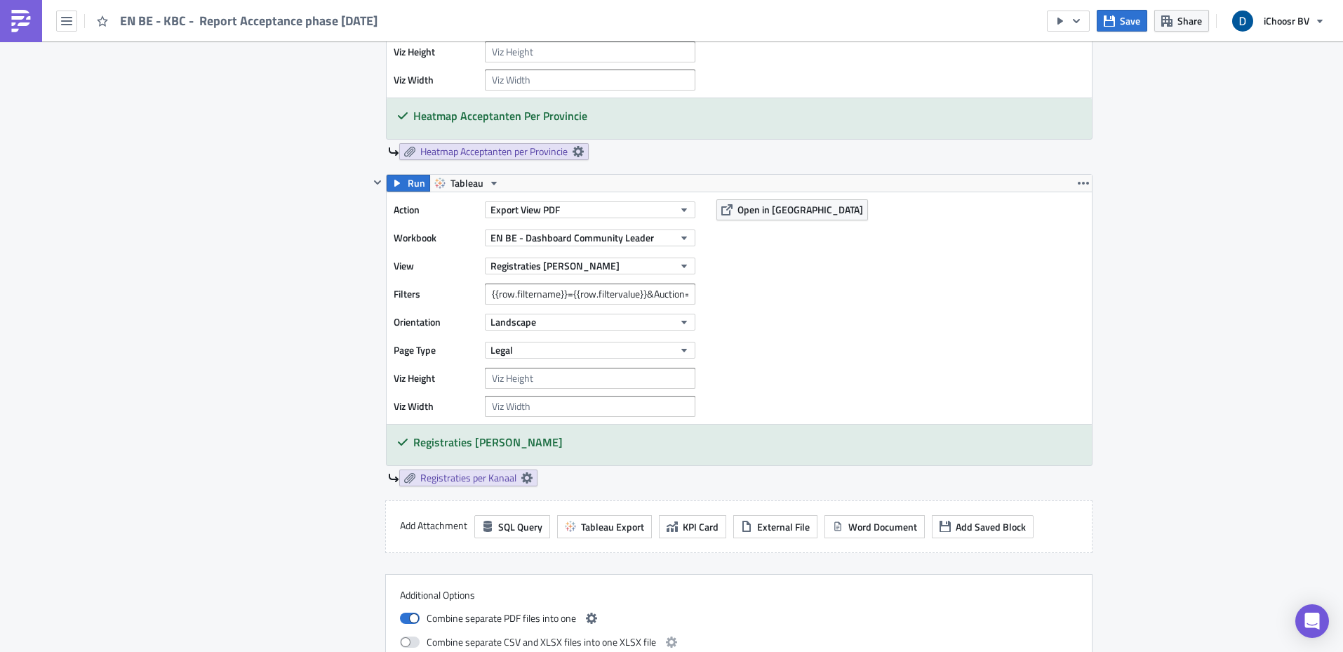
scroll to position [2838, 0]
